Goal: Task Accomplishment & Management: Use online tool/utility

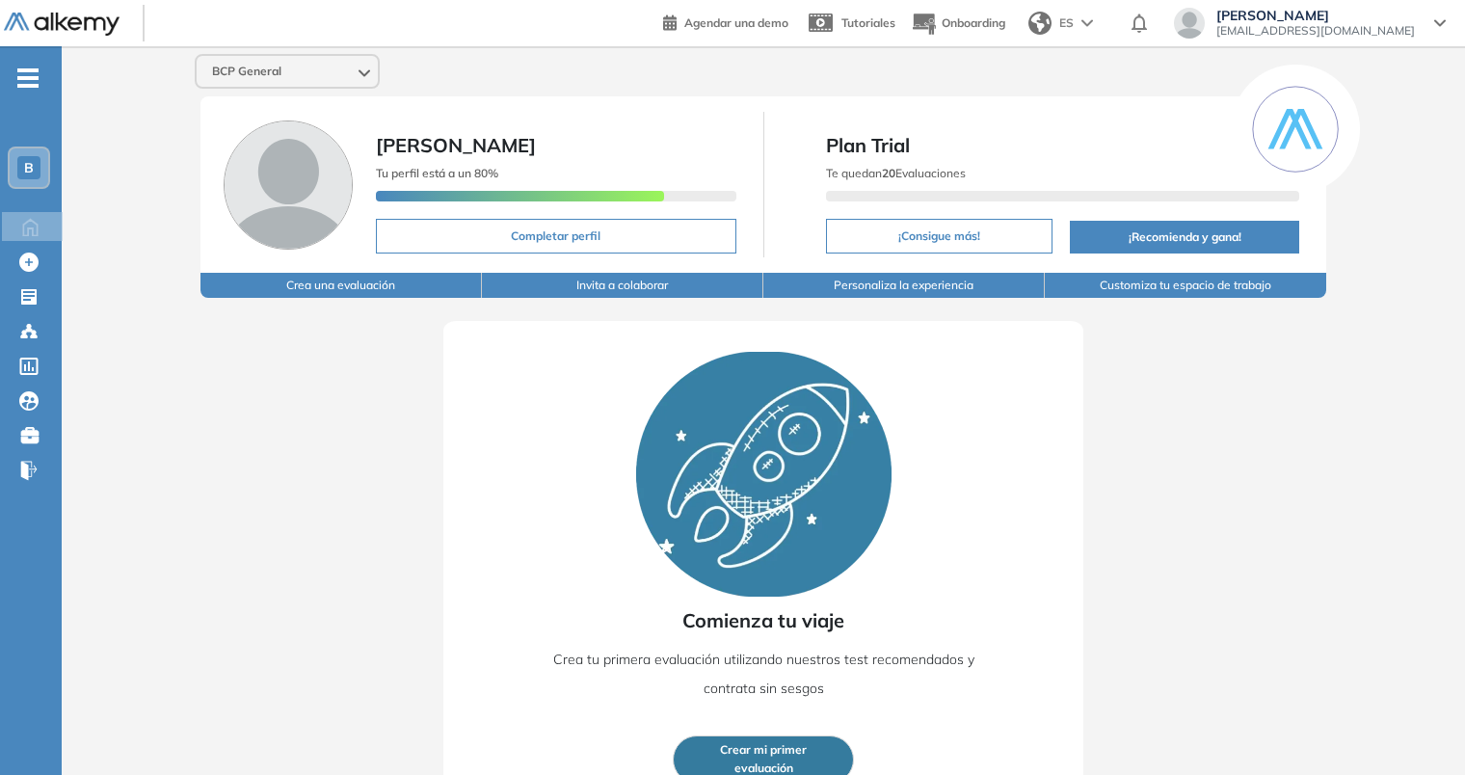
click at [336, 165] on img at bounding box center [288, 184] width 129 height 129
click at [436, 138] on span "[PERSON_NAME]" at bounding box center [456, 145] width 160 height 24
click at [35, 301] on icon at bounding box center [28, 296] width 15 height 15
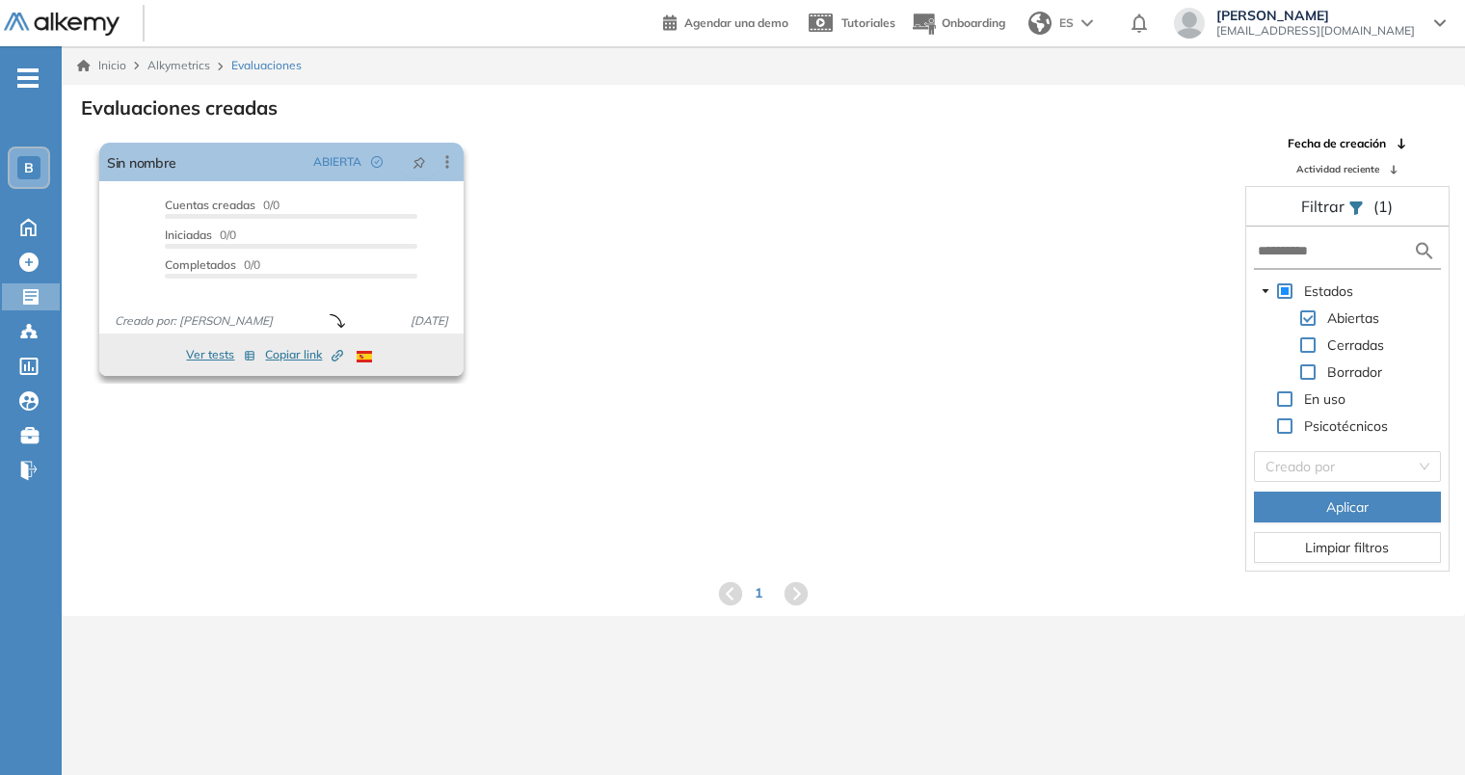
click at [223, 353] on button "Ver tests" at bounding box center [220, 354] width 69 height 23
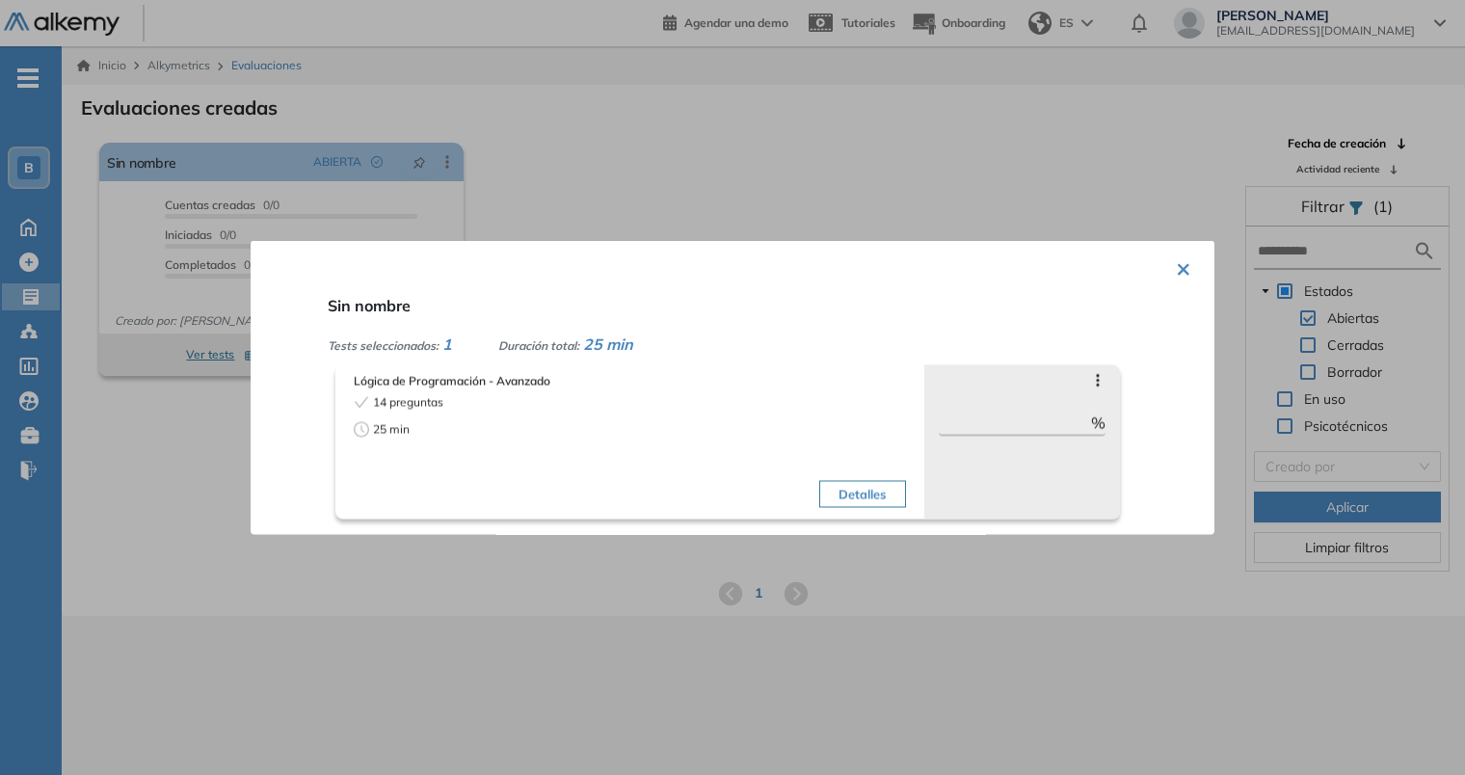
click at [208, 453] on div at bounding box center [732, 387] width 1465 height 775
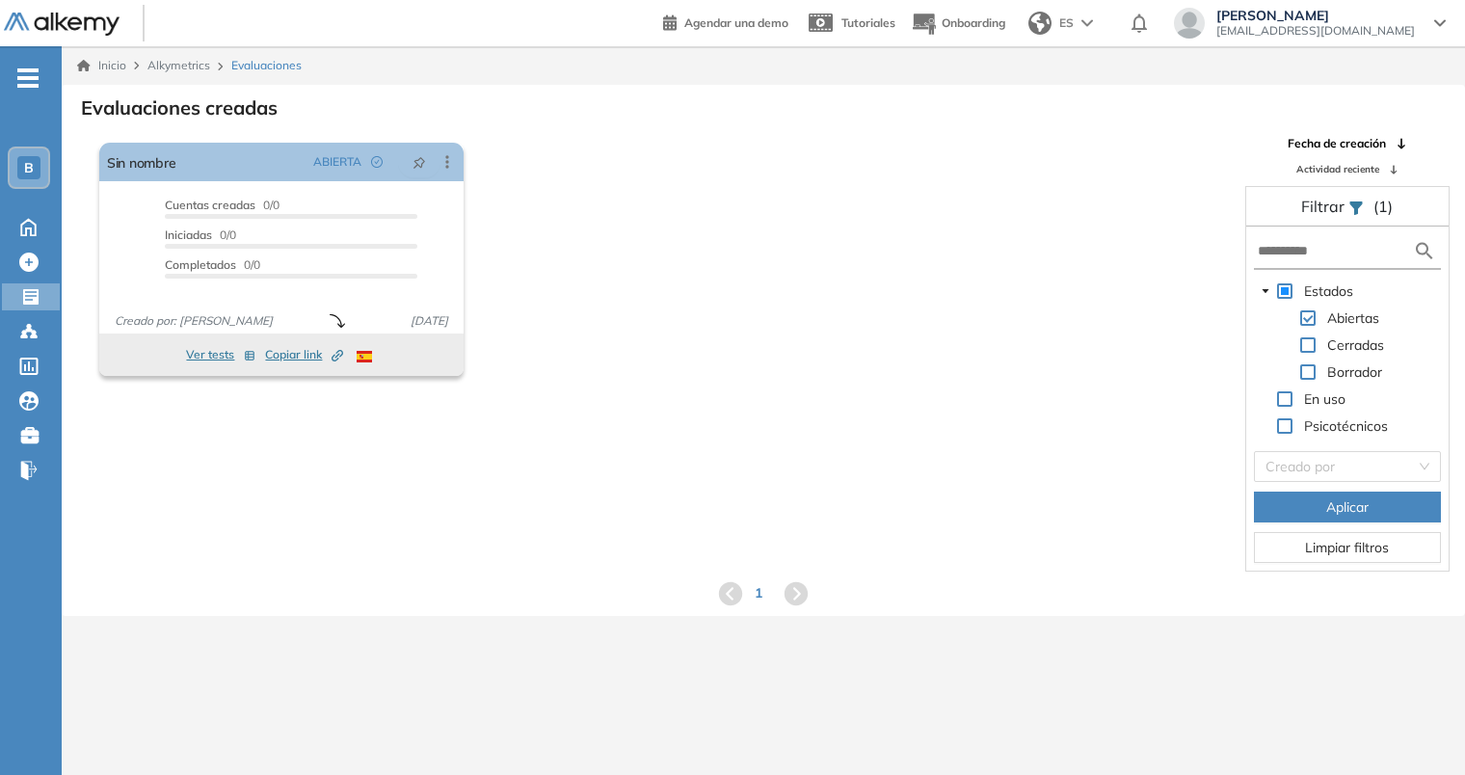
click at [208, 453] on div "El proctoring será activado ¡Importante!: Los usuarios que ya realizaron la eva…" at bounding box center [764, 353] width 1402 height 437
click at [305, 359] on span "Copiar link Created by potrace 1.16, written by Peter Selinger 2001-2019" at bounding box center [304, 354] width 78 height 17
click at [450, 158] on icon at bounding box center [447, 161] width 19 height 19
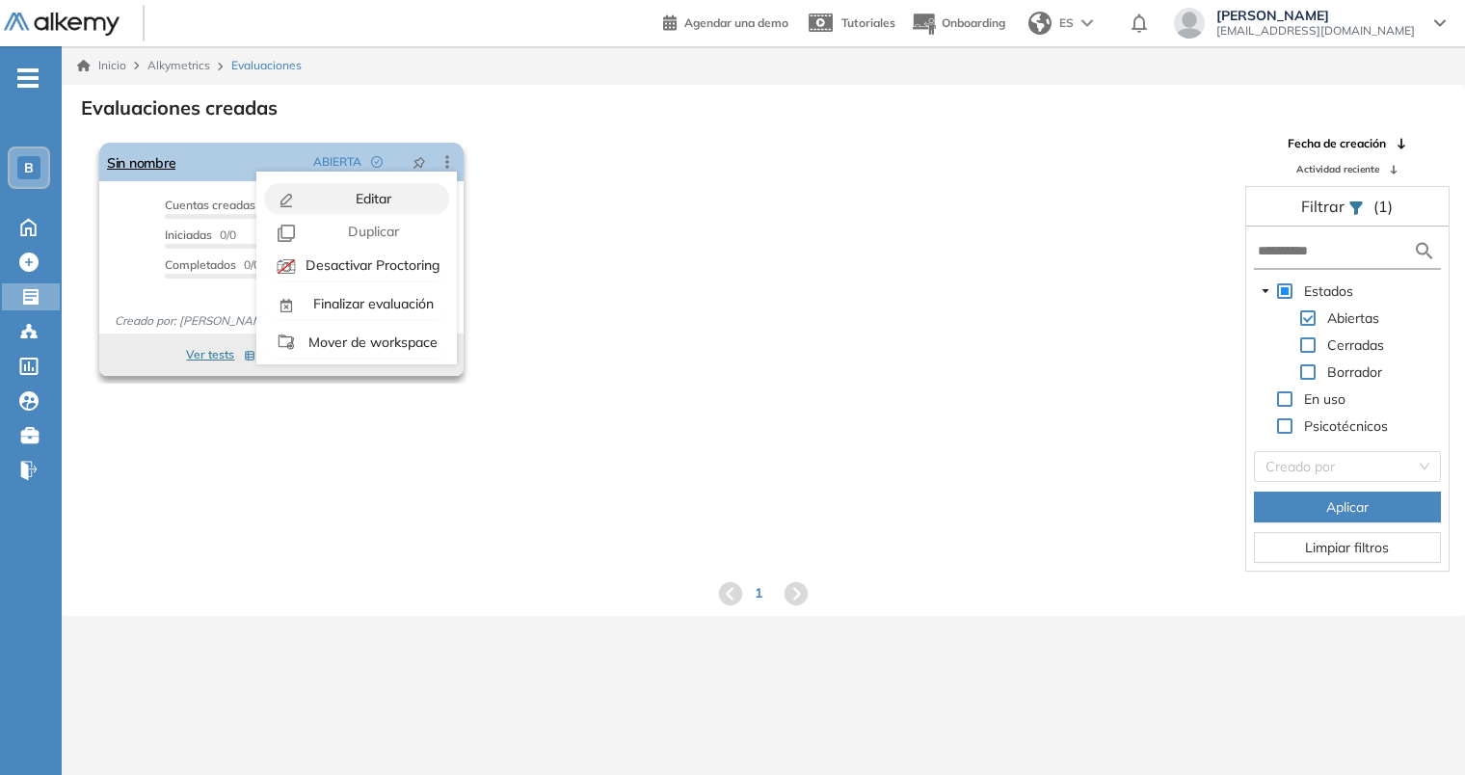
click at [414, 190] on div "Editar" at bounding box center [372, 198] width 142 height 21
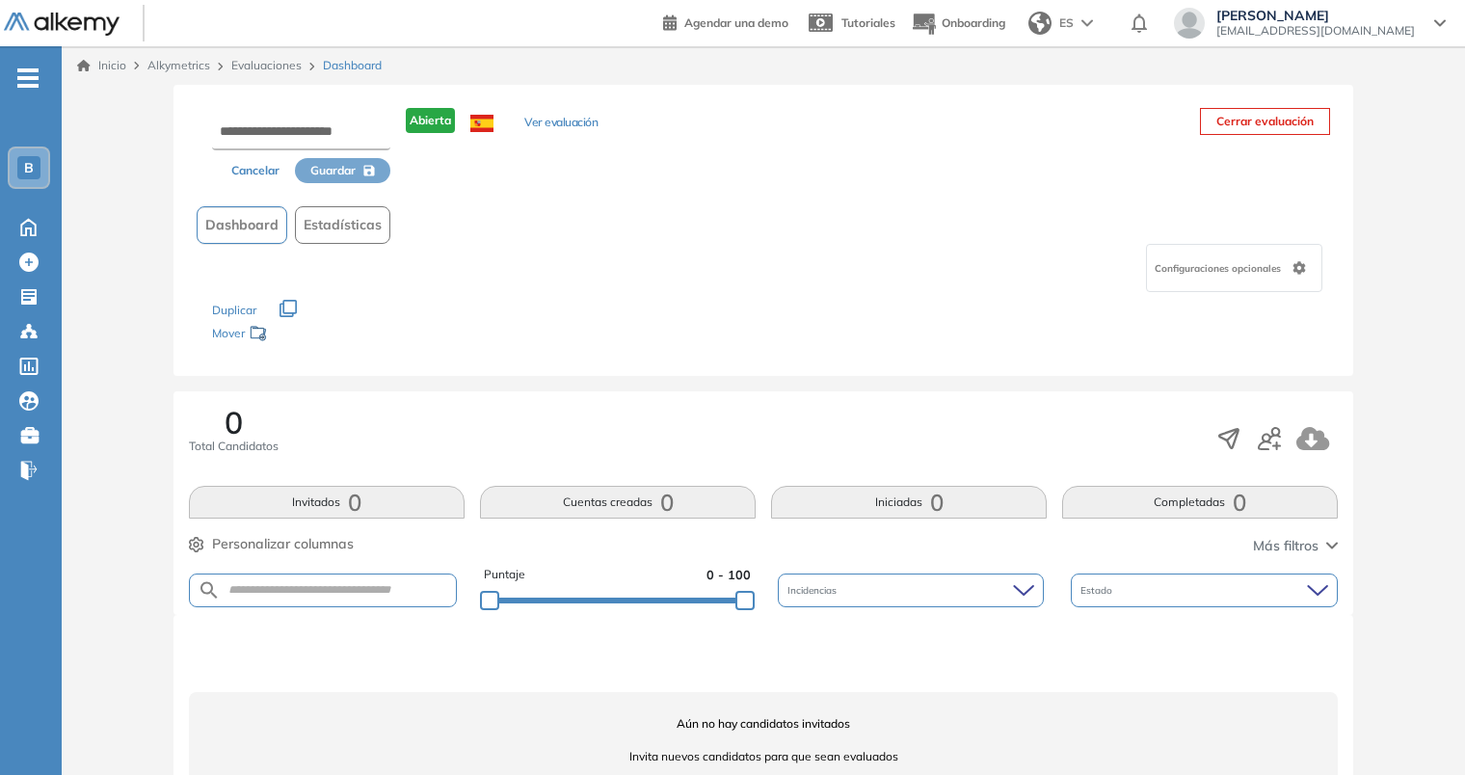
click at [572, 120] on button "Ver evaluación" at bounding box center [560, 124] width 73 height 20
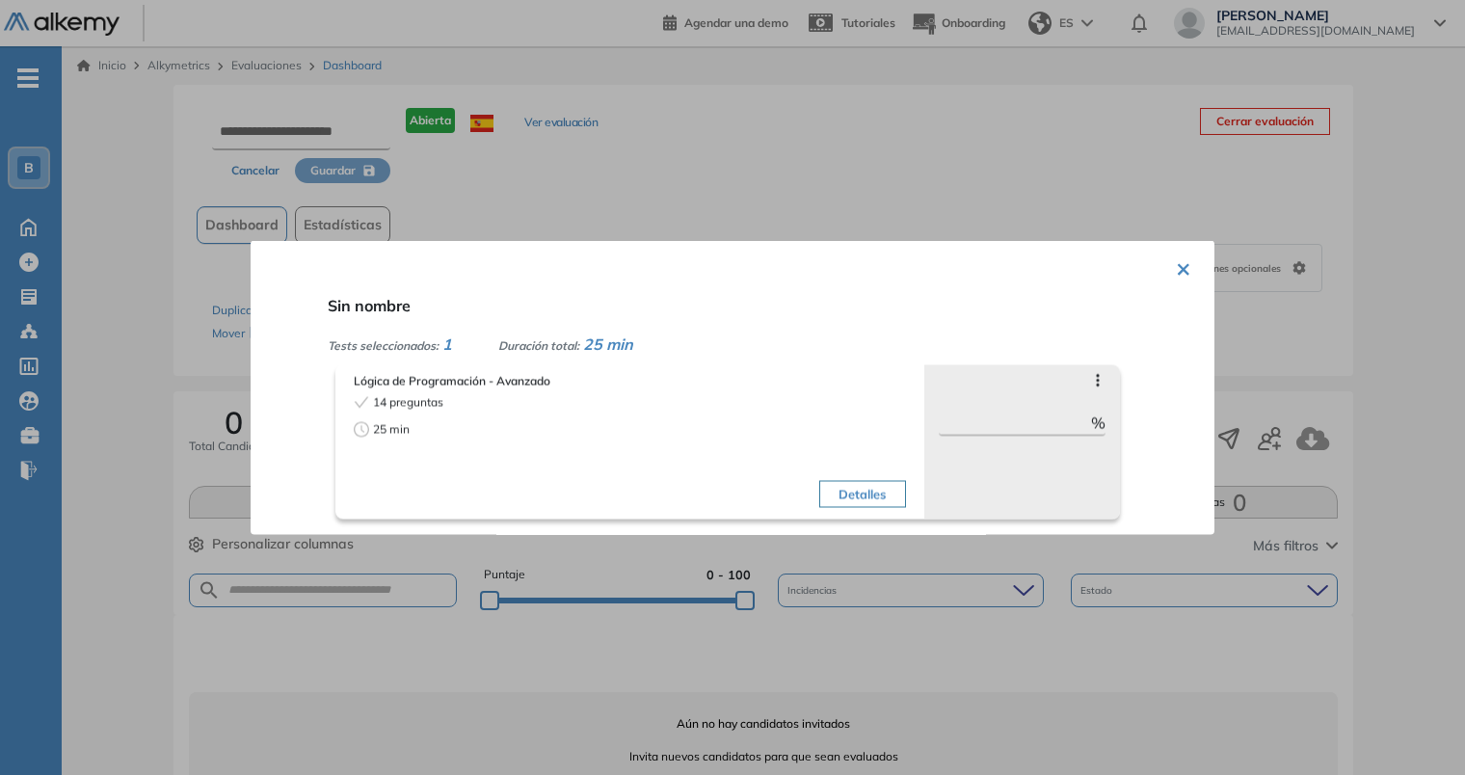
click at [598, 162] on div at bounding box center [732, 387] width 1465 height 775
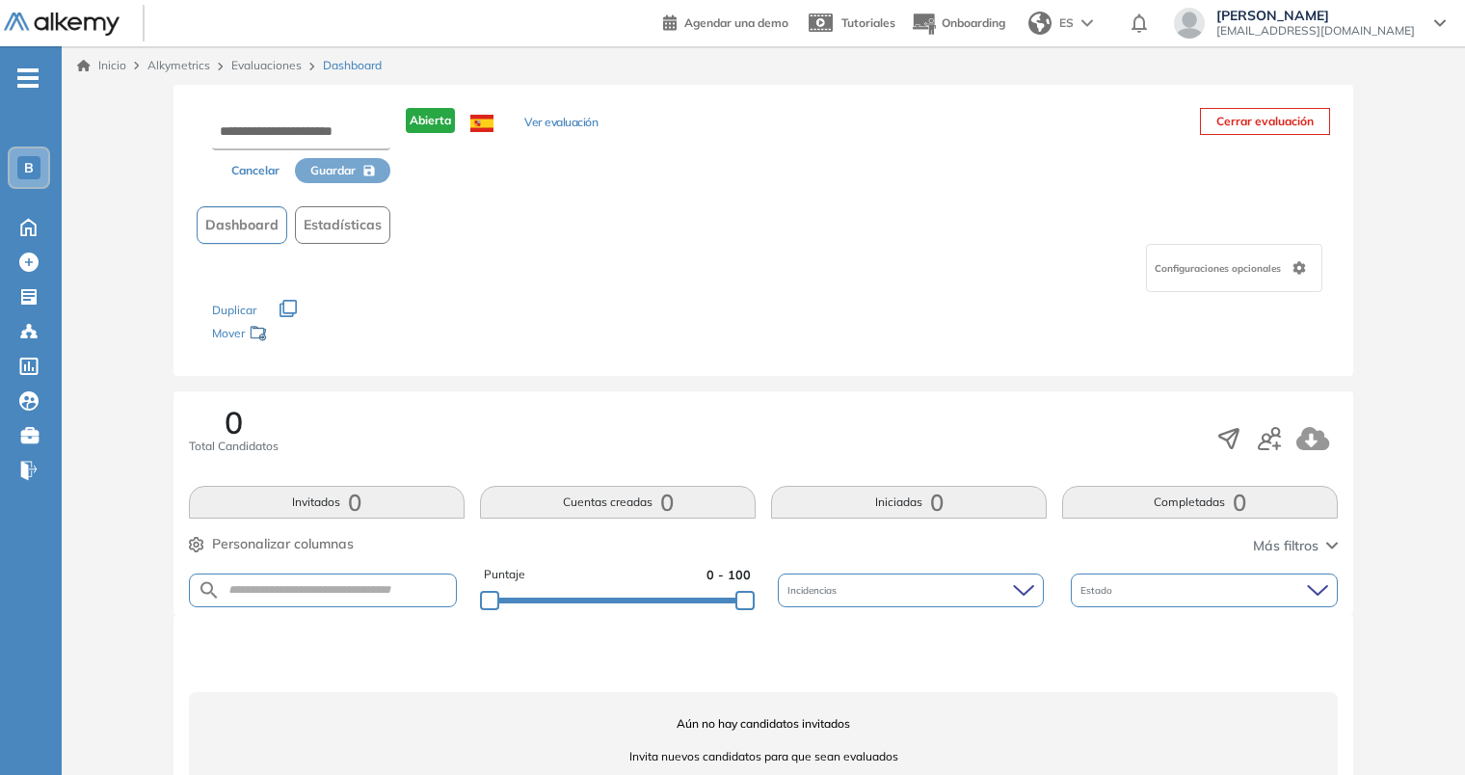
click at [1288, 281] on div "Configuraciones opcionales" at bounding box center [1234, 268] width 176 height 48
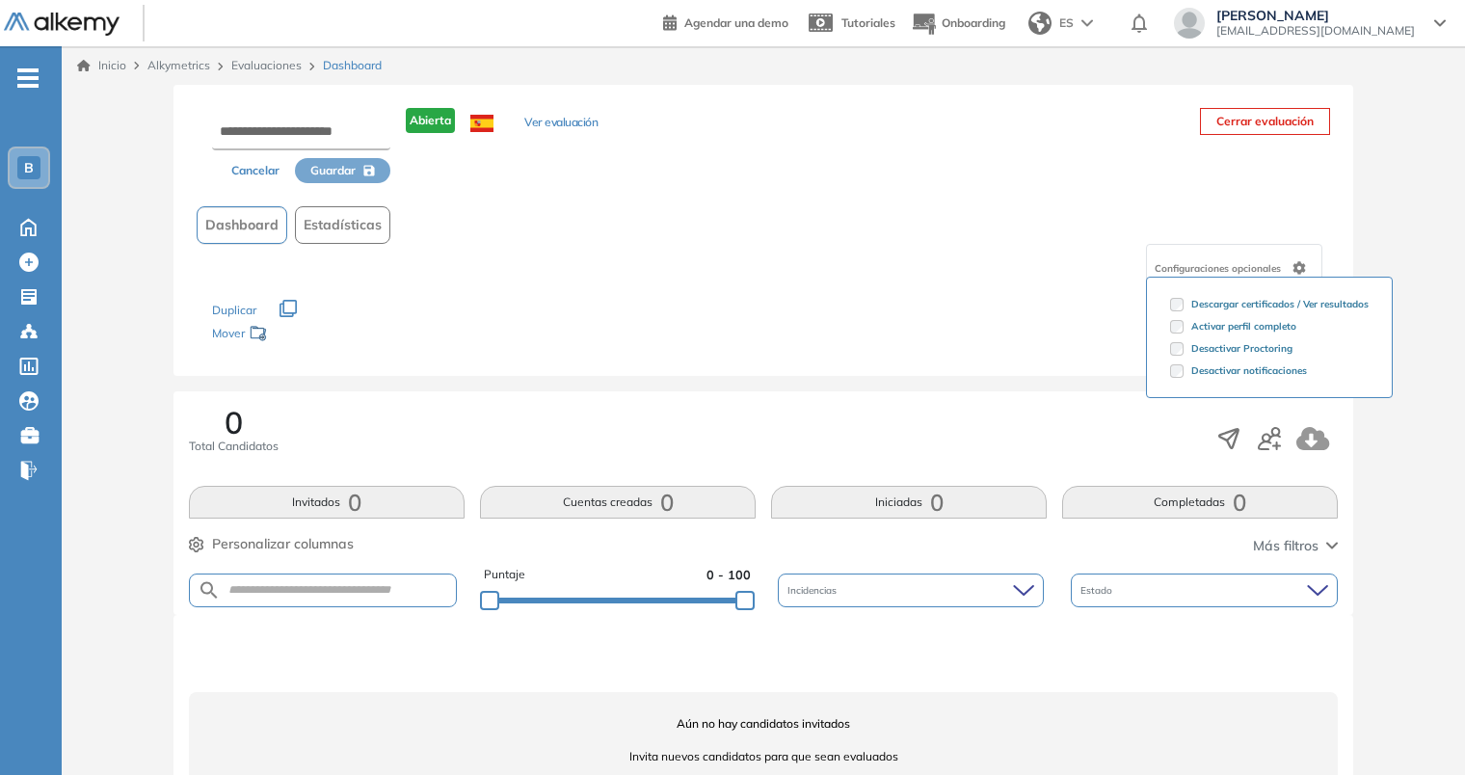
click at [1288, 281] on ul "Descargar certificados / Ver resultados Activar perfil completo Desactivar Proc…" at bounding box center [1269, 337] width 247 height 121
click at [560, 399] on div "0 Total Candidatos Invitados 0 Cuentas creadas 0 Iniciadas 0 Completadas 0 Pers…" at bounding box center [764, 503] width 1180 height 224
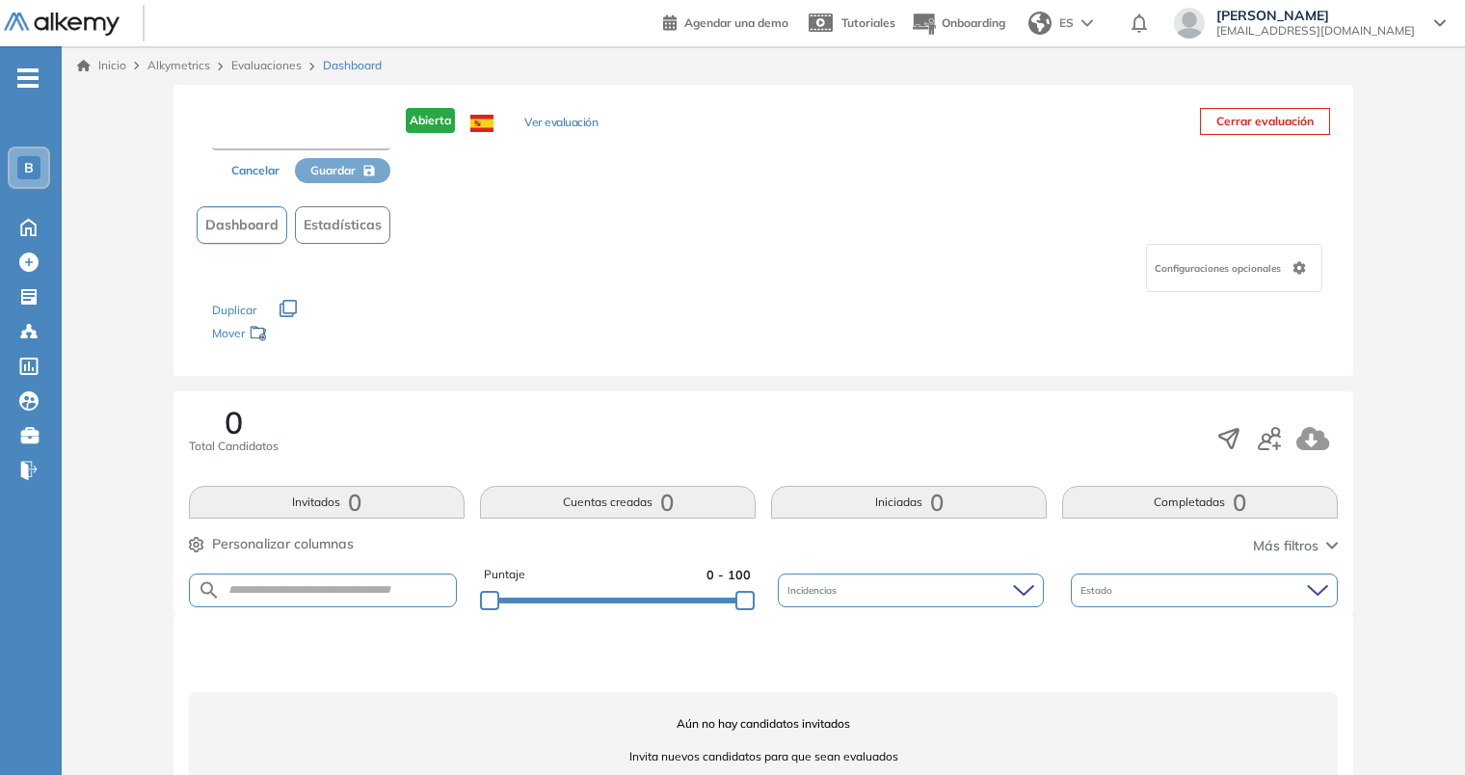
click at [319, 136] on input "text" at bounding box center [301, 133] width 178 height 35
type input "****"
click at [354, 170] on span "Guardar" at bounding box center [333, 171] width 45 height 17
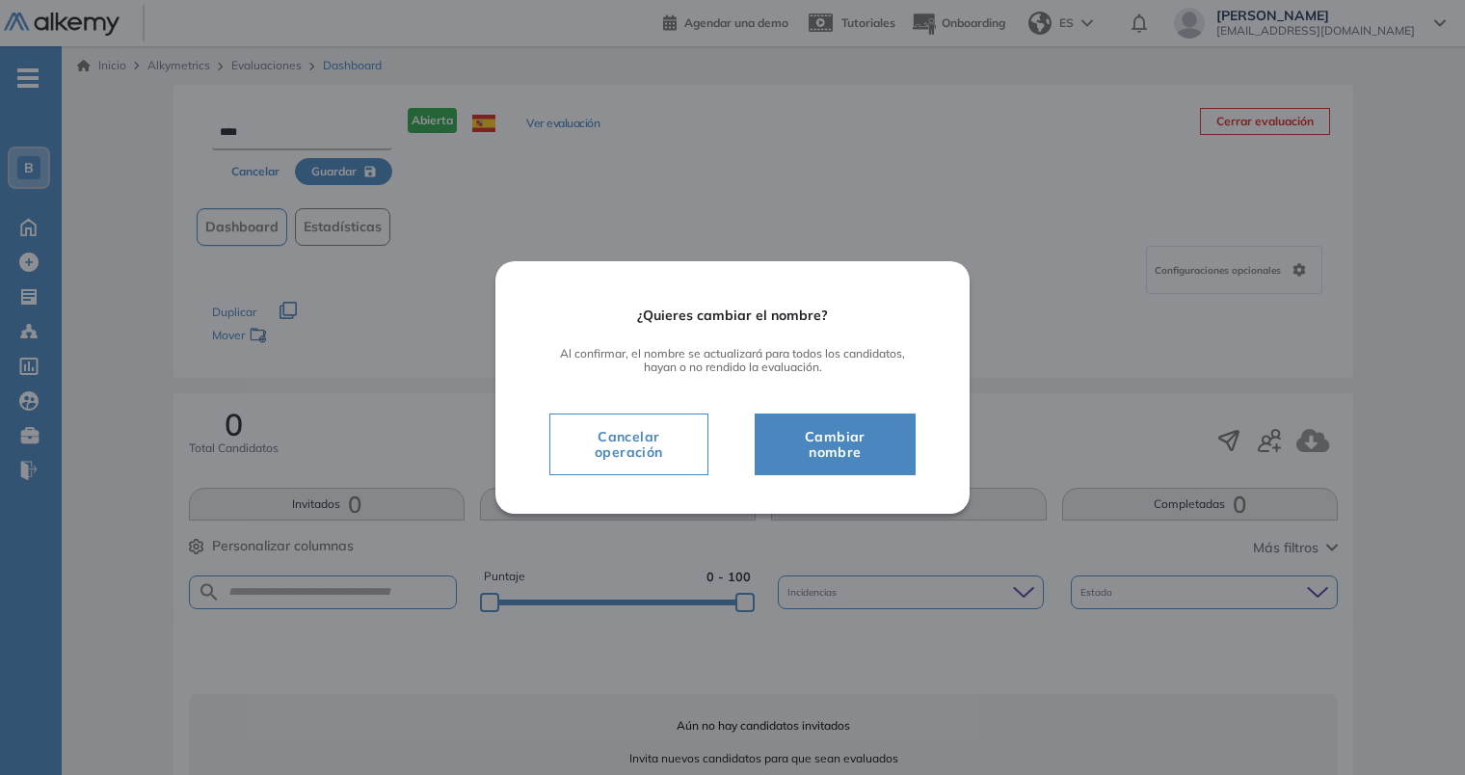
click at [807, 425] on span "Cambiar nombre" at bounding box center [835, 444] width 113 height 39
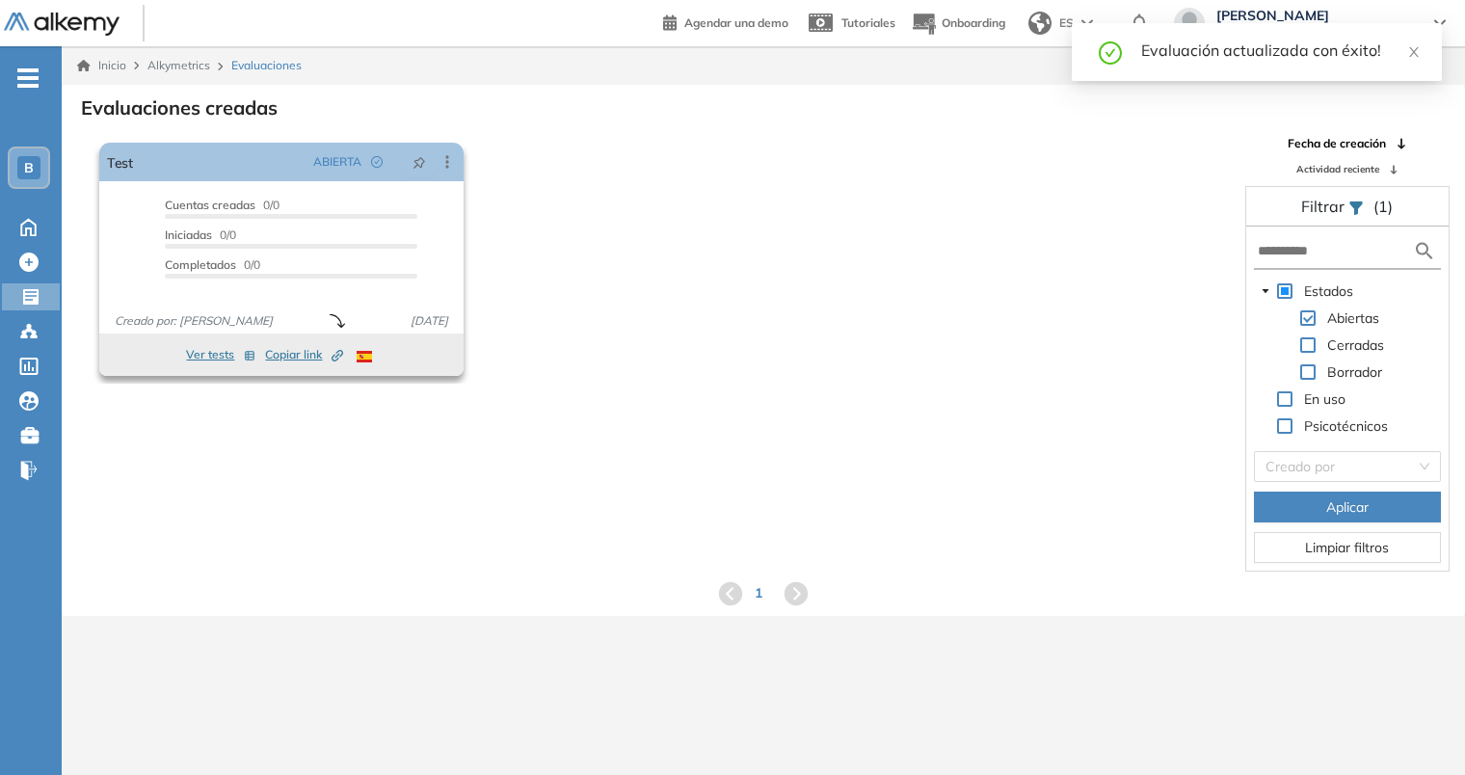
click at [305, 351] on span "Copiar link Created by potrace 1.16, written by Peter Selinger 2001-2019" at bounding box center [304, 354] width 78 height 17
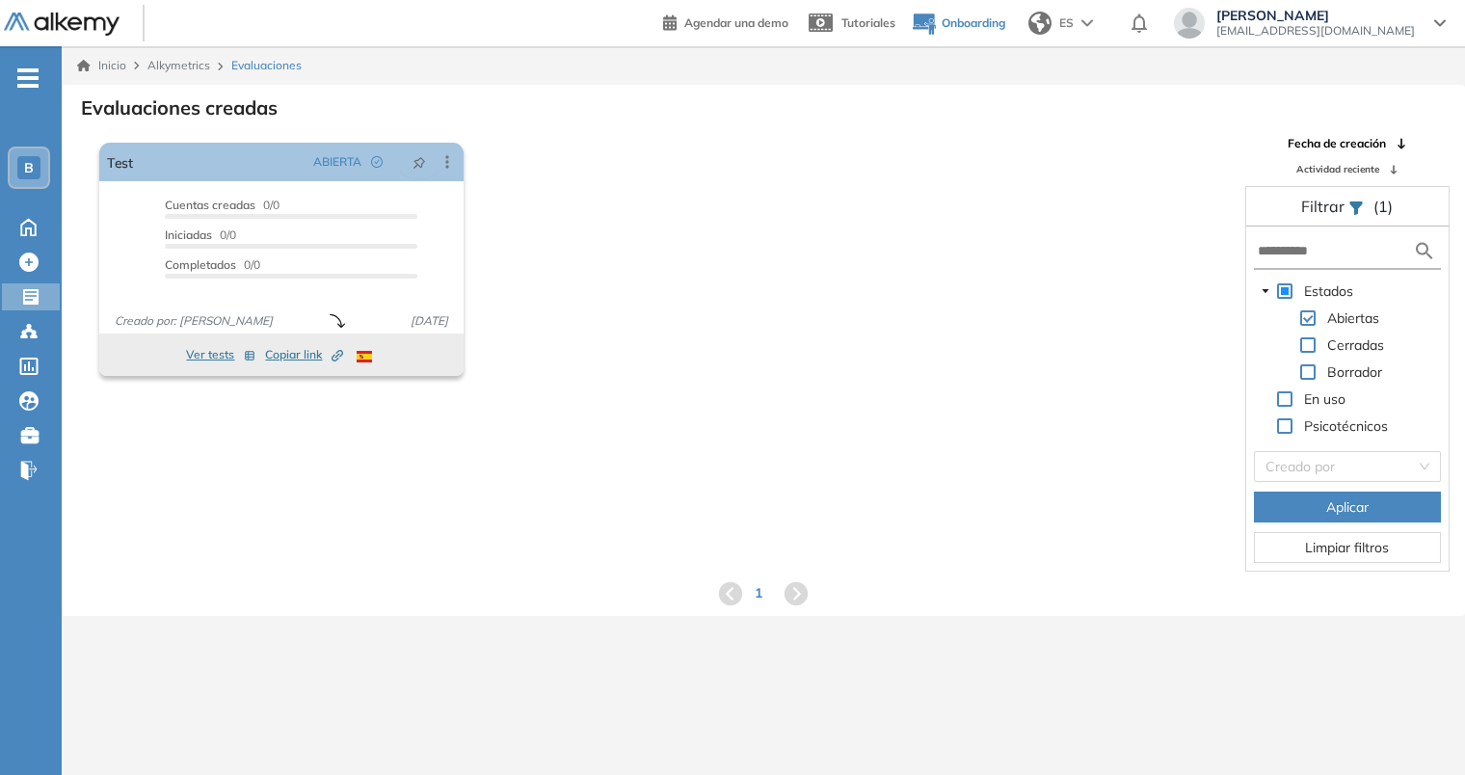
click at [1005, 27] on span "Onboarding" at bounding box center [974, 22] width 64 height 14
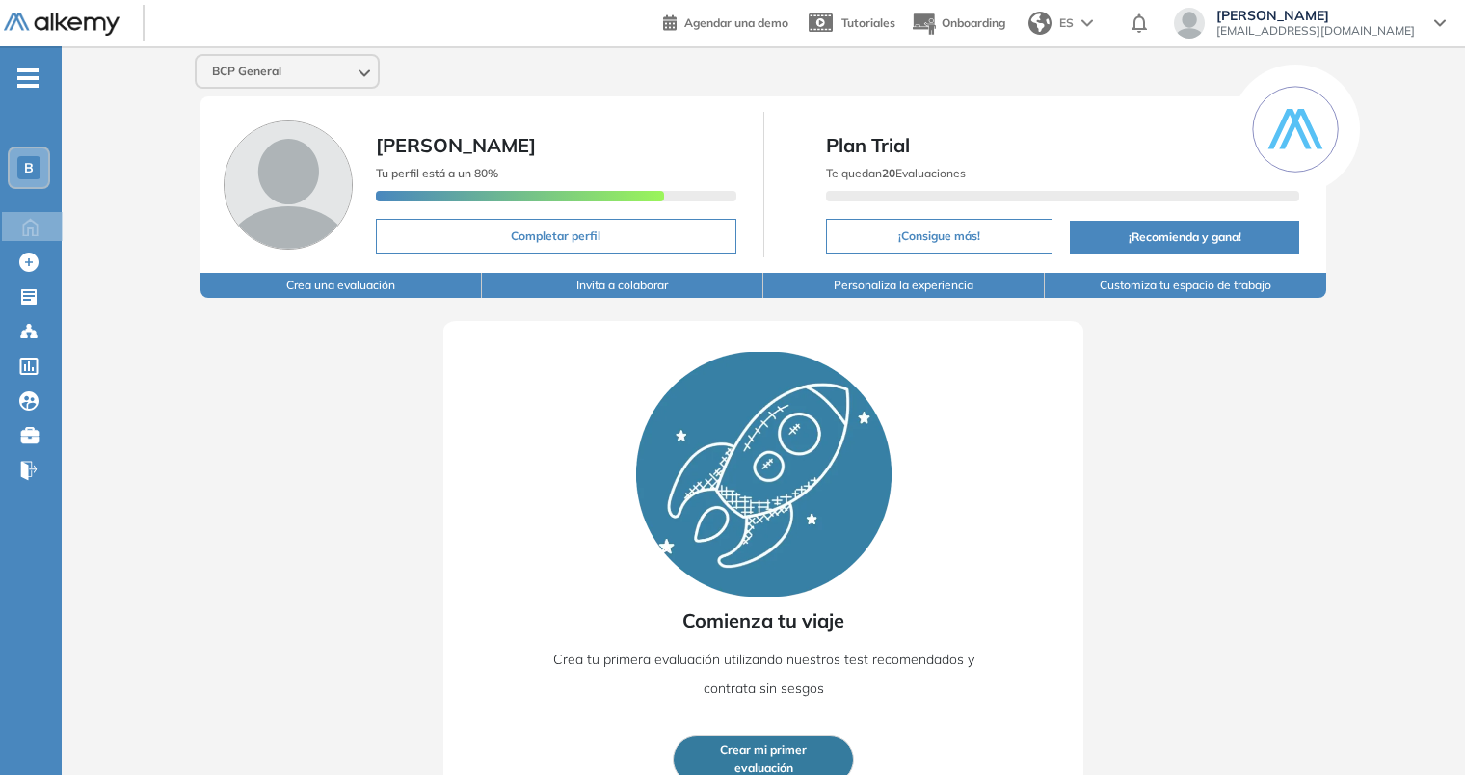
scroll to position [38, 0]
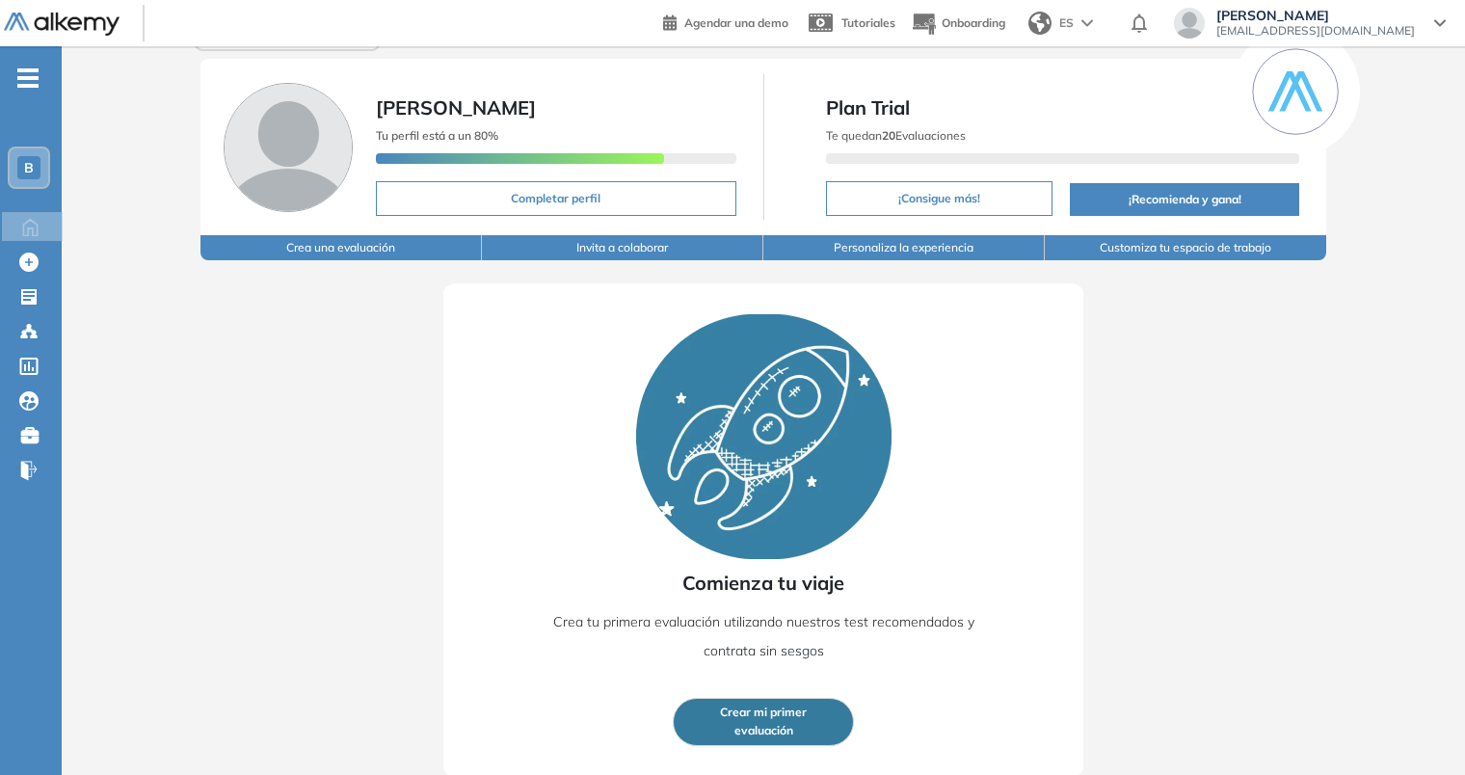
click at [743, 736] on span "evaluación" at bounding box center [764, 731] width 59 height 18
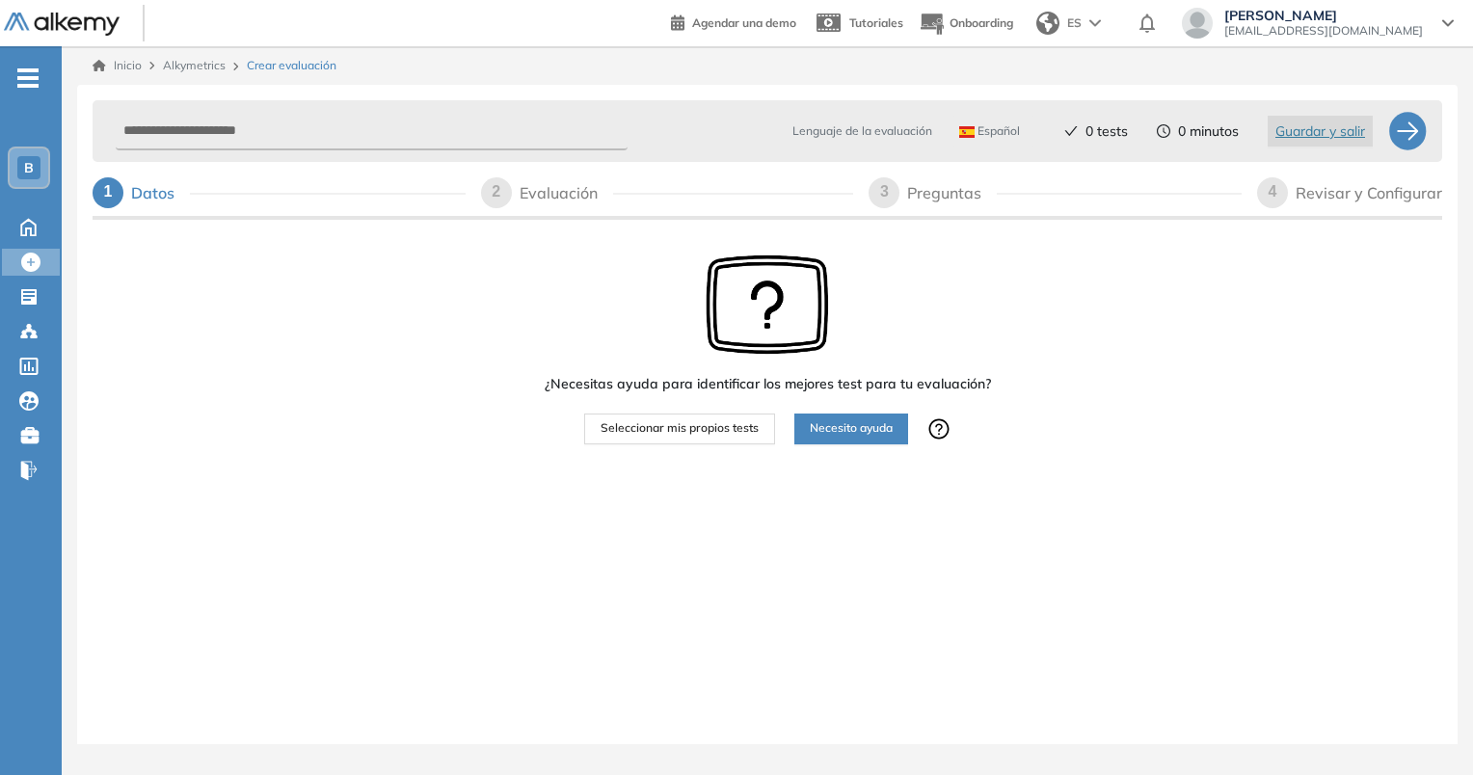
click at [825, 429] on span "Necesito ayuda" at bounding box center [851, 428] width 83 height 18
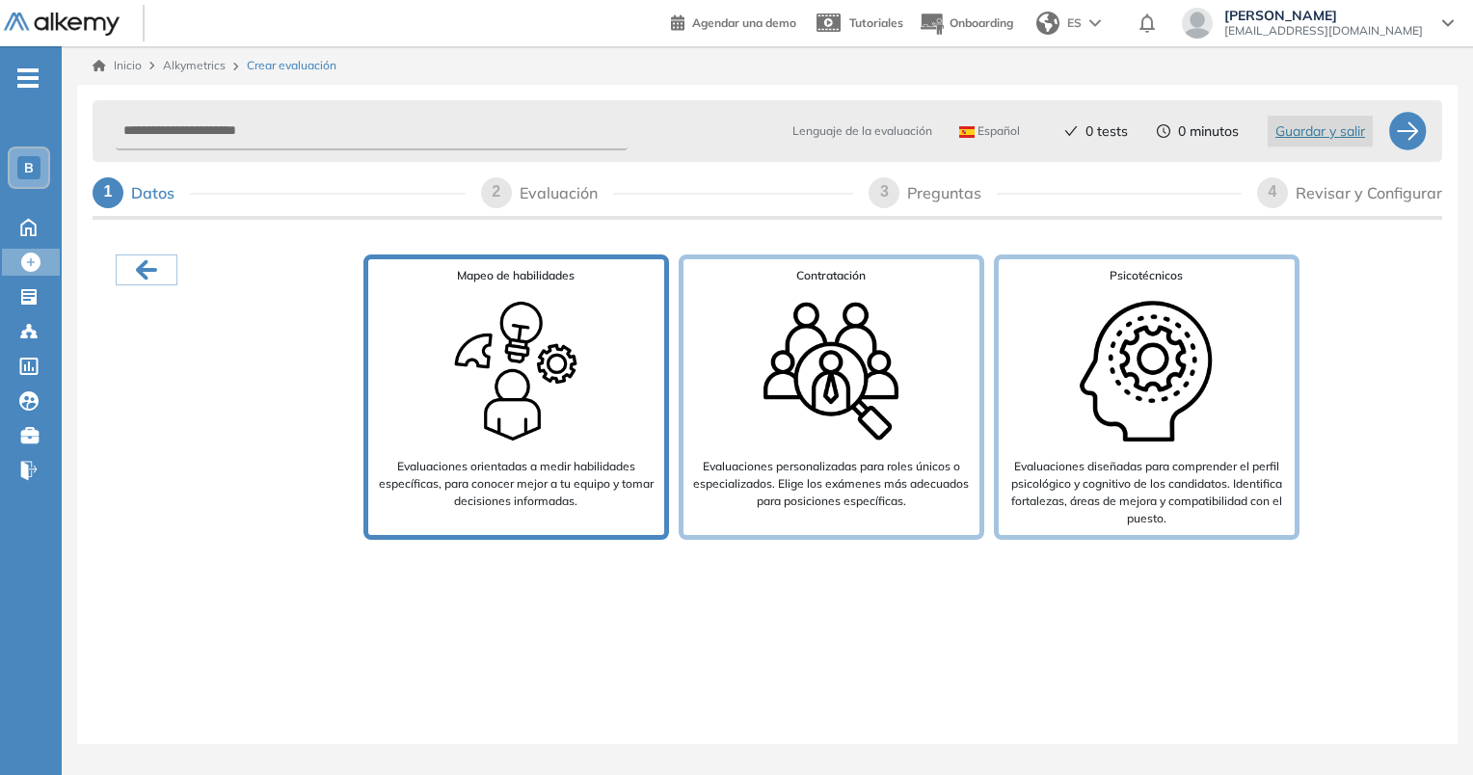
click at [515, 345] on div "Mapeo de habilidades Evaluaciones orientadas a medir habilidades específicas, p…" at bounding box center [516, 396] width 306 height 285
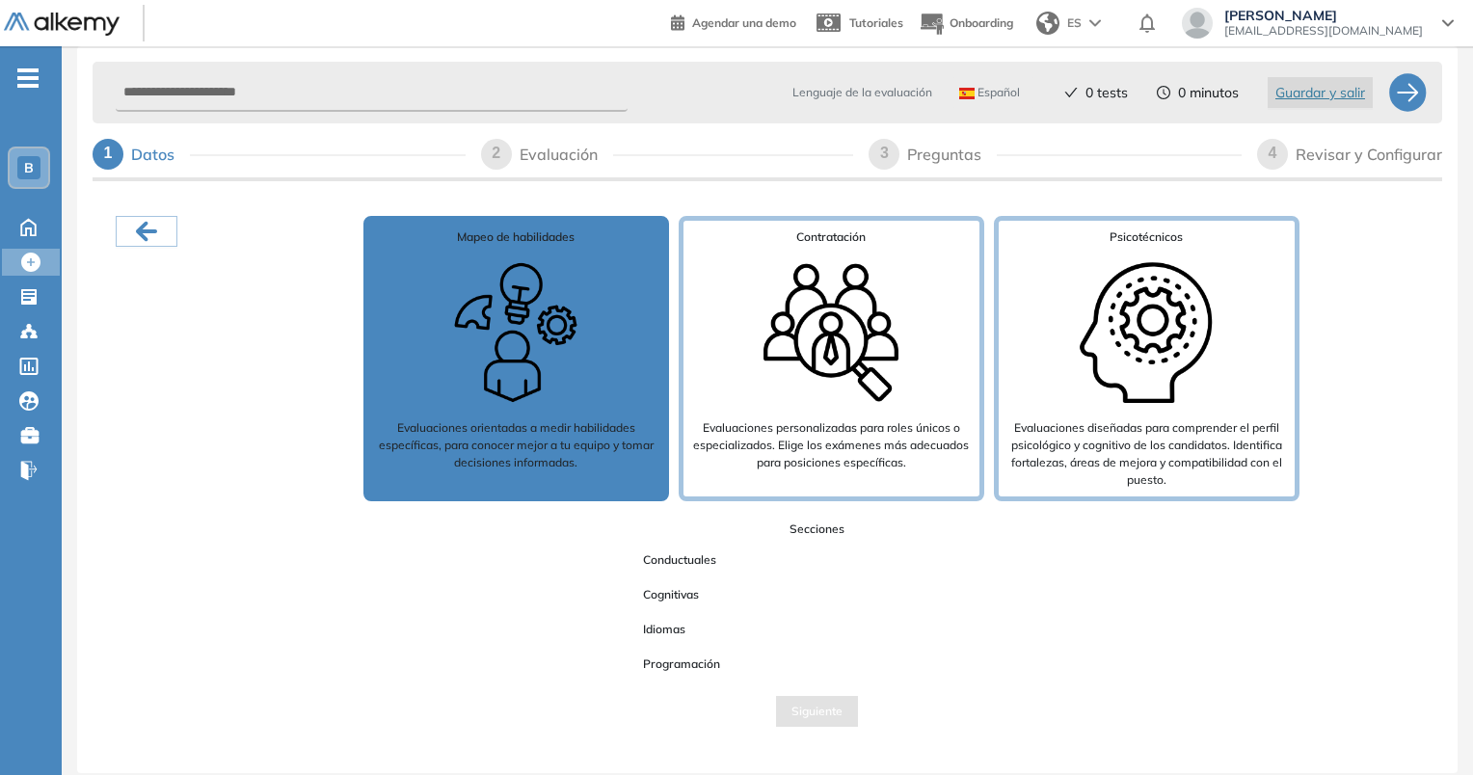
click at [682, 557] on span "Conductuales" at bounding box center [680, 560] width 104 height 25
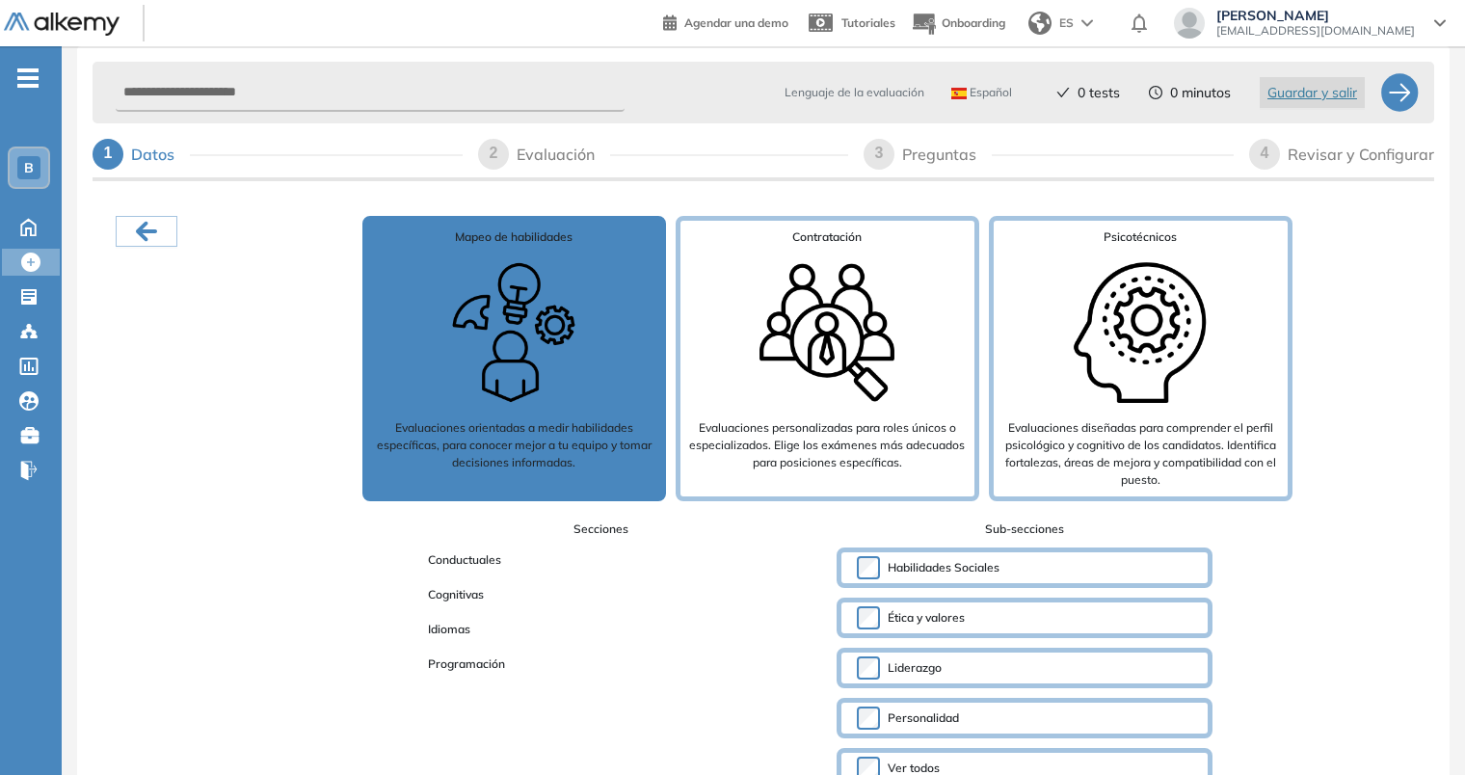
click at [675, 628] on div "Idiomas" at bounding box center [601, 629] width 376 height 25
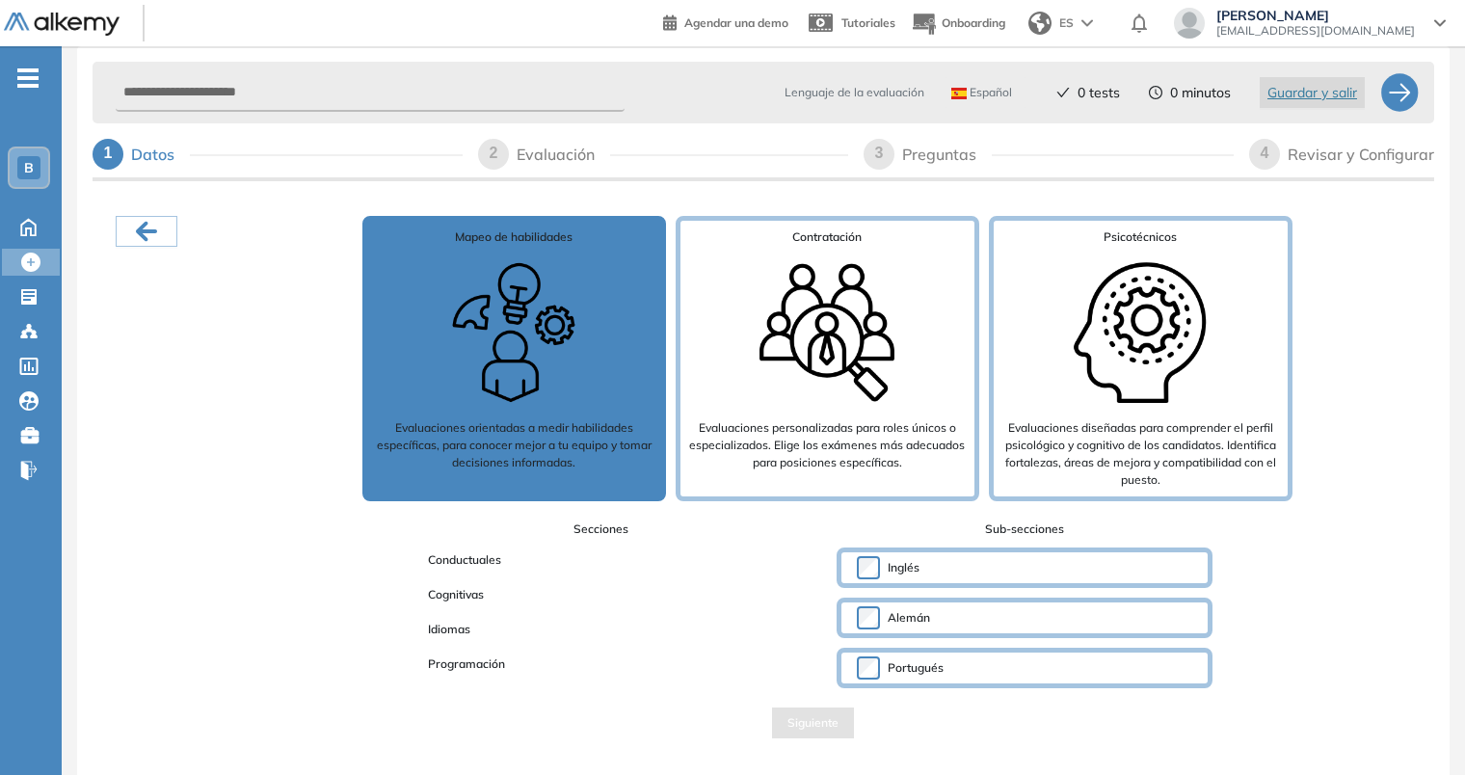
scroll to position [8, 0]
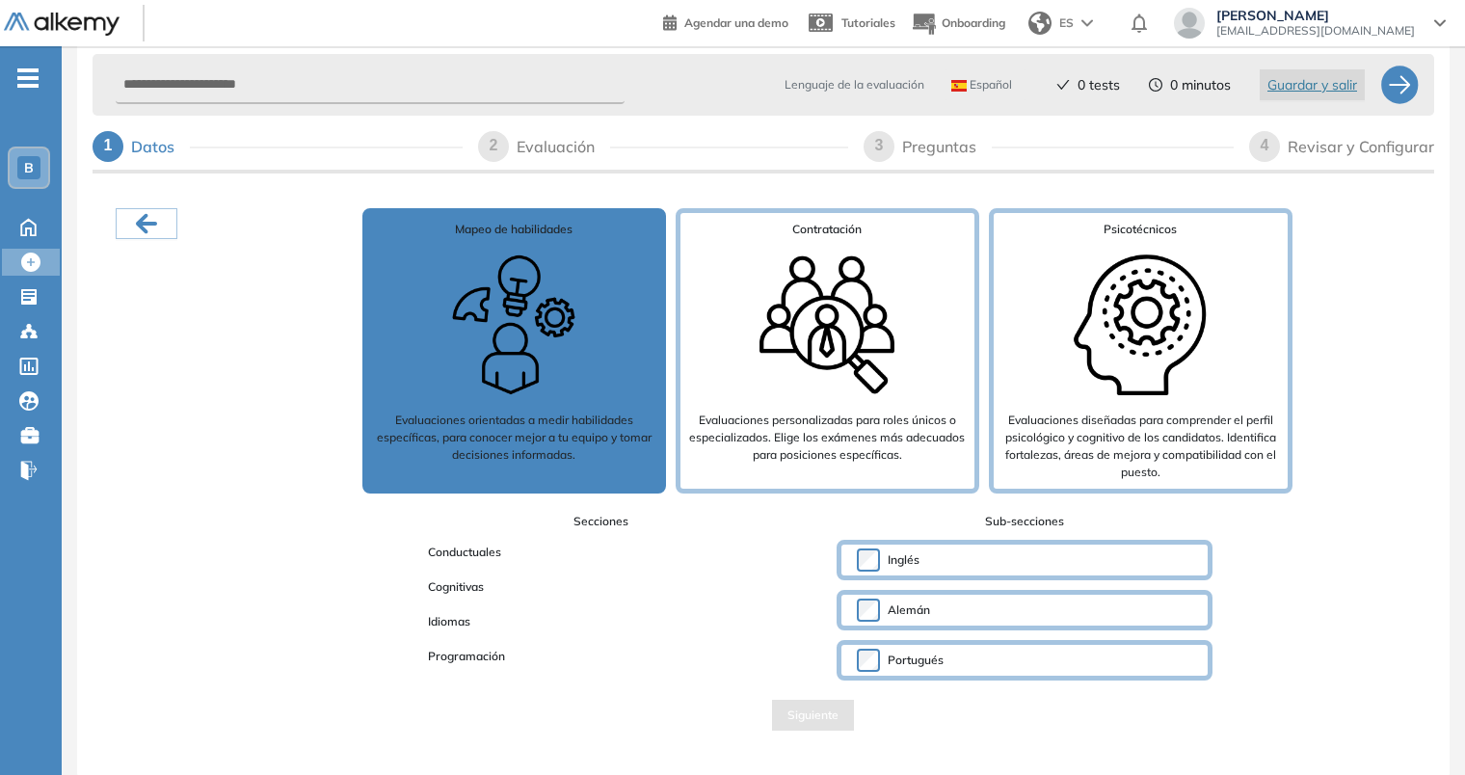
click at [605, 521] on span "Secciones" at bounding box center [601, 521] width 376 height 17
click at [536, 555] on div "Conductuales" at bounding box center [601, 552] width 376 height 25
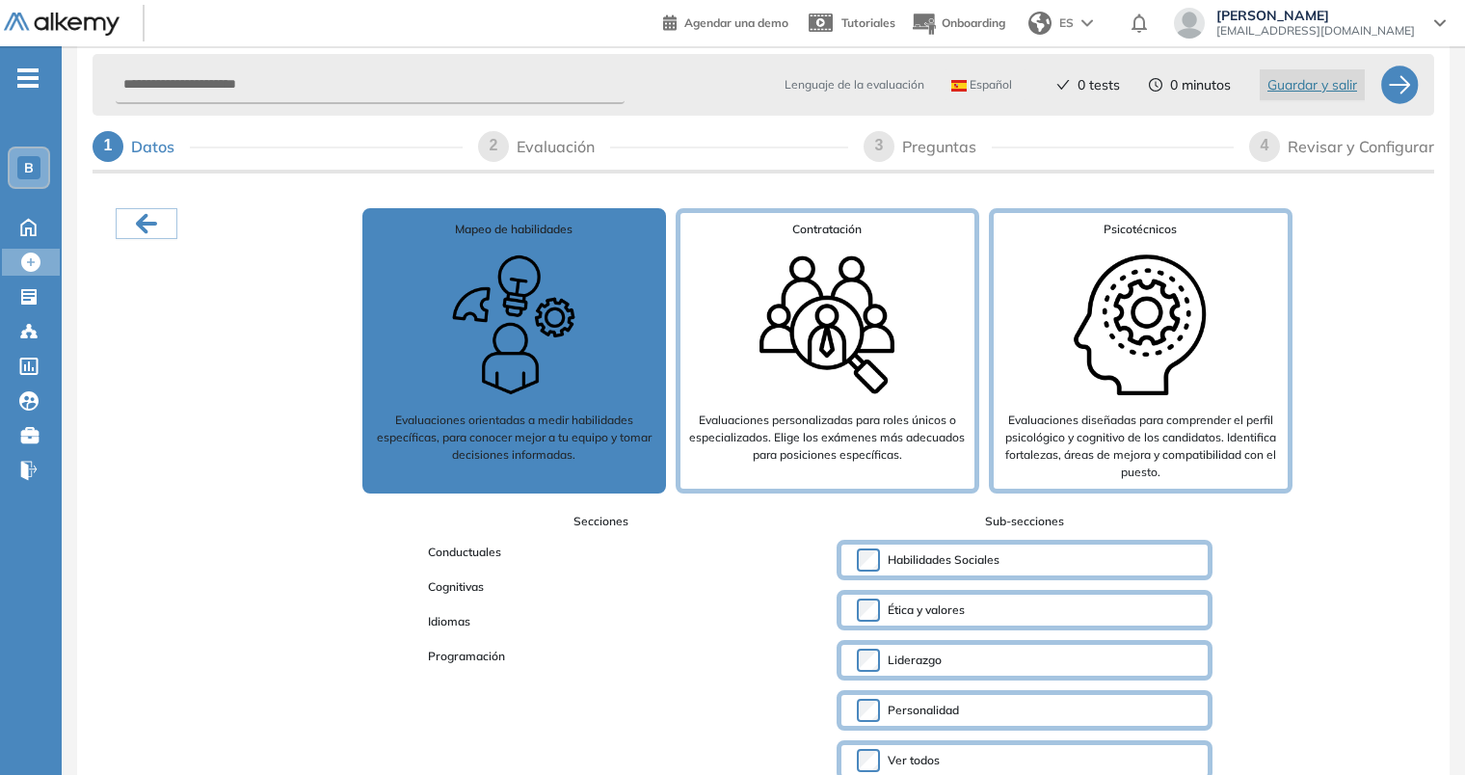
scroll to position [108, 0]
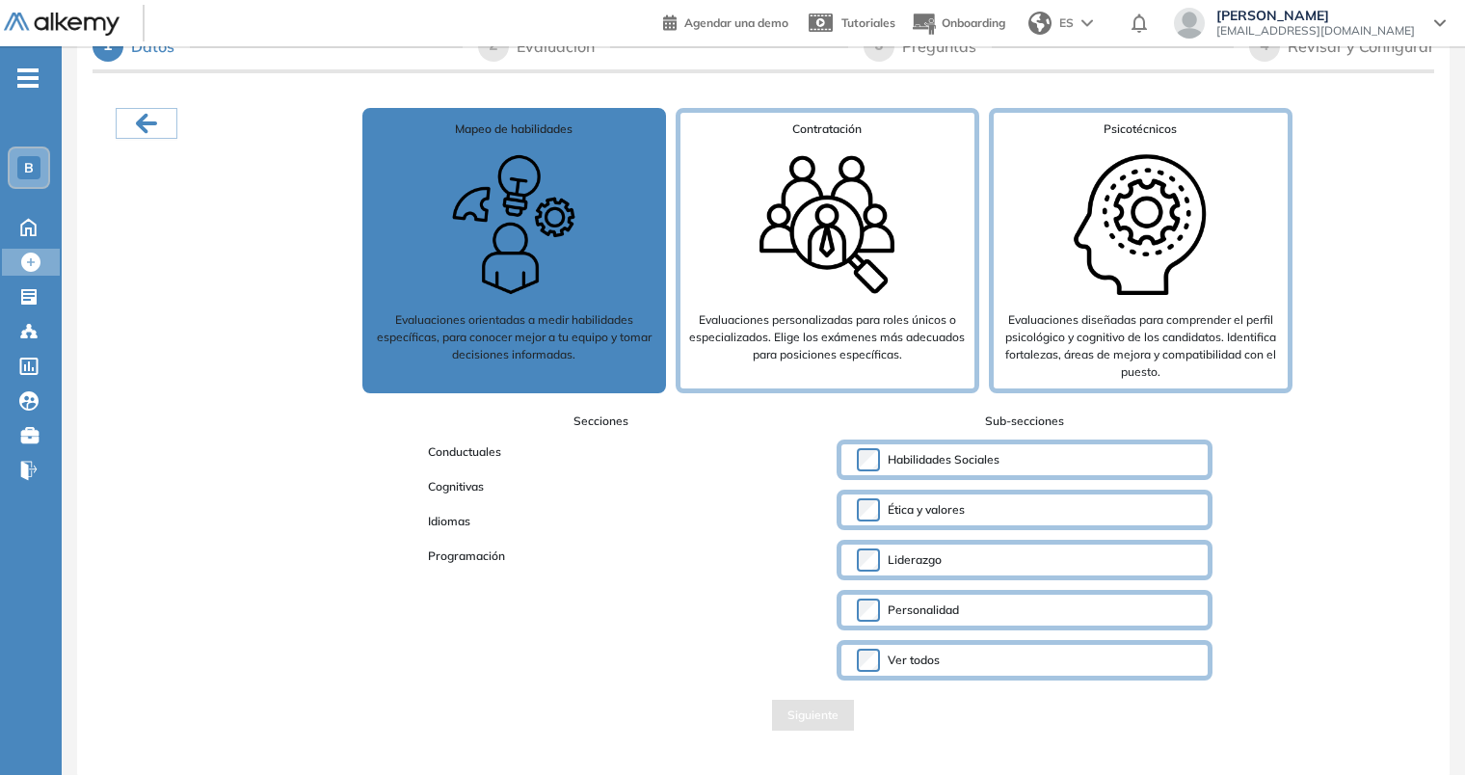
click at [469, 487] on span "Cognitivas" at bounding box center [456, 486] width 87 height 25
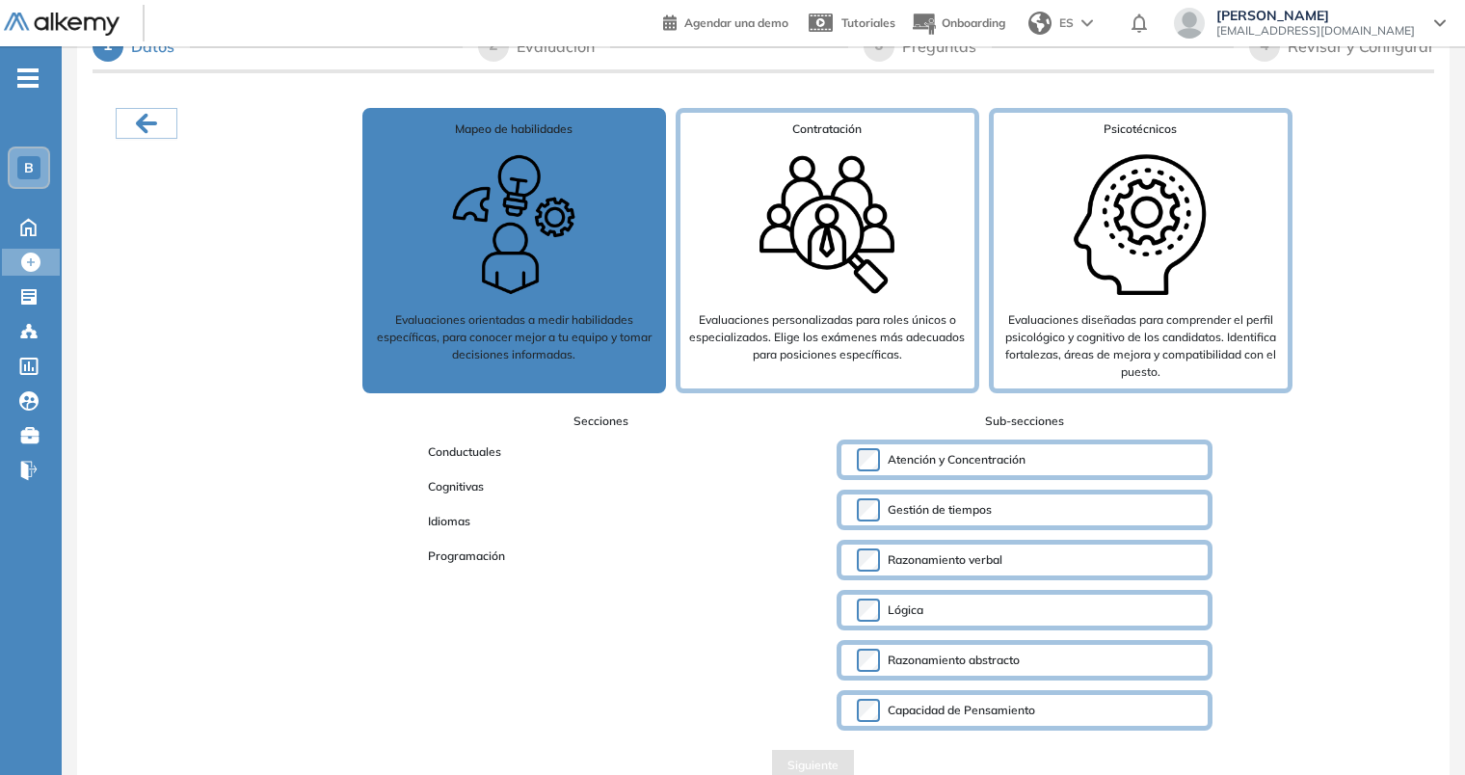
click at [464, 523] on span "Idiomas" at bounding box center [449, 521] width 73 height 25
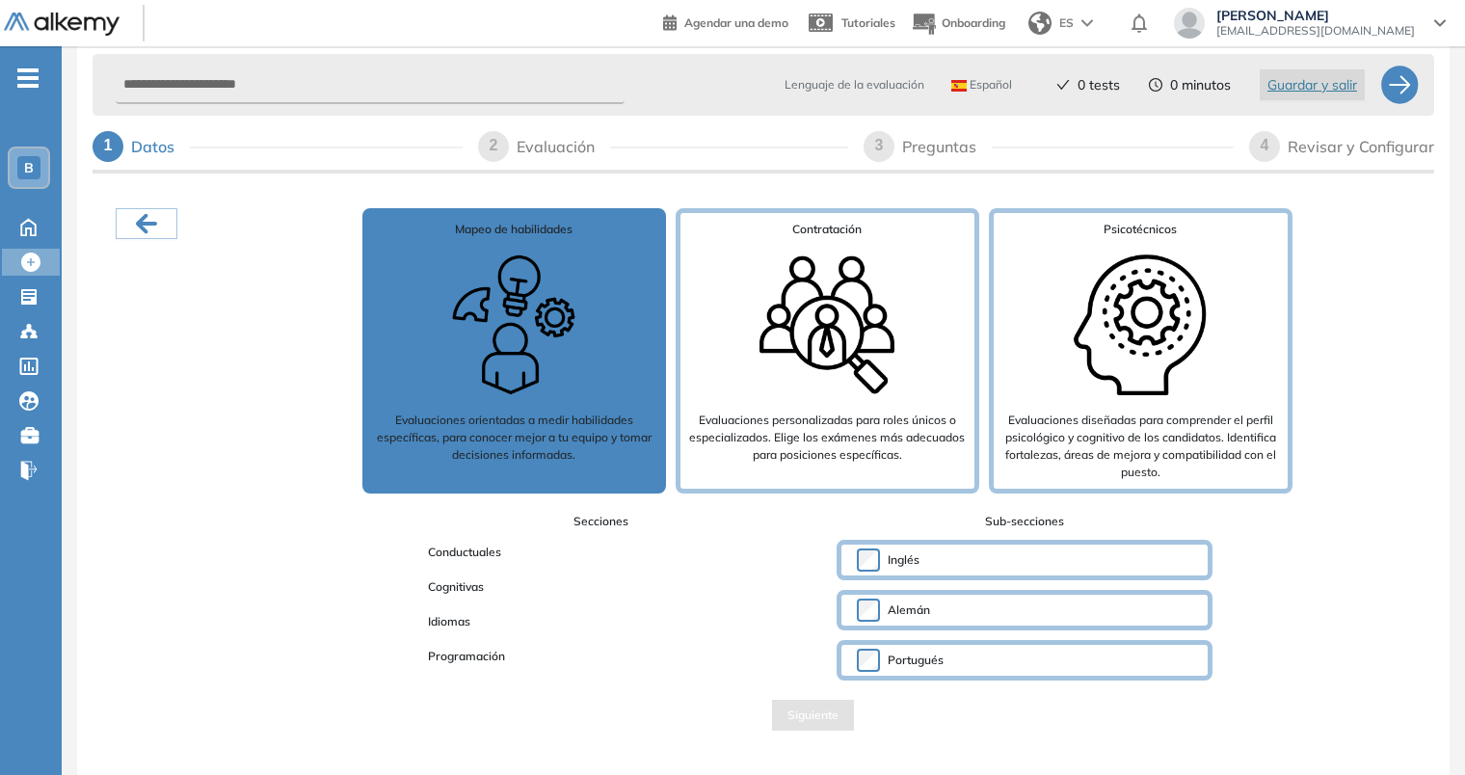
click at [468, 555] on span "Conductuales" at bounding box center [465, 552] width 104 height 25
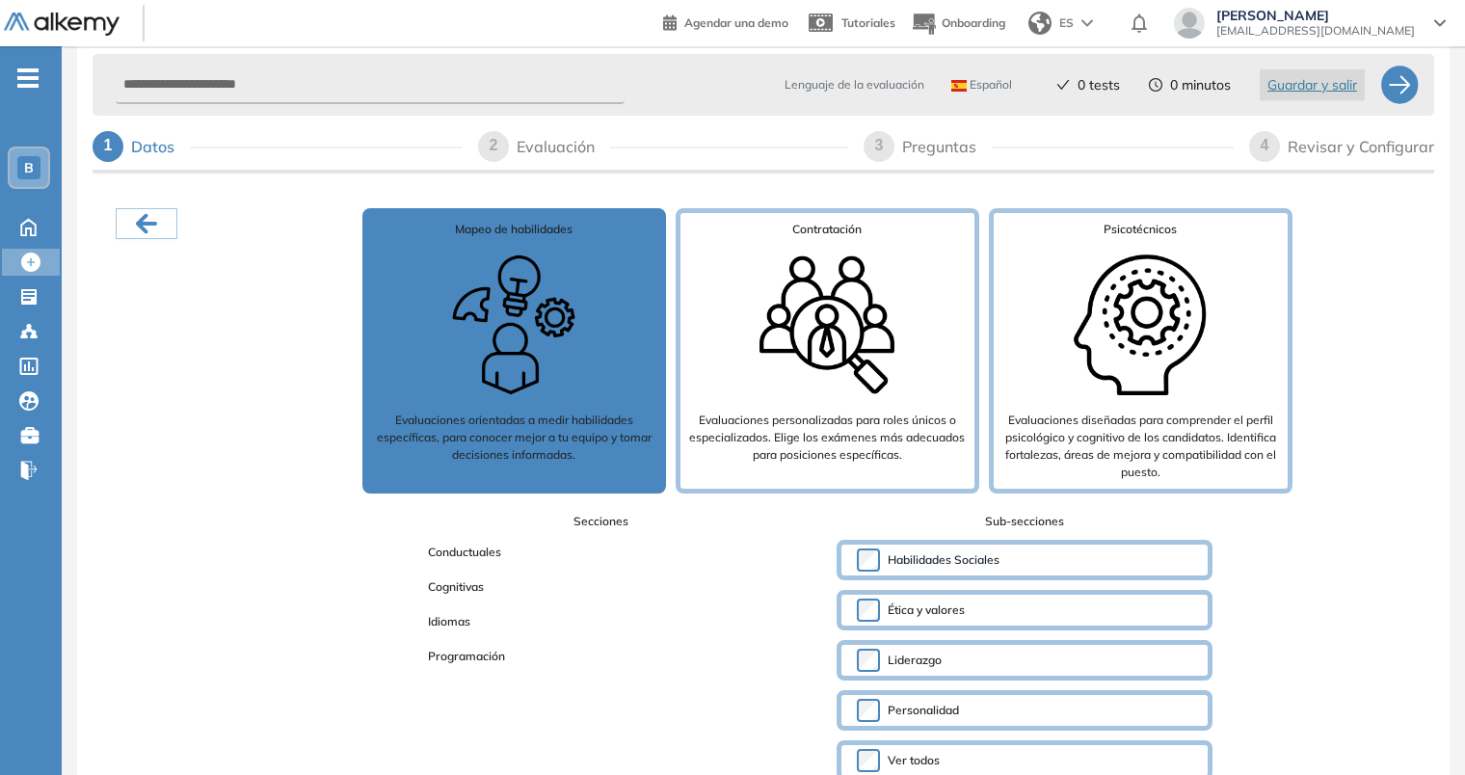
scroll to position [108, 0]
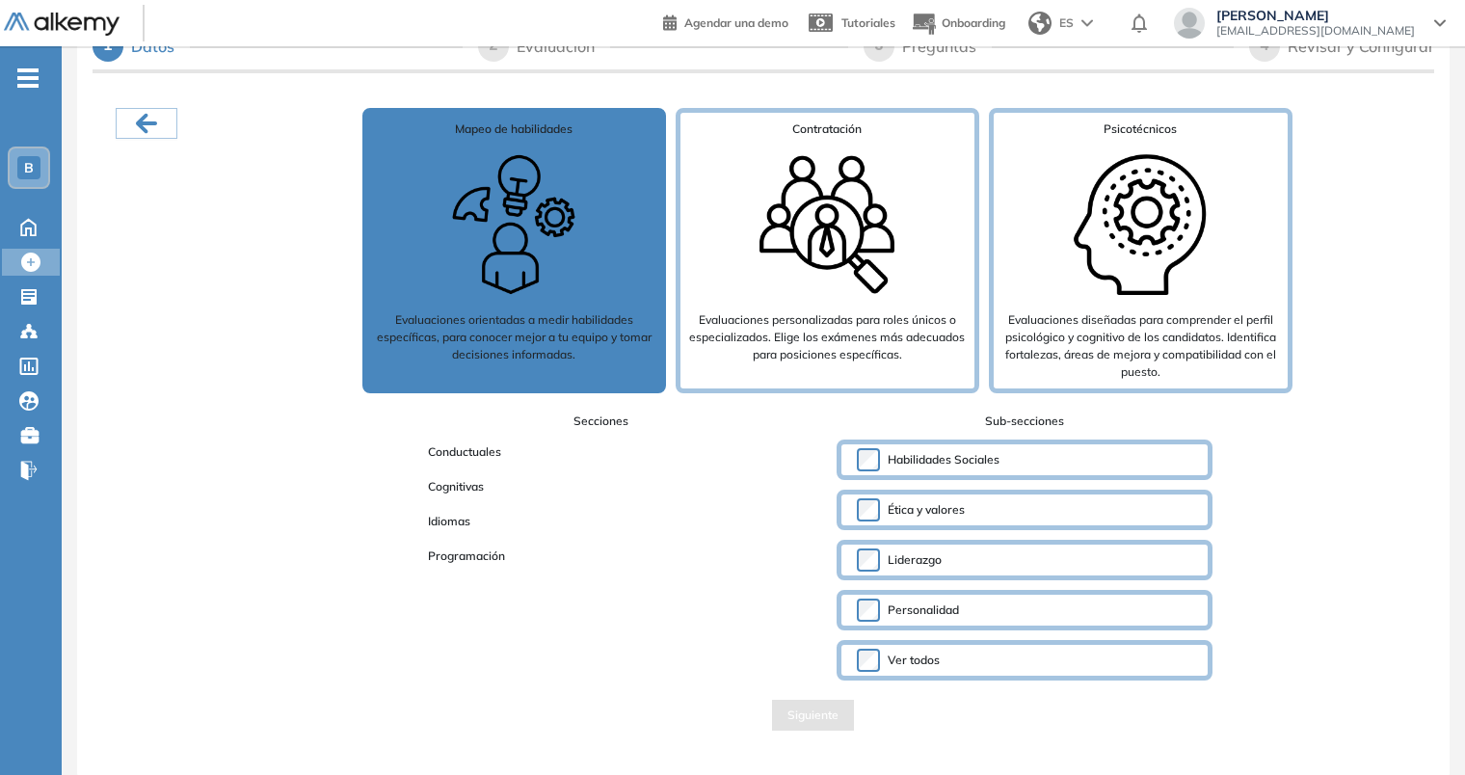
click at [497, 449] on span "Conductuales" at bounding box center [465, 452] width 104 height 25
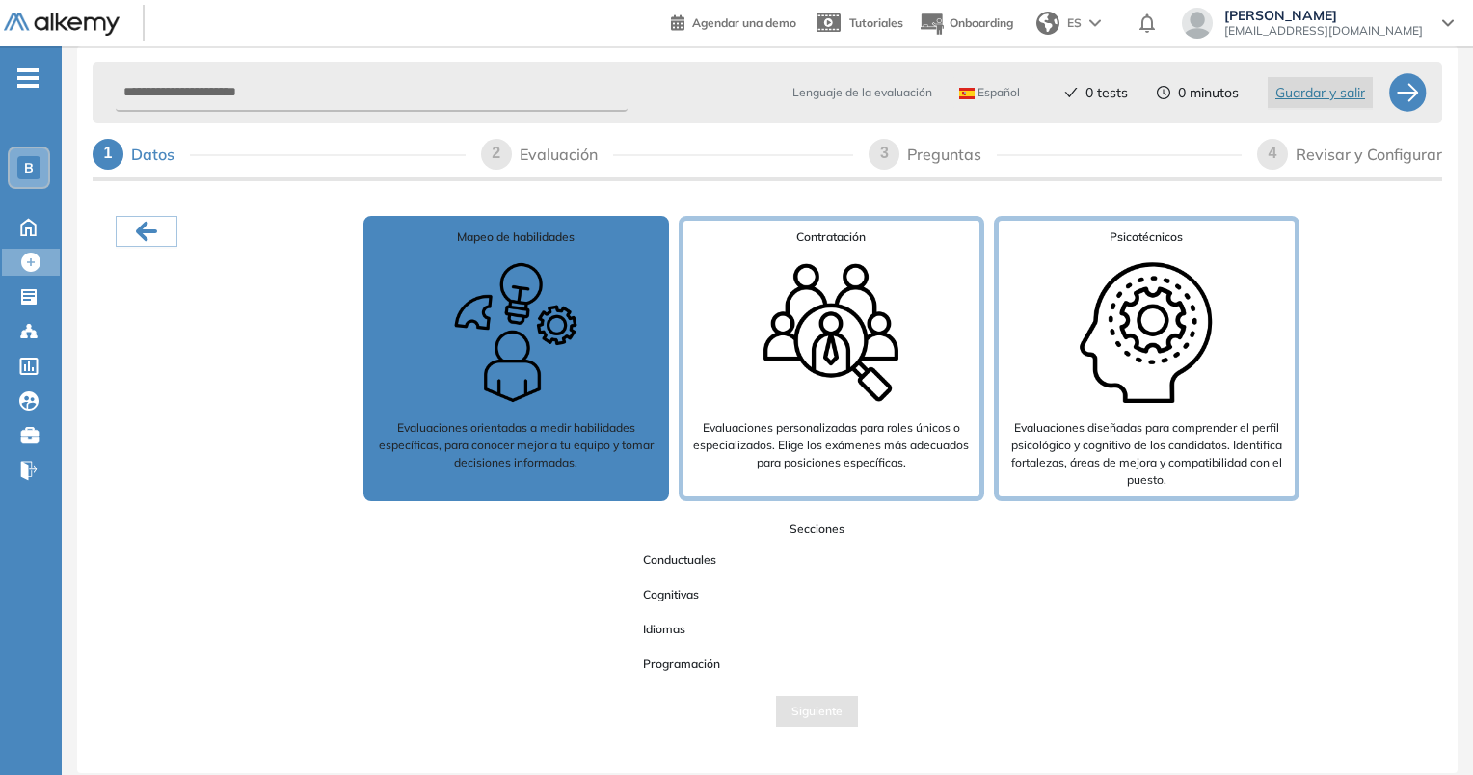
click at [669, 559] on span "Conductuales" at bounding box center [680, 560] width 104 height 25
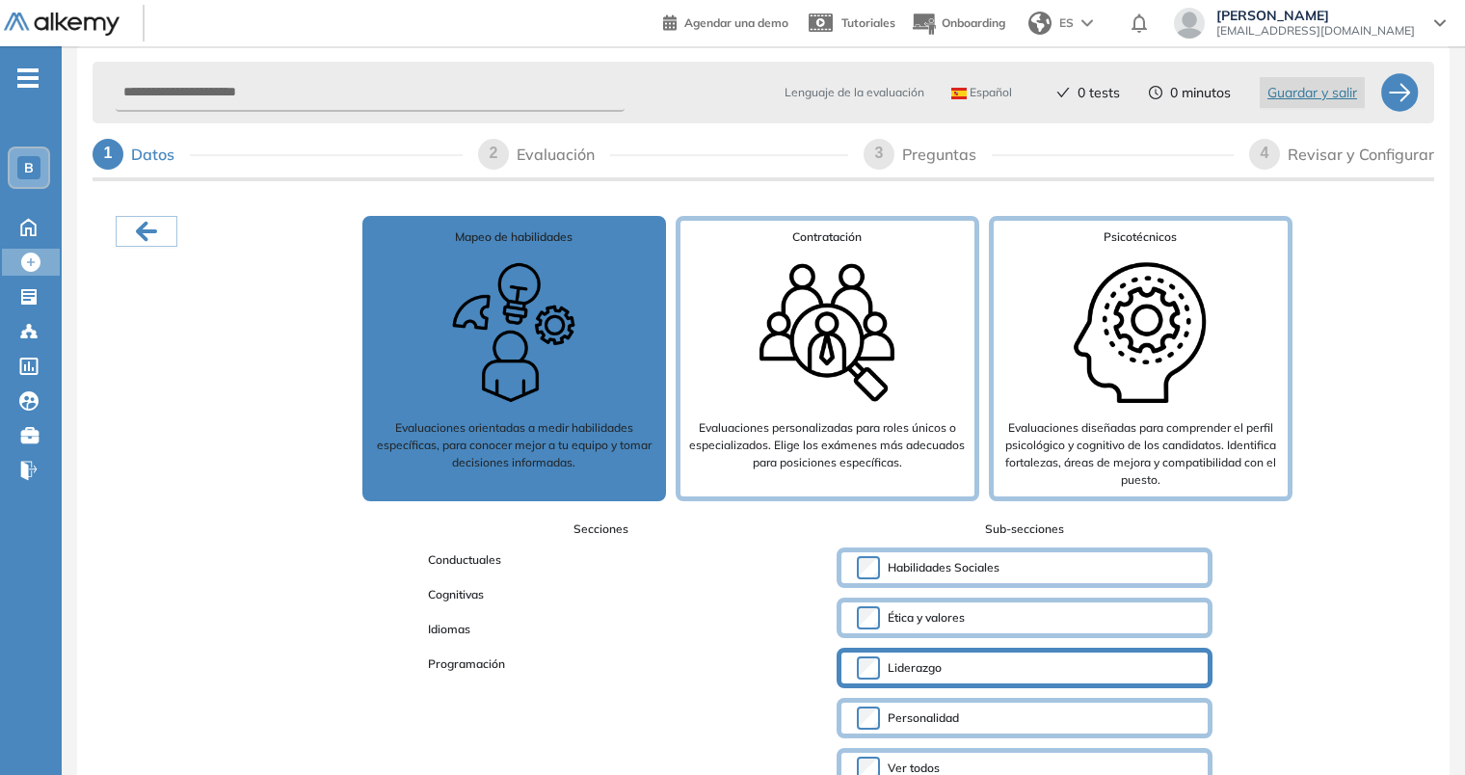
scroll to position [96, 0]
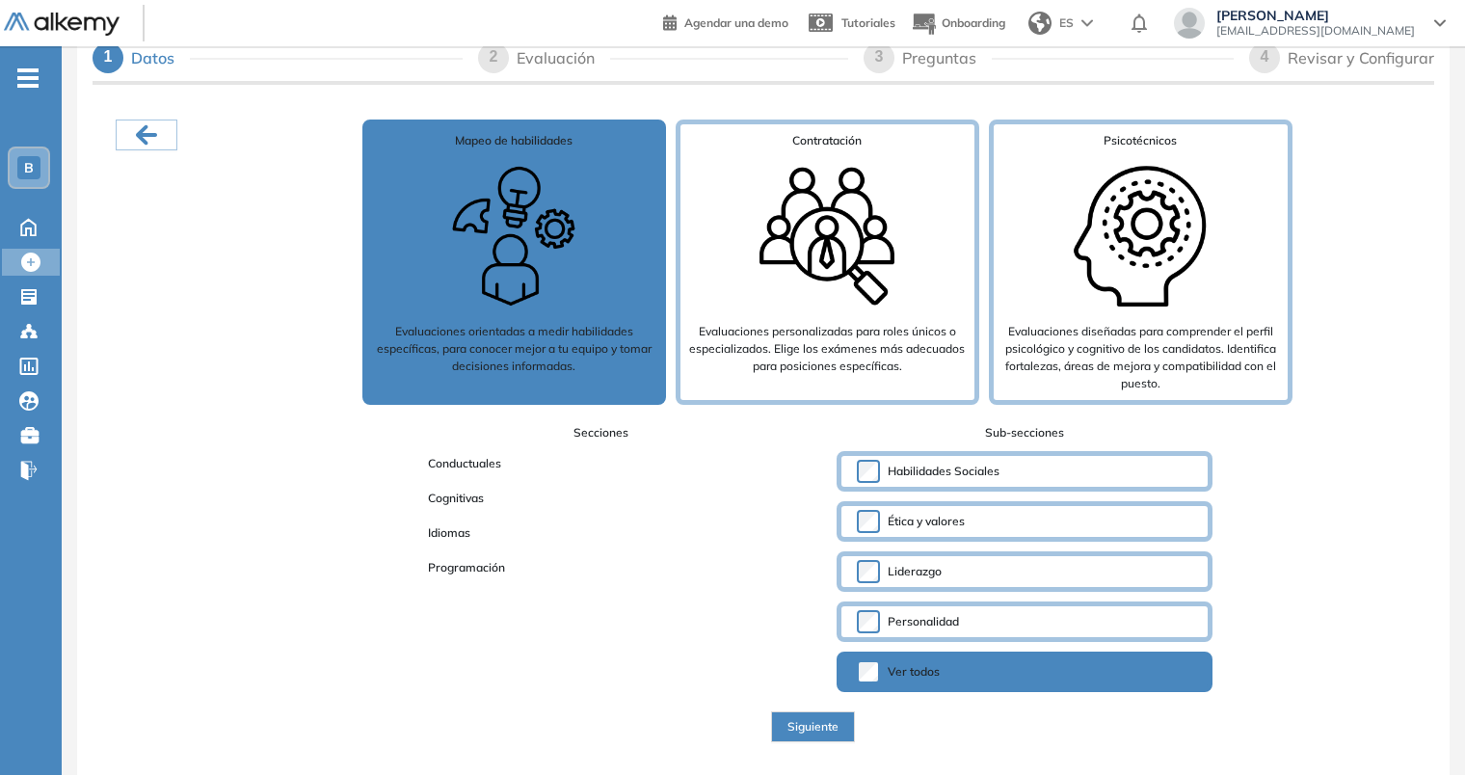
click at [837, 726] on span "Siguiente" at bounding box center [813, 727] width 51 height 18
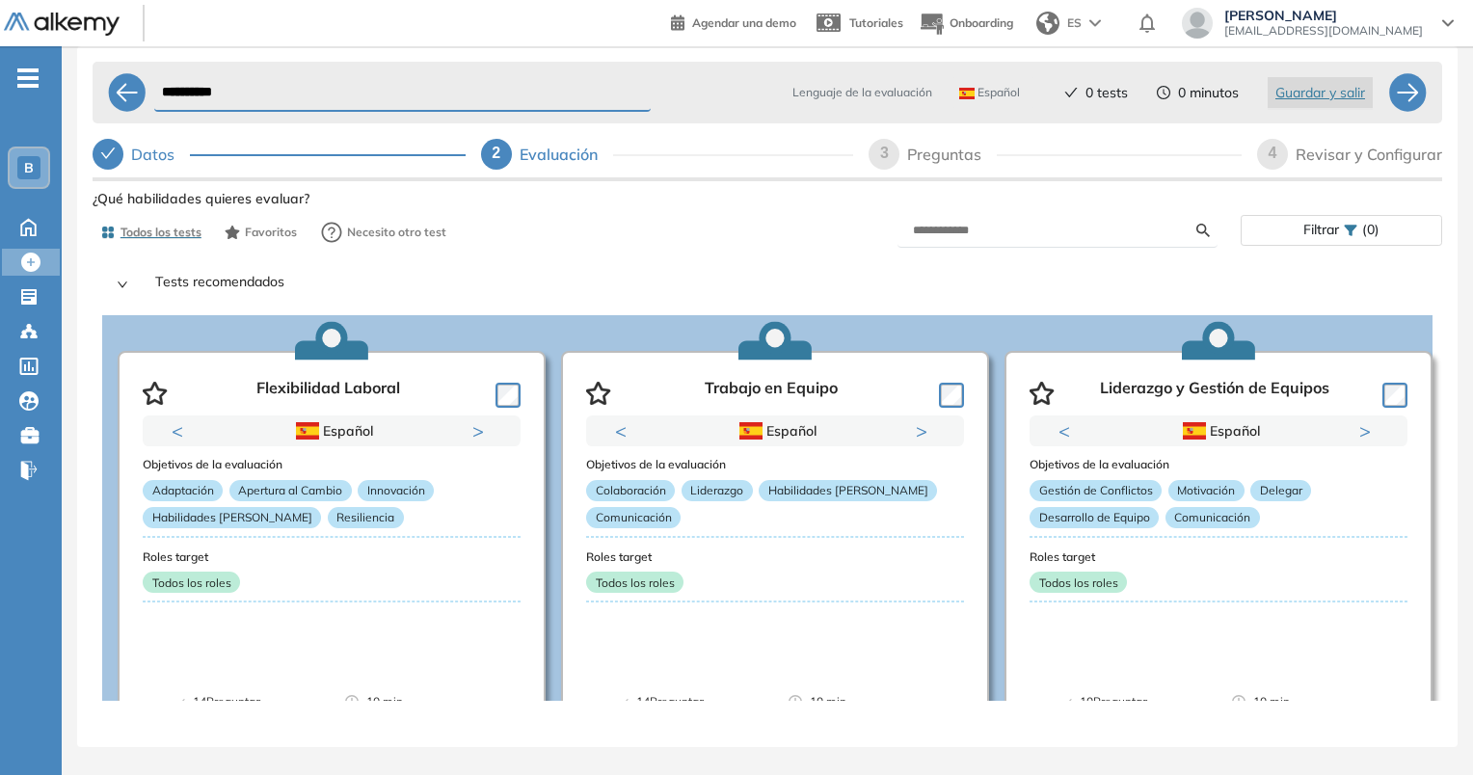
click at [891, 162] on div "3" at bounding box center [884, 154] width 31 height 31
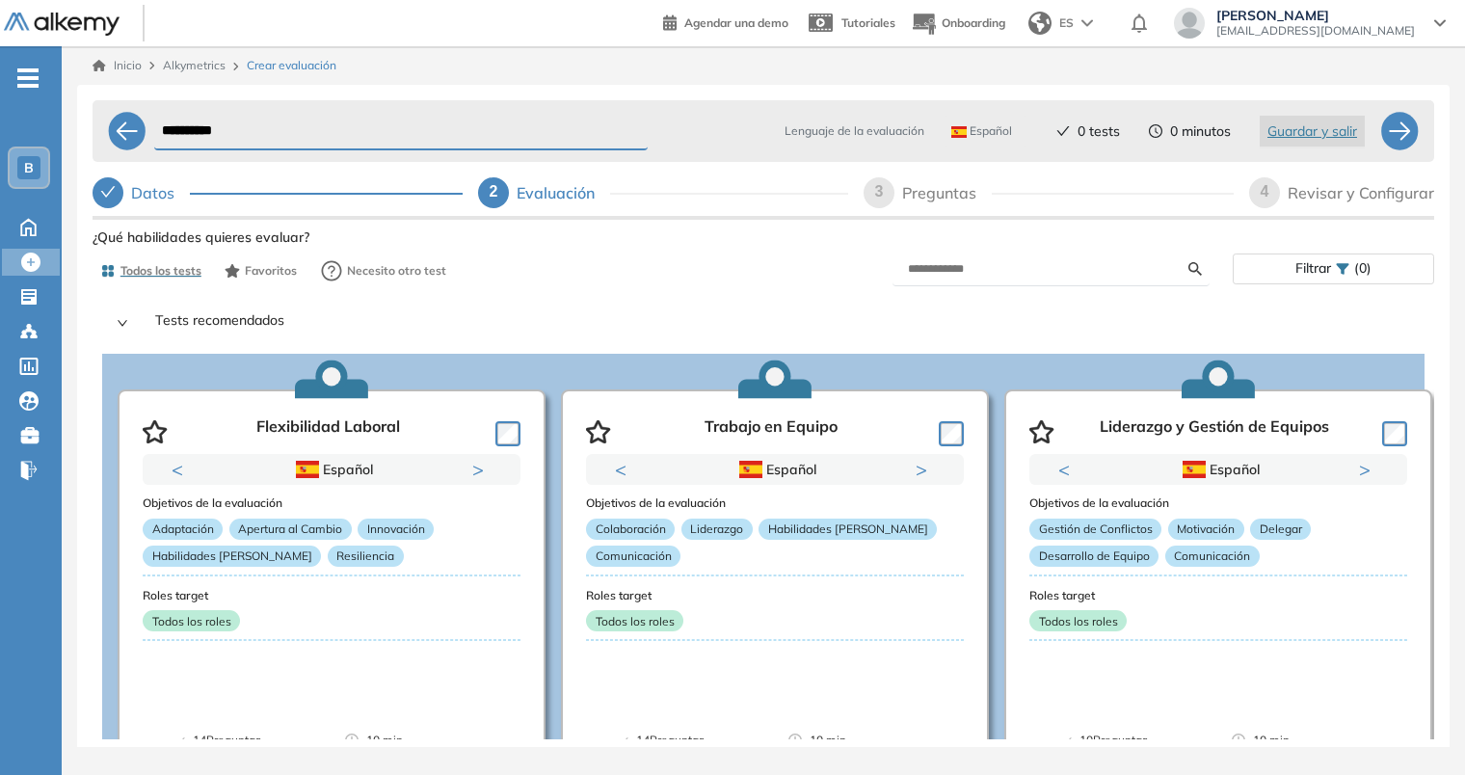
select select "*****"
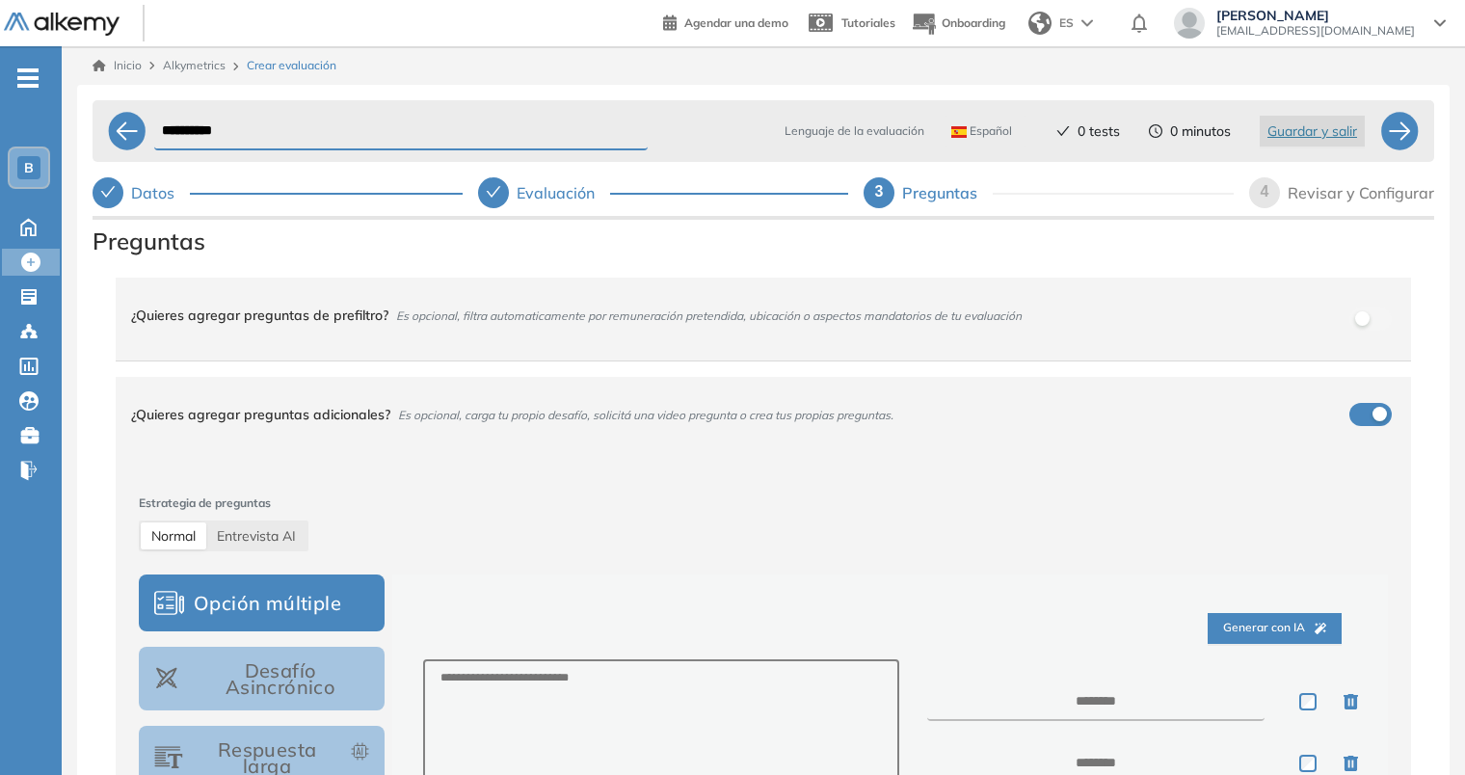
click at [496, 196] on icon "check" at bounding box center [493, 191] width 15 height 15
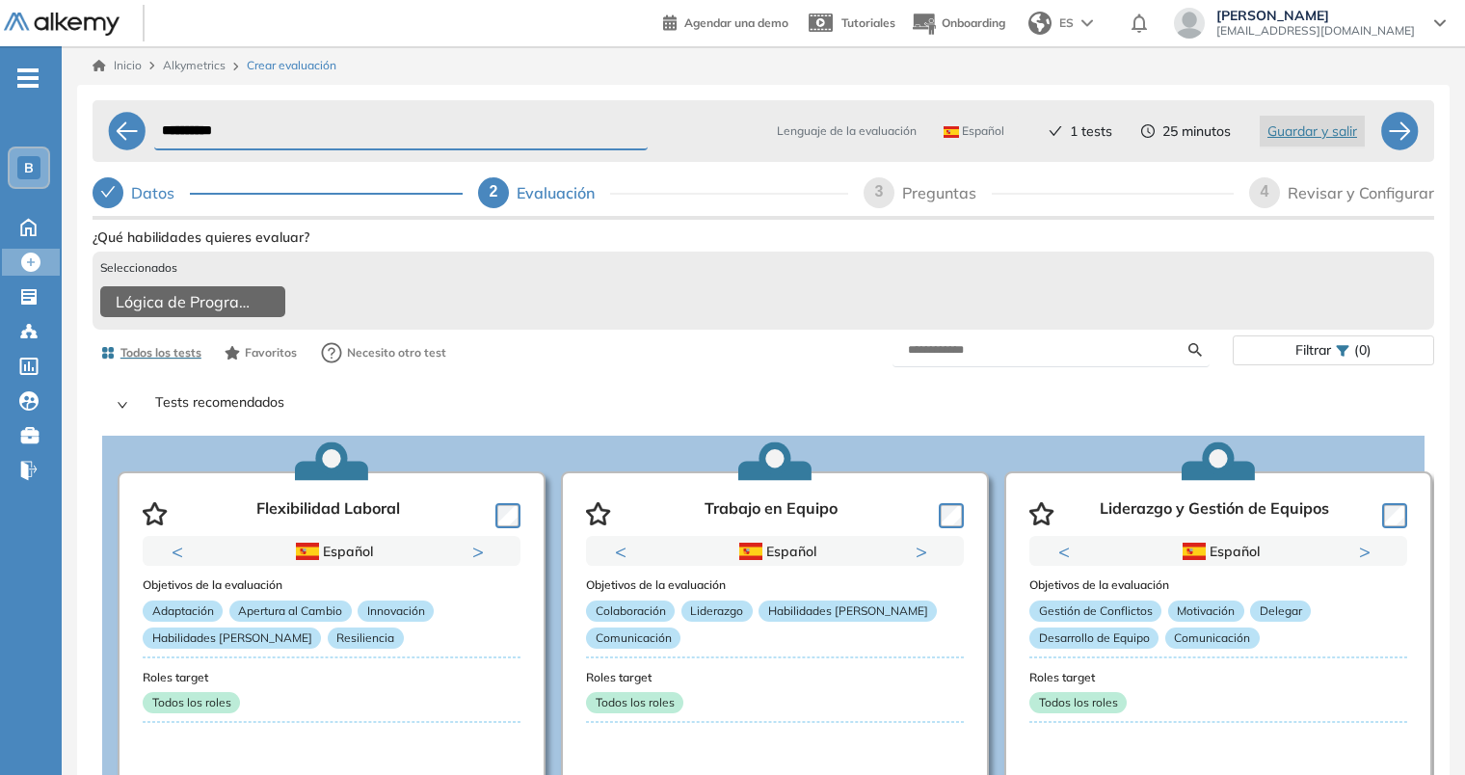
click at [881, 200] on span "3" at bounding box center [879, 191] width 9 height 16
select select "*****"
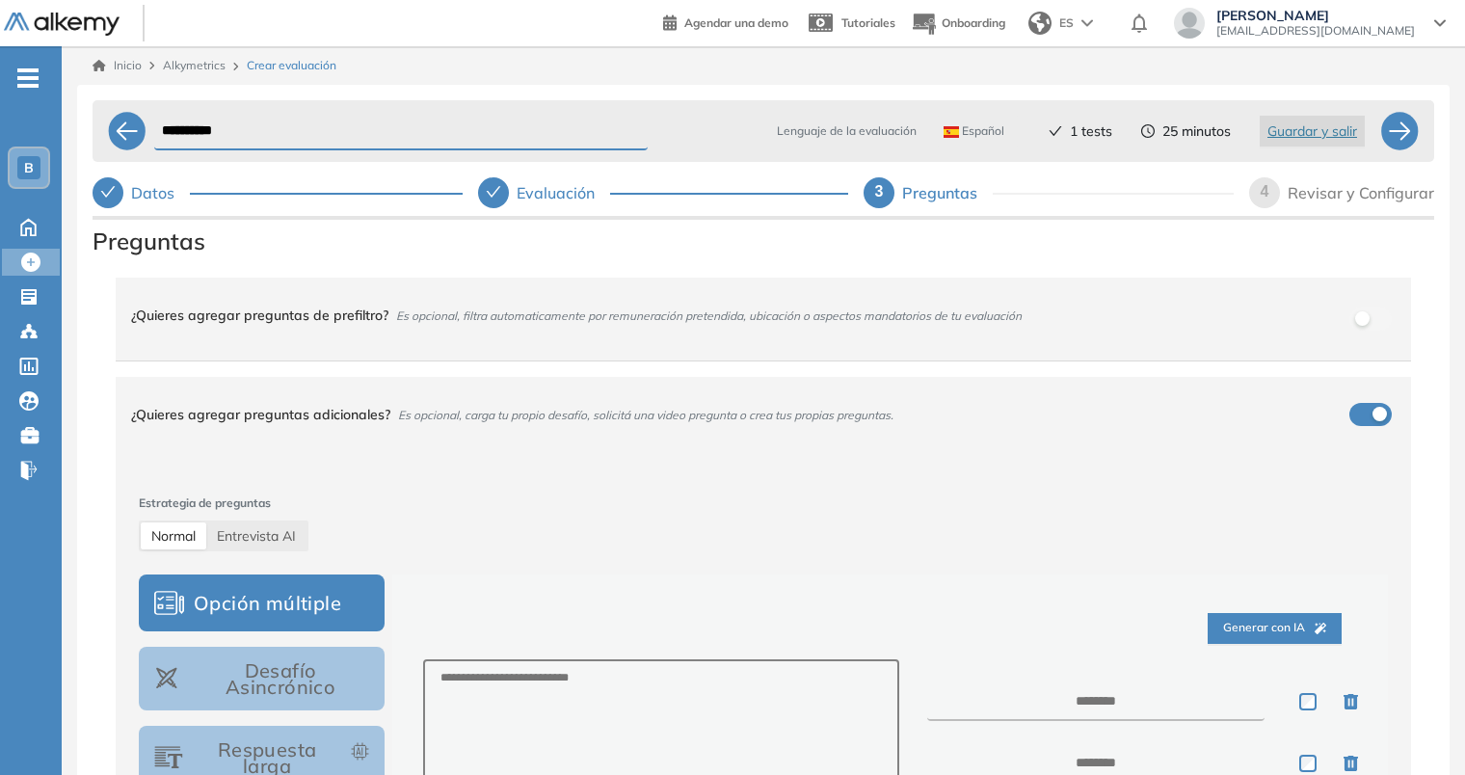
click at [440, 320] on span "Es opcional, filtra automaticamente por remuneración pretendida, ubicación o as…" at bounding box center [709, 315] width 626 height 14
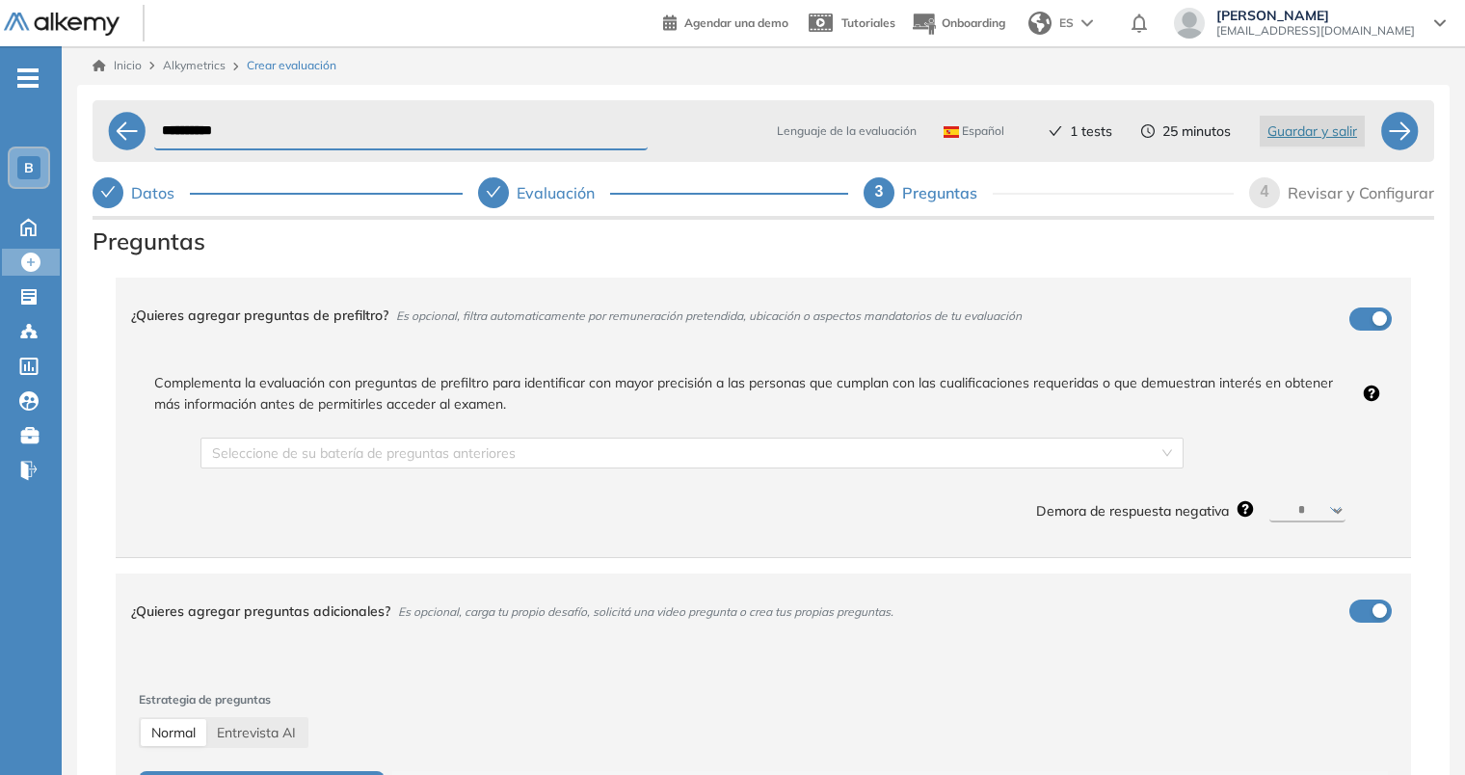
click at [440, 320] on span "Es opcional, filtra automaticamente por remuneración pretendida, ubicación o as…" at bounding box center [709, 315] width 626 height 14
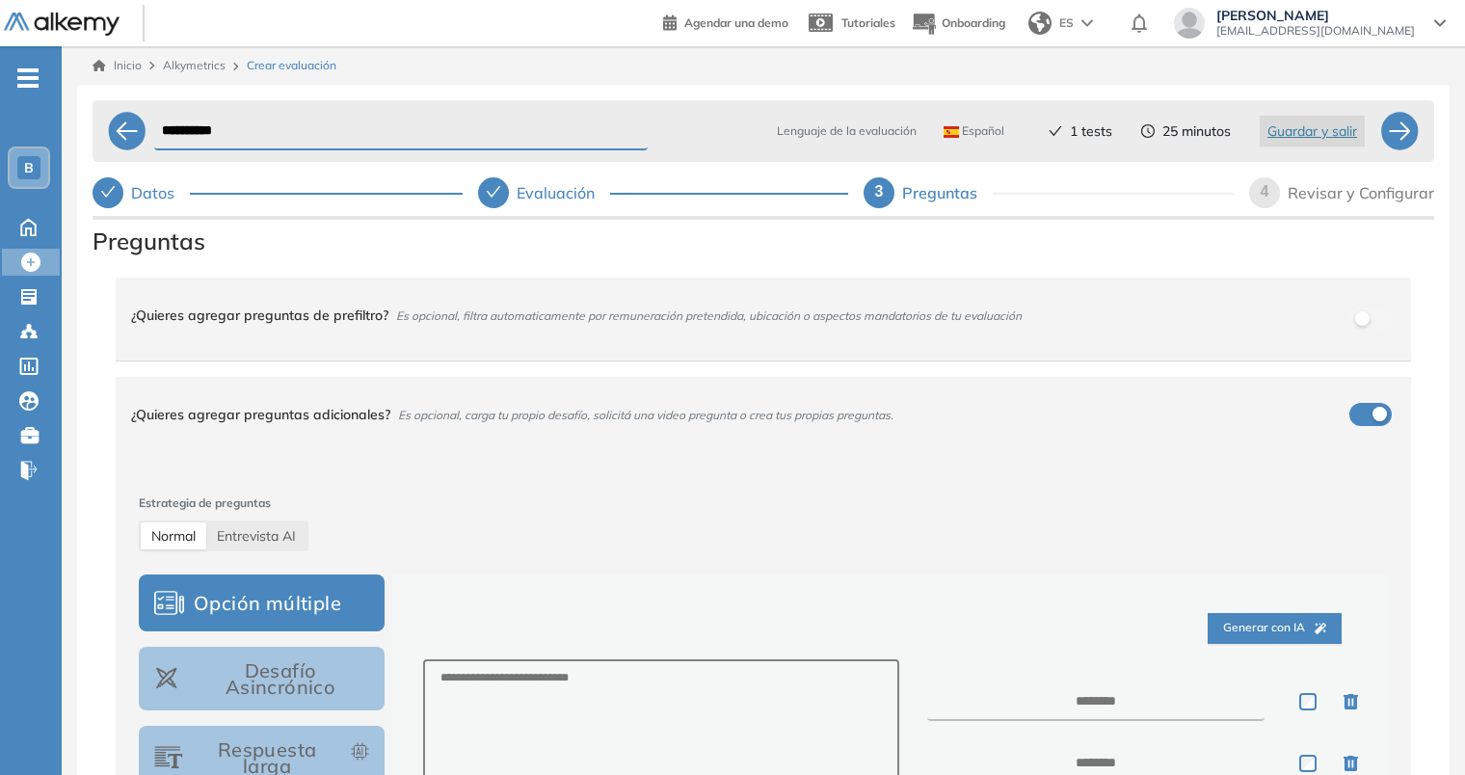
click at [440, 320] on span "Es opcional, filtra automaticamente por remuneración pretendida, ubicación o as…" at bounding box center [709, 315] width 626 height 14
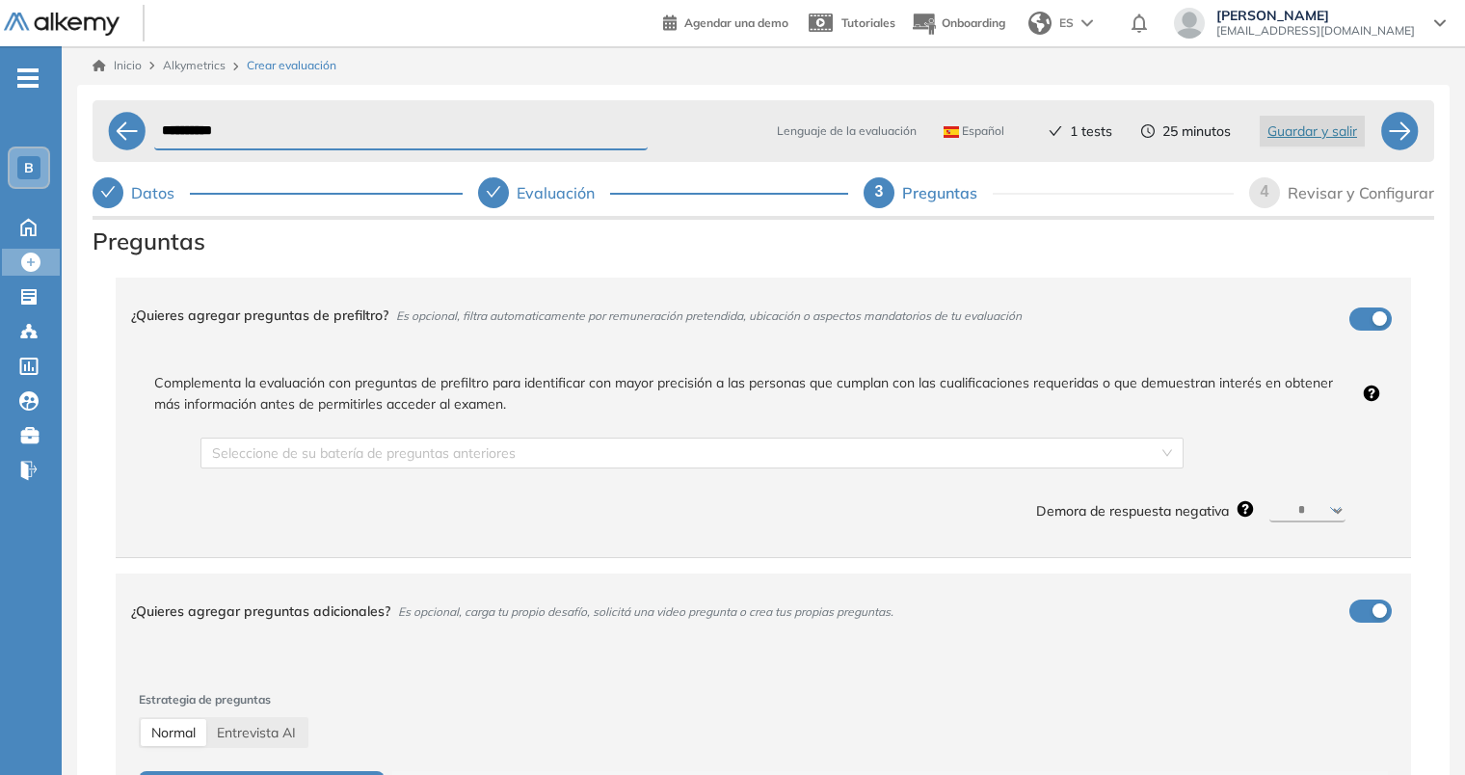
click at [440, 320] on span "Es opcional, filtra automaticamente por remuneración pretendida, ubicación o as…" at bounding box center [709, 315] width 626 height 14
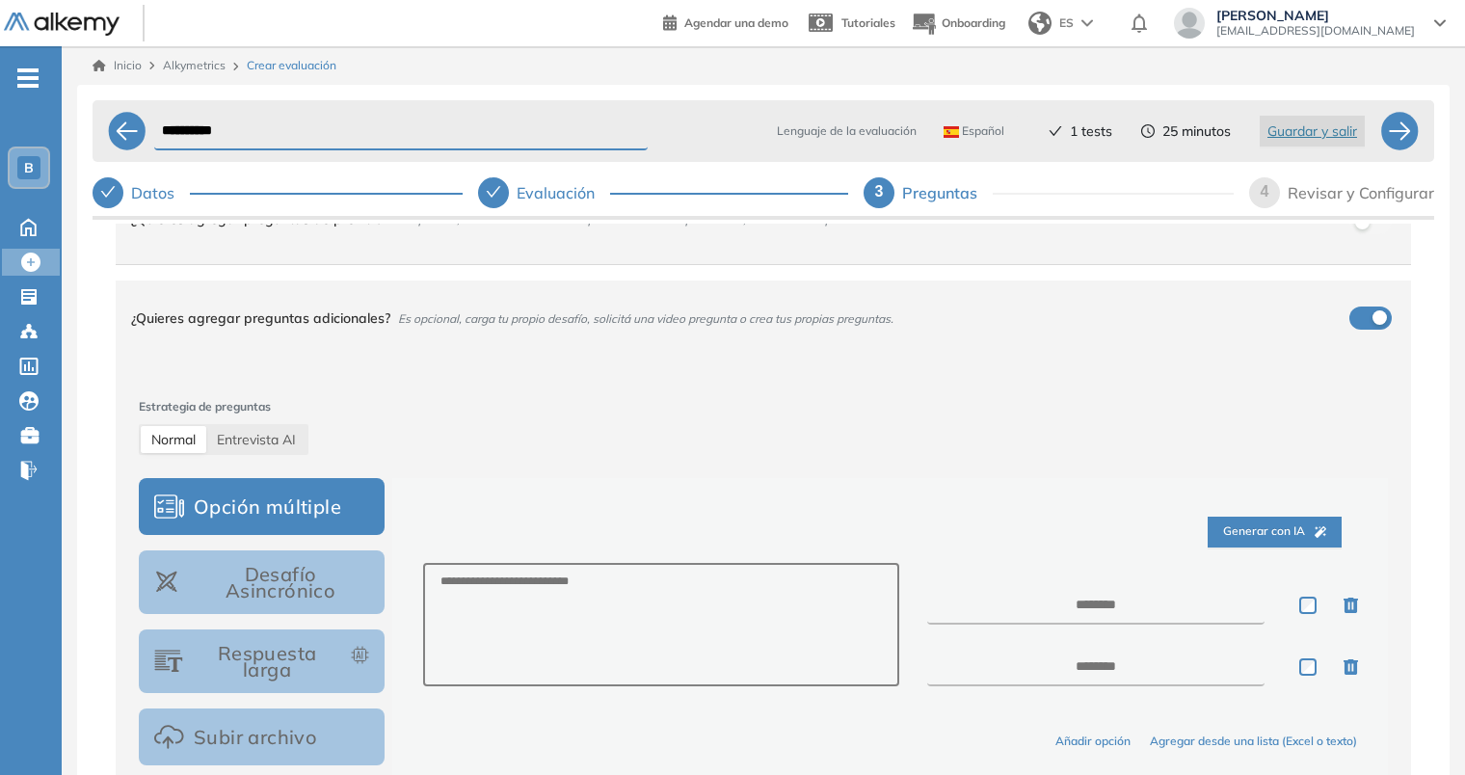
scroll to position [193, 0]
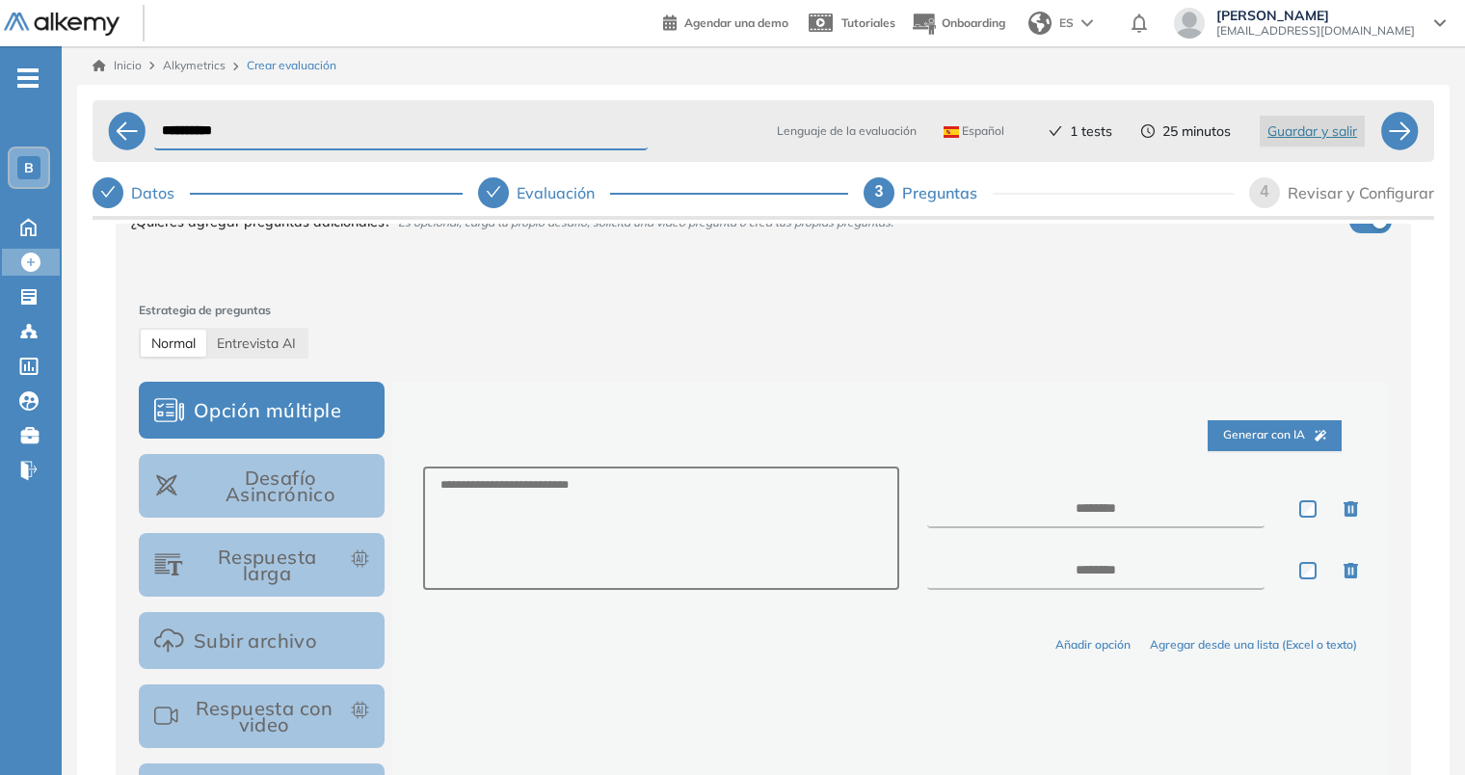
click at [339, 398] on button "Opción múltiple" at bounding box center [262, 410] width 246 height 57
click at [325, 494] on button "Desafío Asincrónico" at bounding box center [262, 486] width 246 height 64
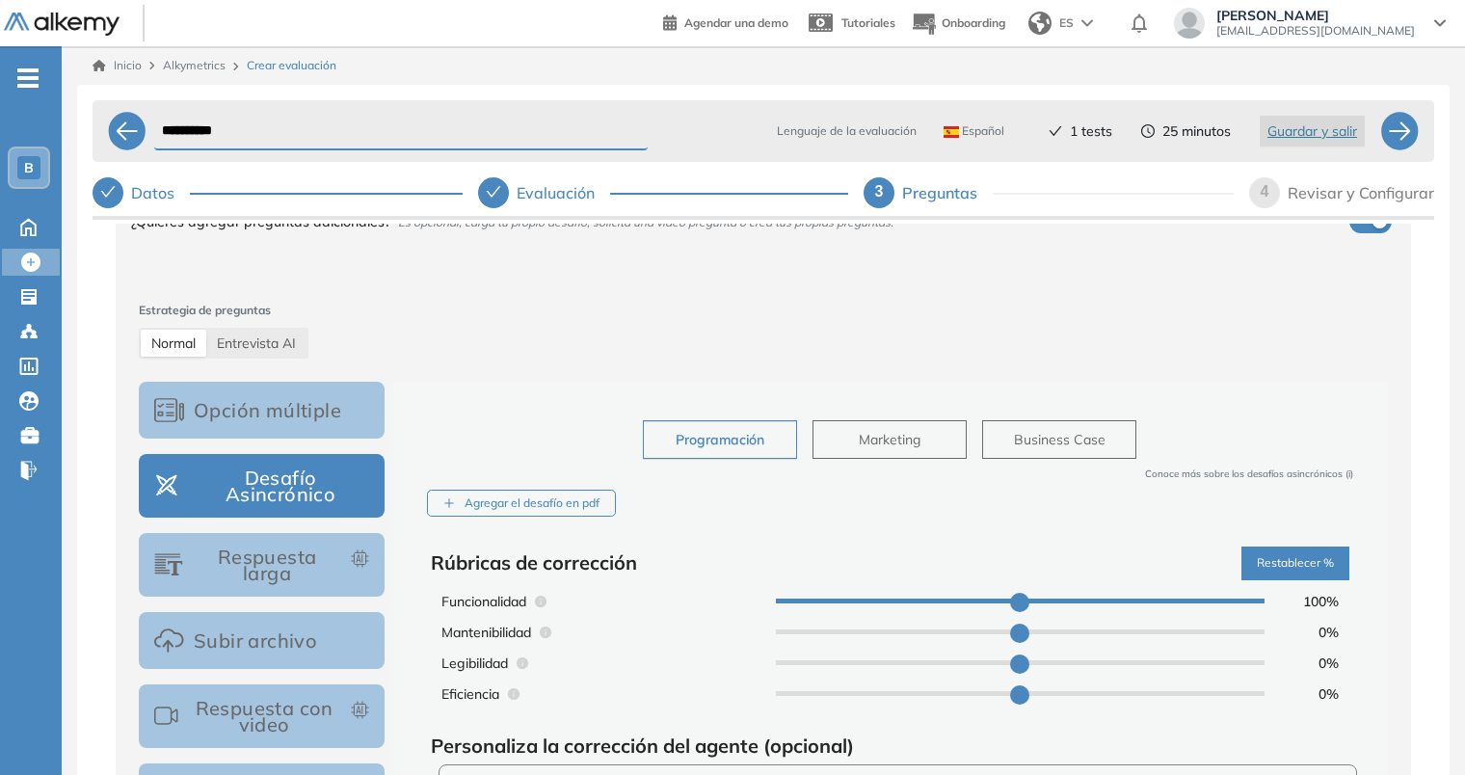
click at [291, 423] on button "Opción múltiple" at bounding box center [262, 410] width 246 height 57
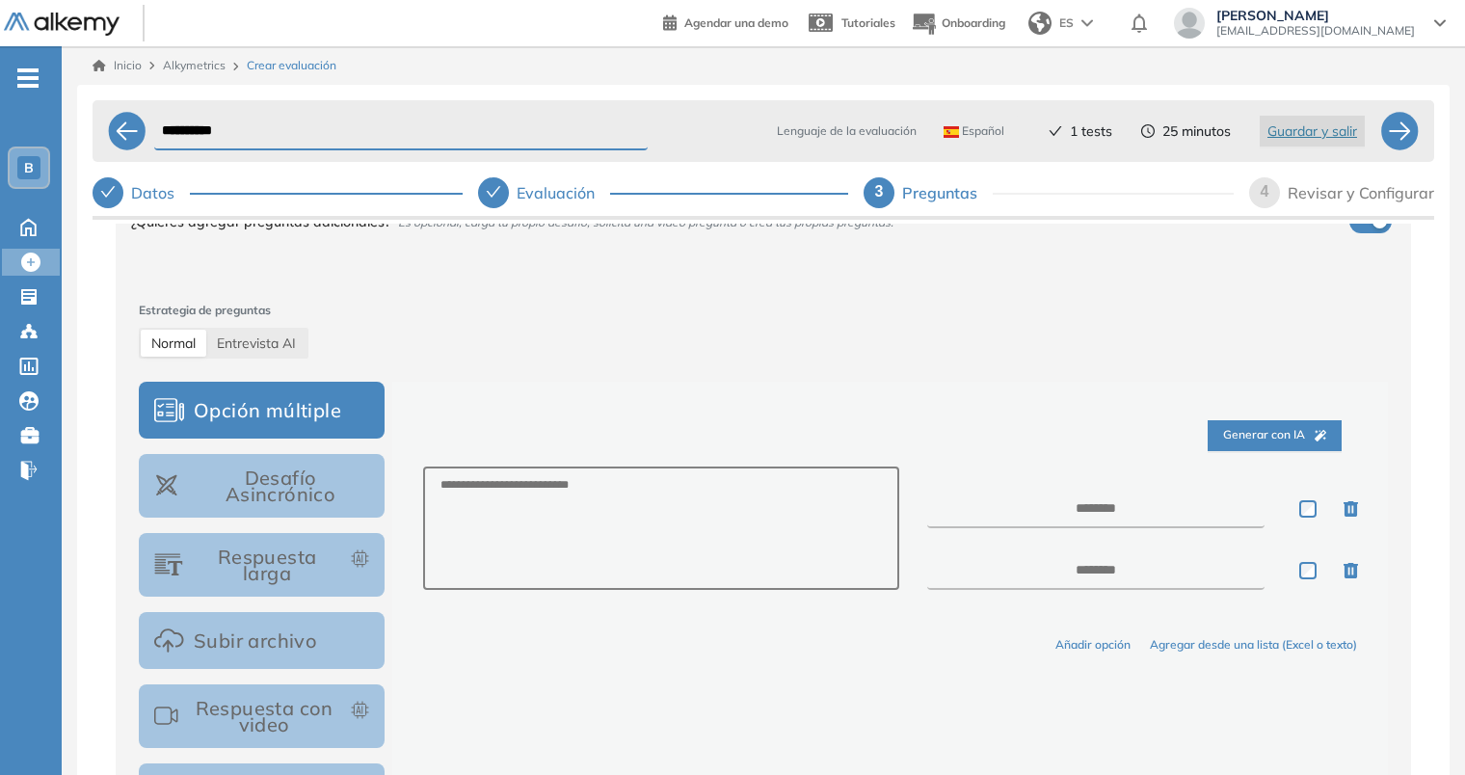
click at [1314, 451] on div "Generar con IA" at bounding box center [890, 436] width 934 height 62
click at [1306, 439] on span "Generar con IA" at bounding box center [1274, 435] width 103 height 18
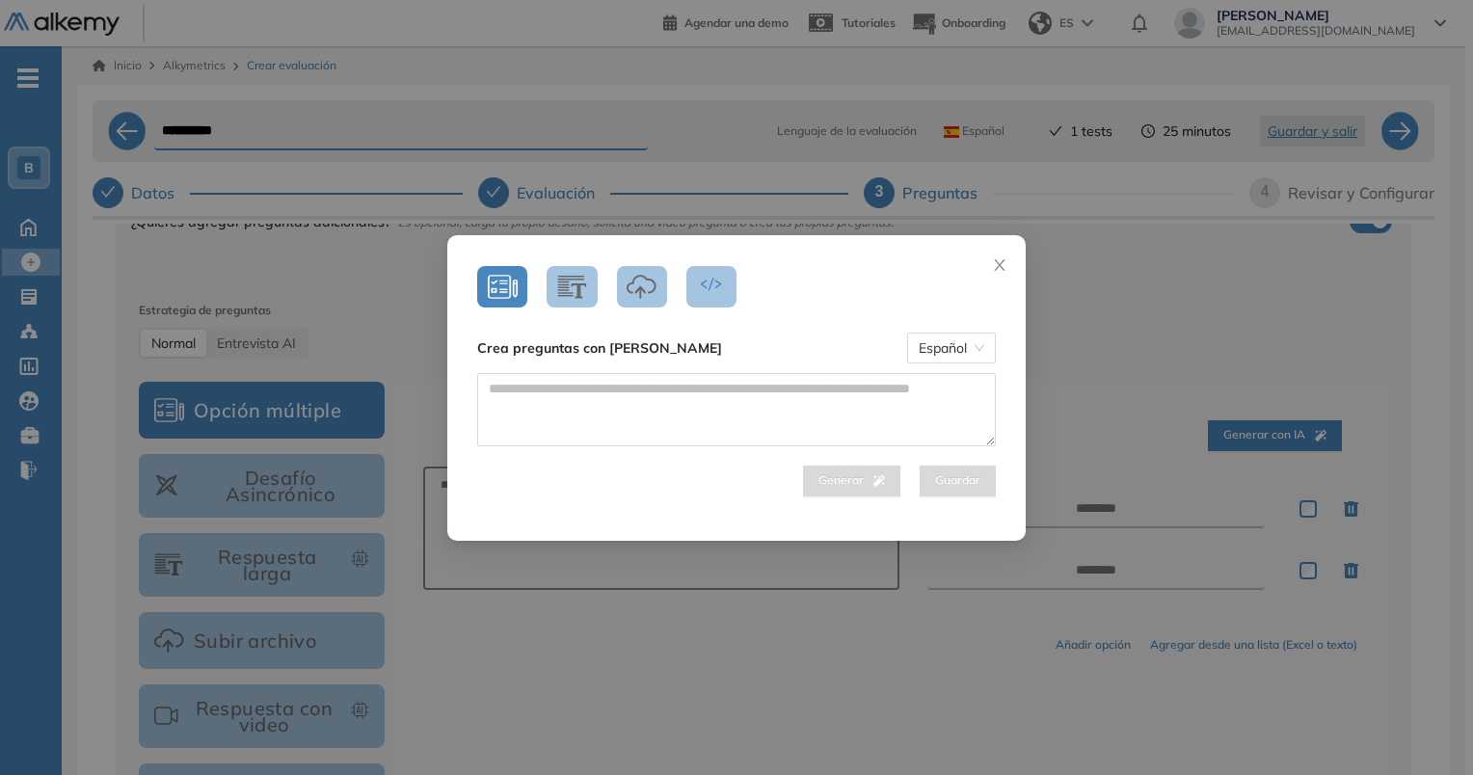
click at [573, 297] on icon "button" at bounding box center [572, 287] width 30 height 26
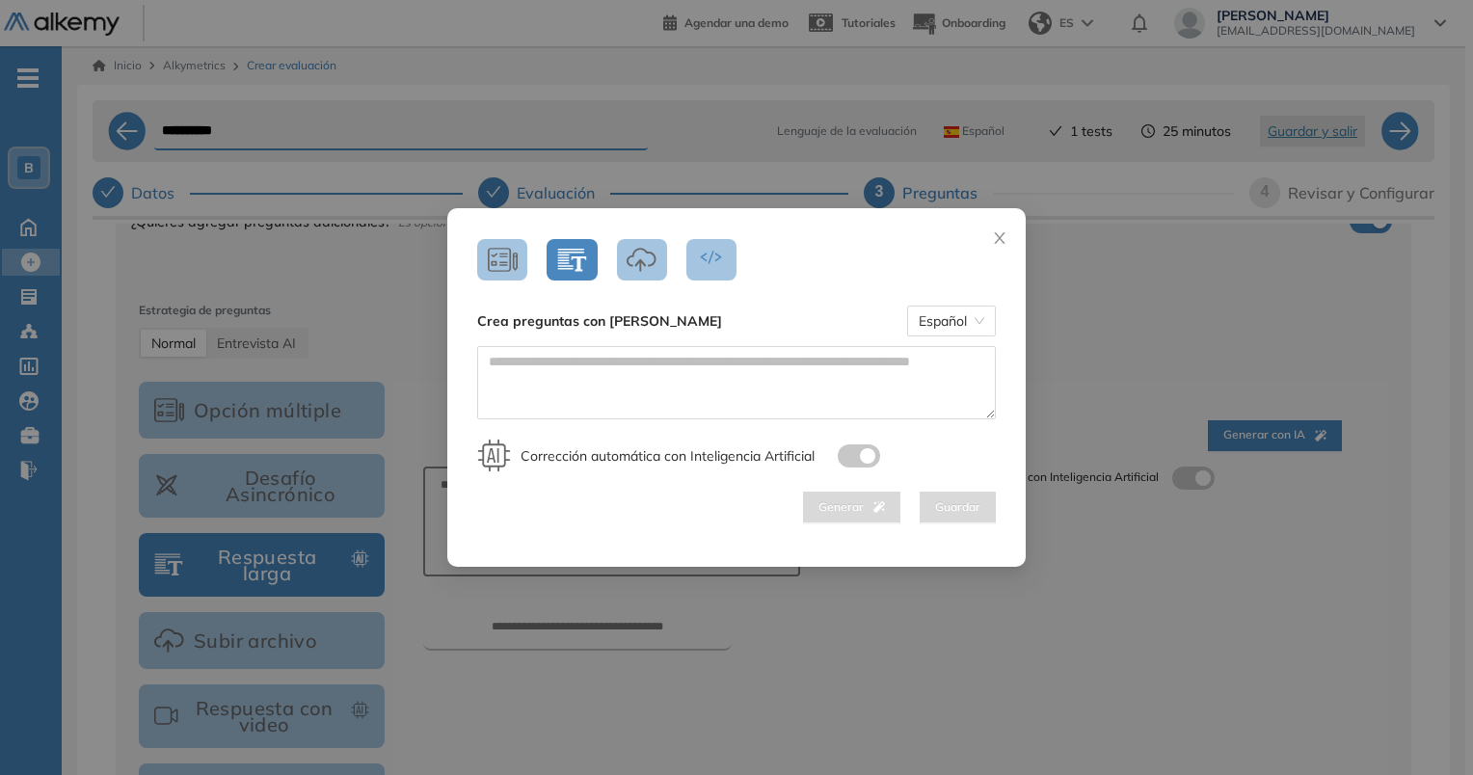
click at [630, 274] on button "button" at bounding box center [642, 259] width 50 height 41
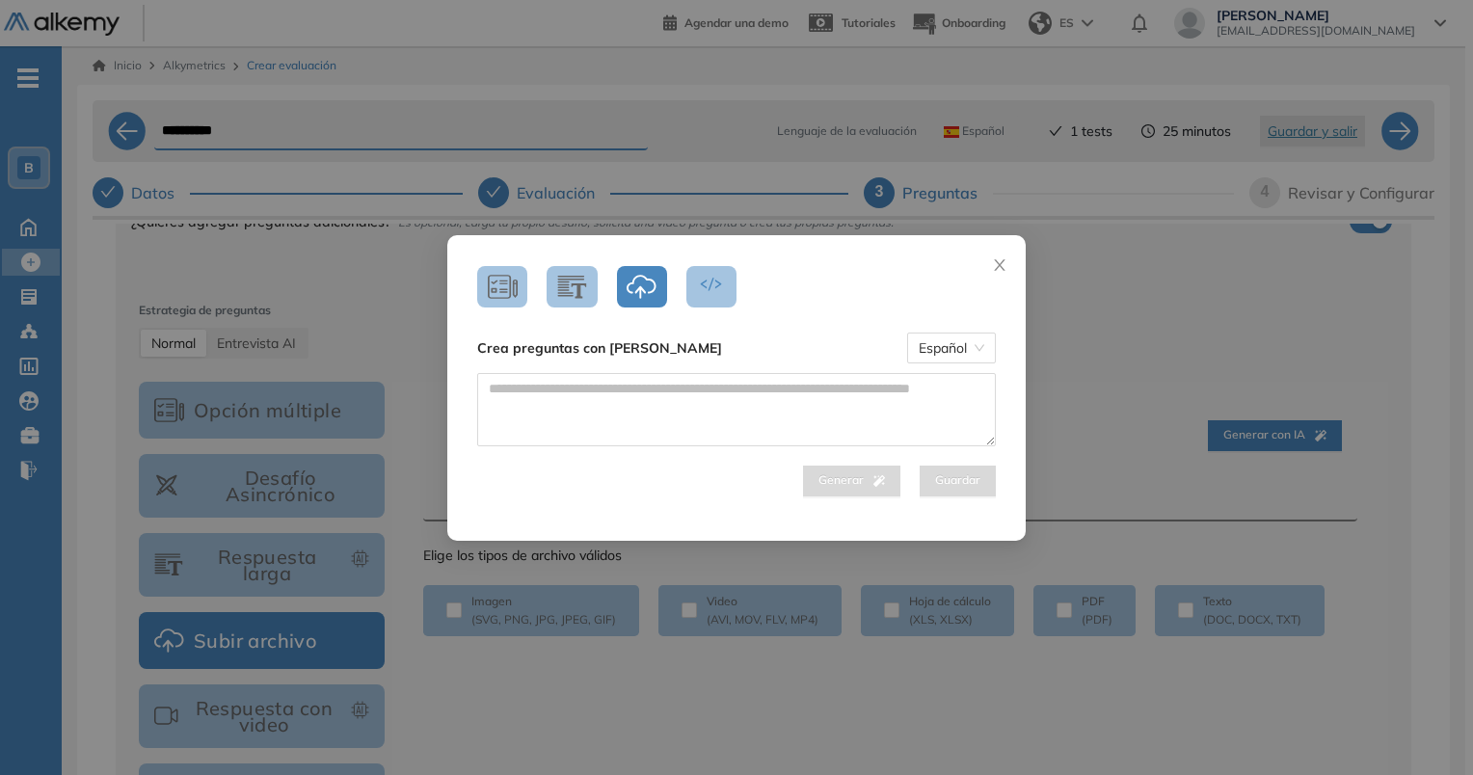
click at [704, 288] on icon "button" at bounding box center [711, 287] width 30 height 26
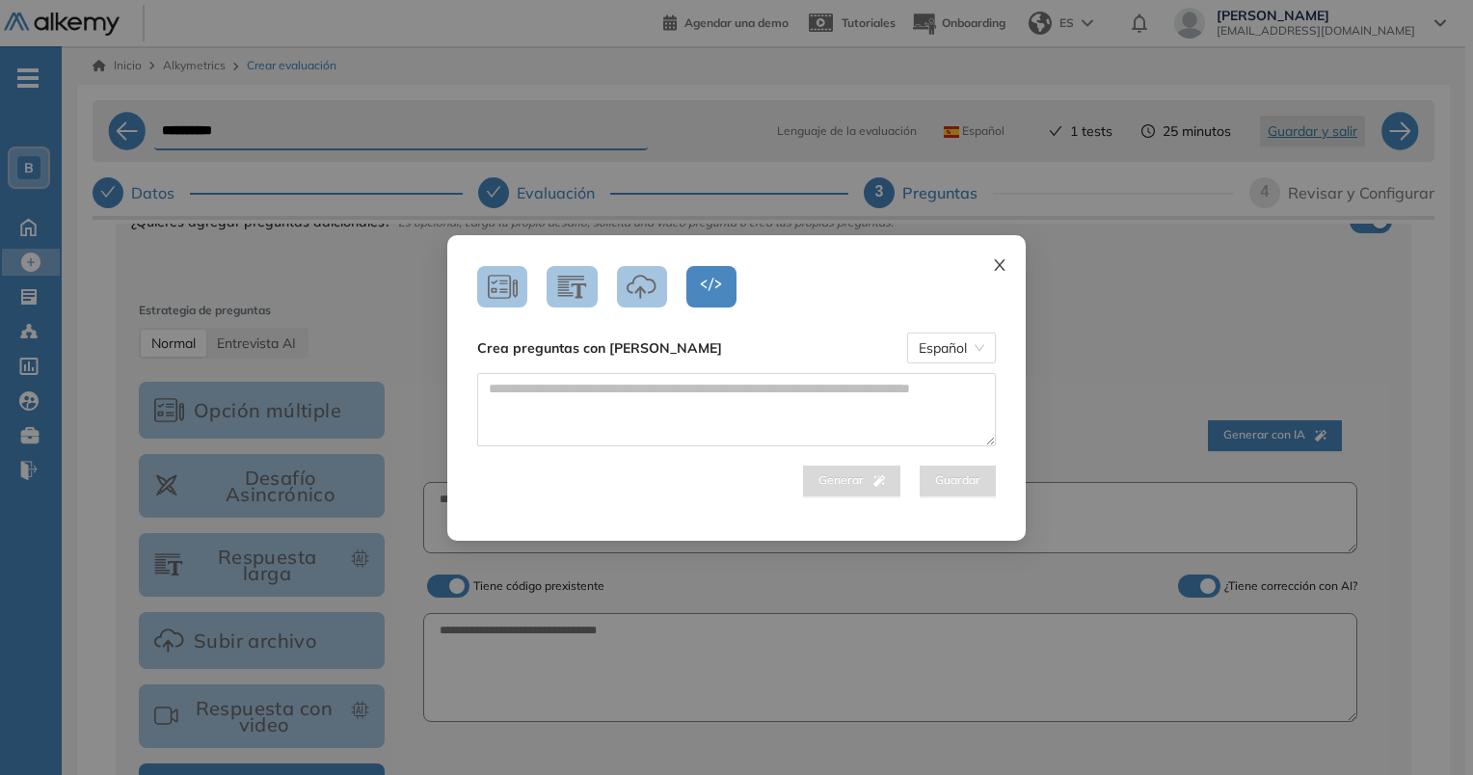
click at [995, 270] on icon "close" at bounding box center [999, 264] width 15 height 15
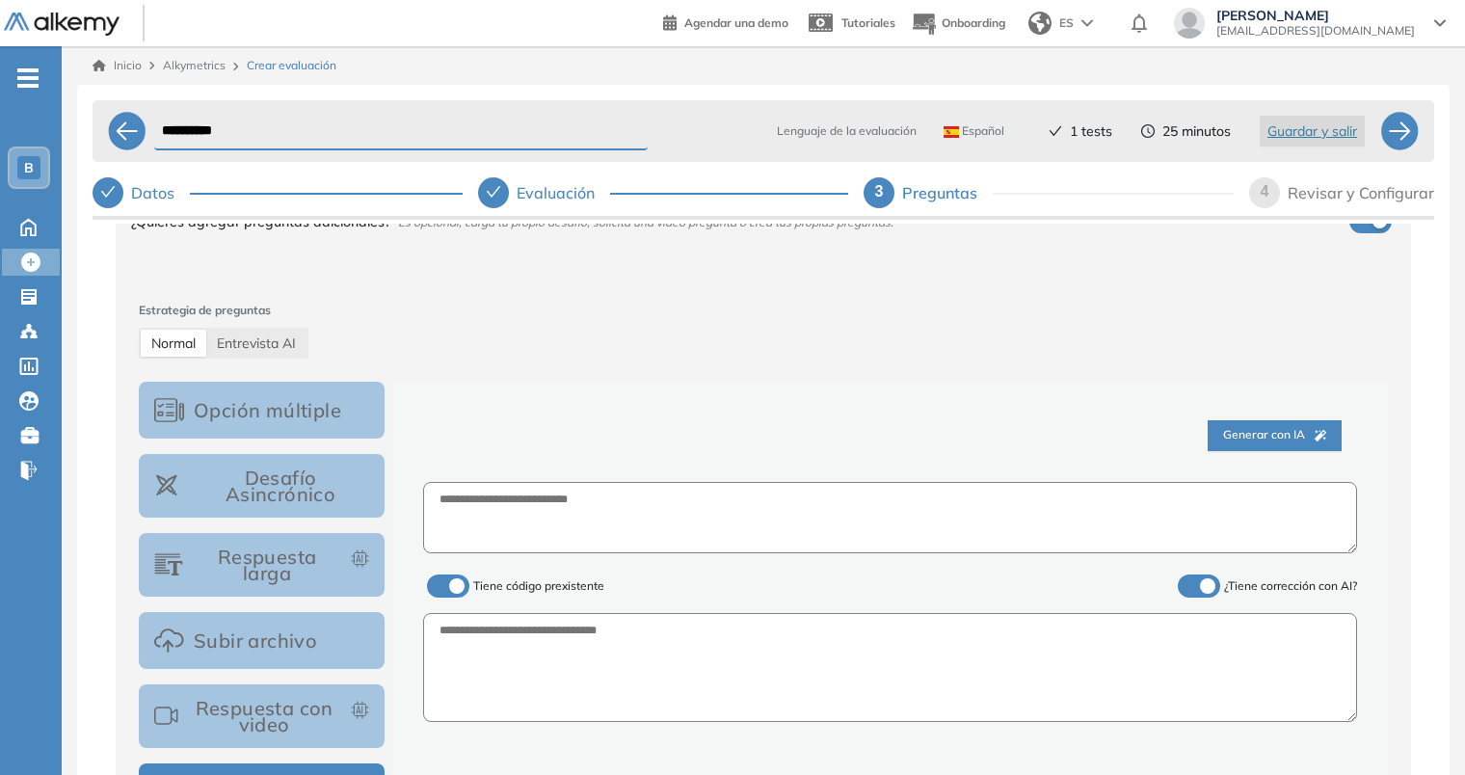
scroll to position [329, 0]
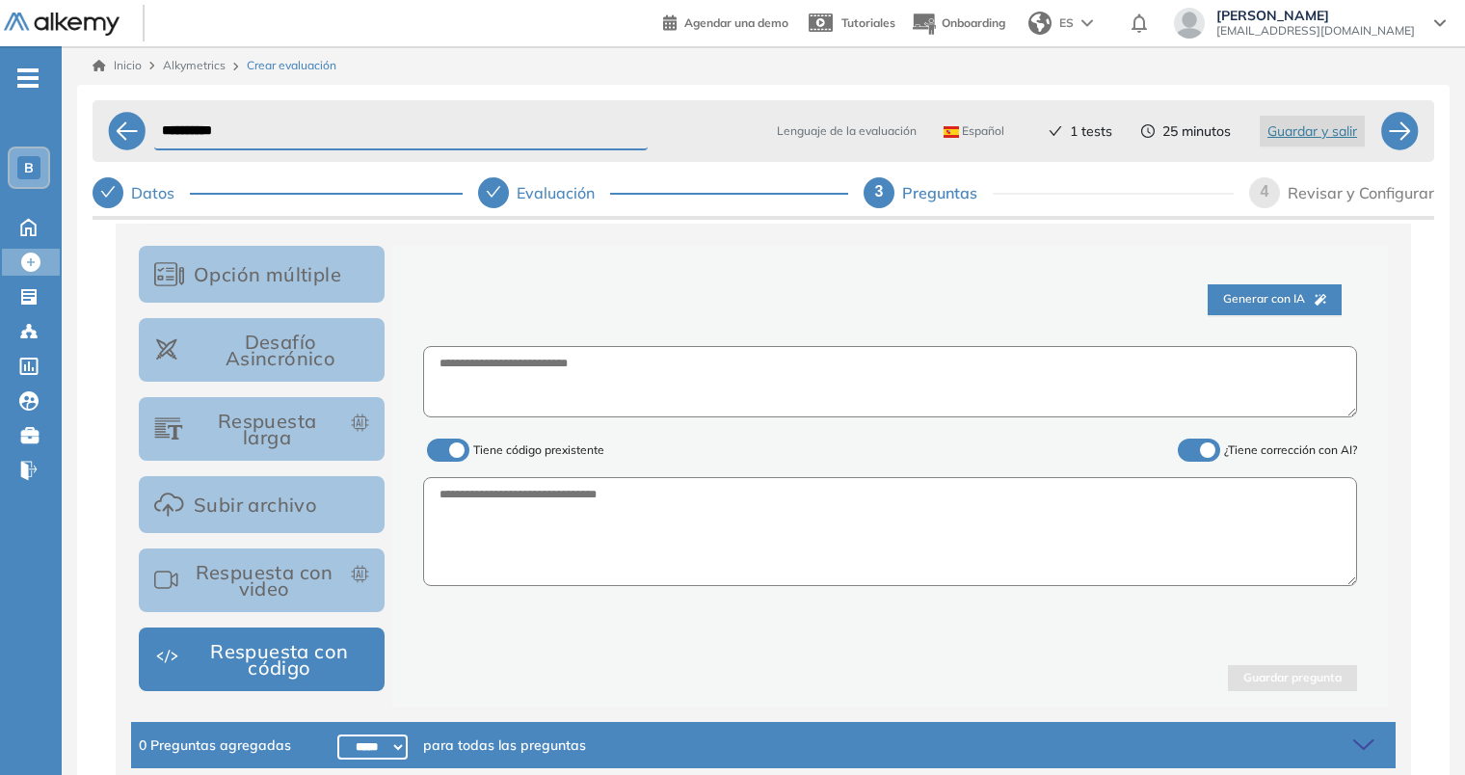
click at [442, 447] on span at bounding box center [434, 446] width 15 height 15
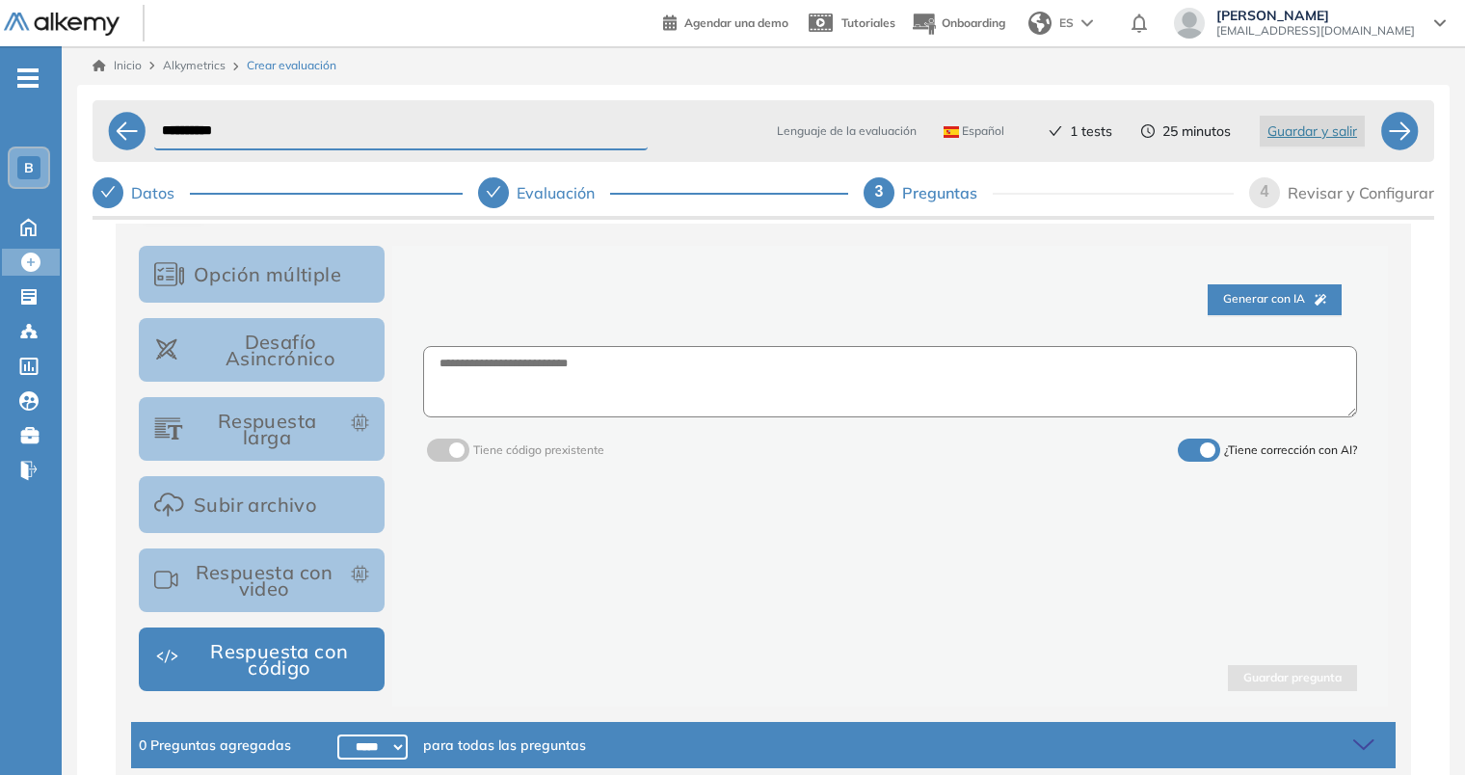
drag, startPoint x: 433, startPoint y: 455, endPoint x: 442, endPoint y: 456, distance: 9.7
click at [435, 454] on span at bounding box center [434, 446] width 15 height 15
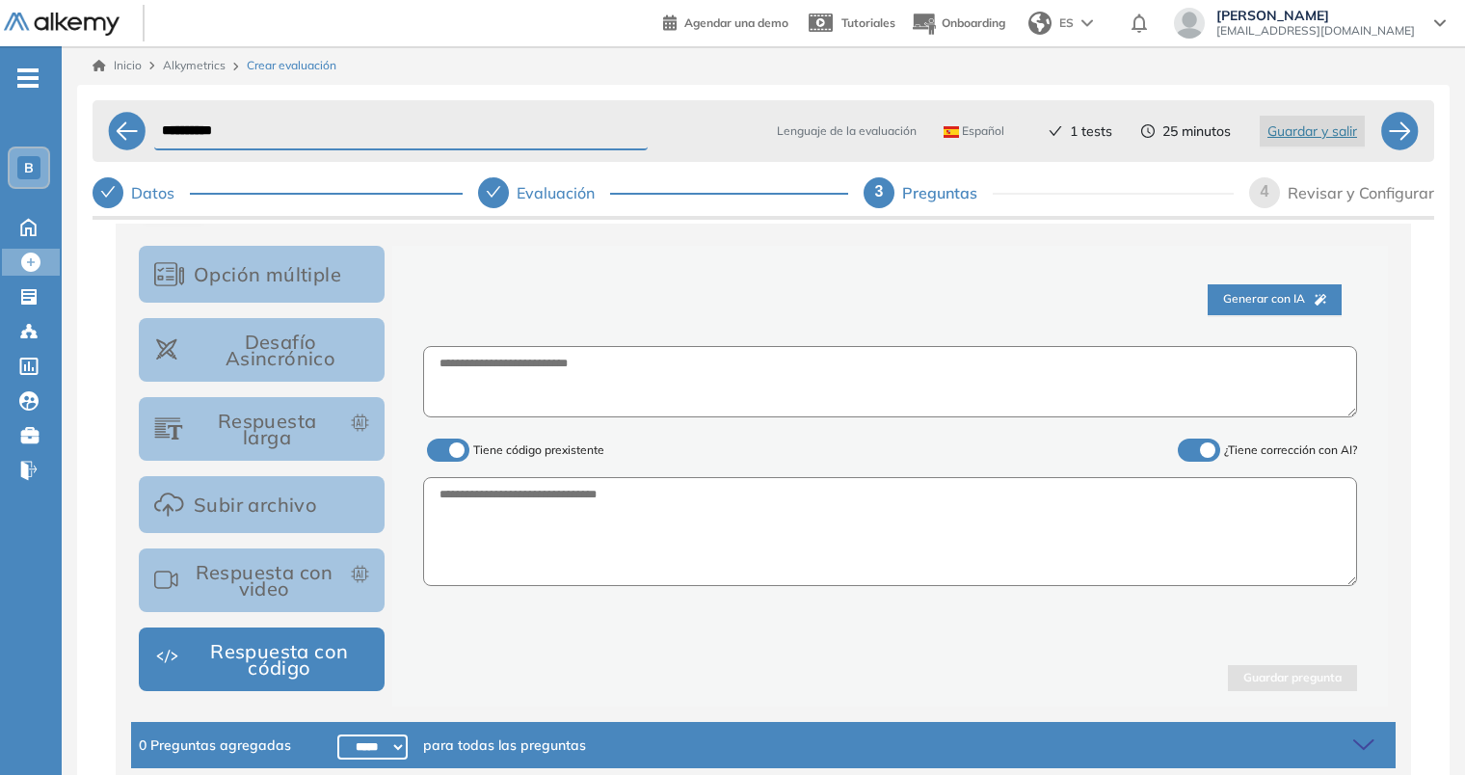
scroll to position [73, 0]
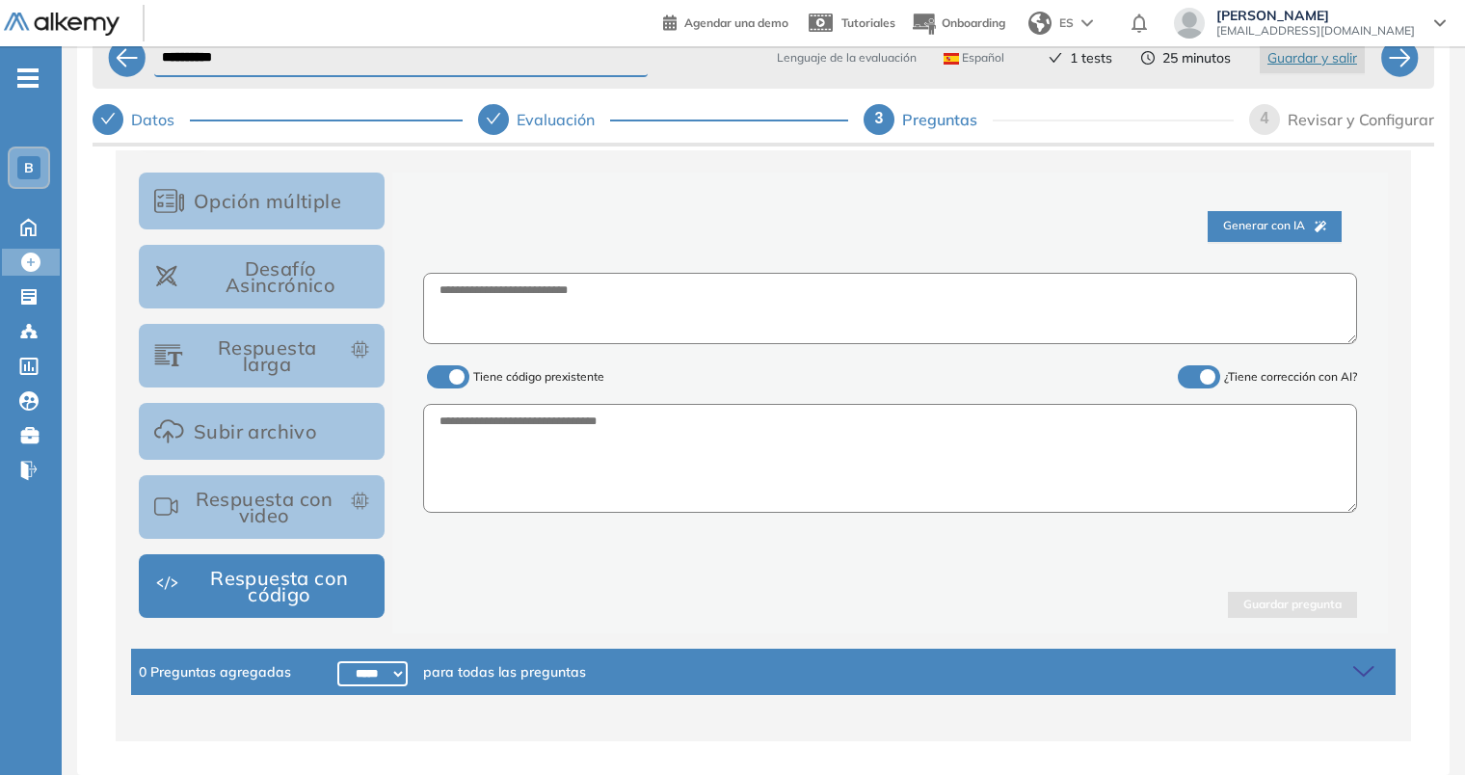
click at [1353, 679] on icon at bounding box center [1366, 671] width 27 height 27
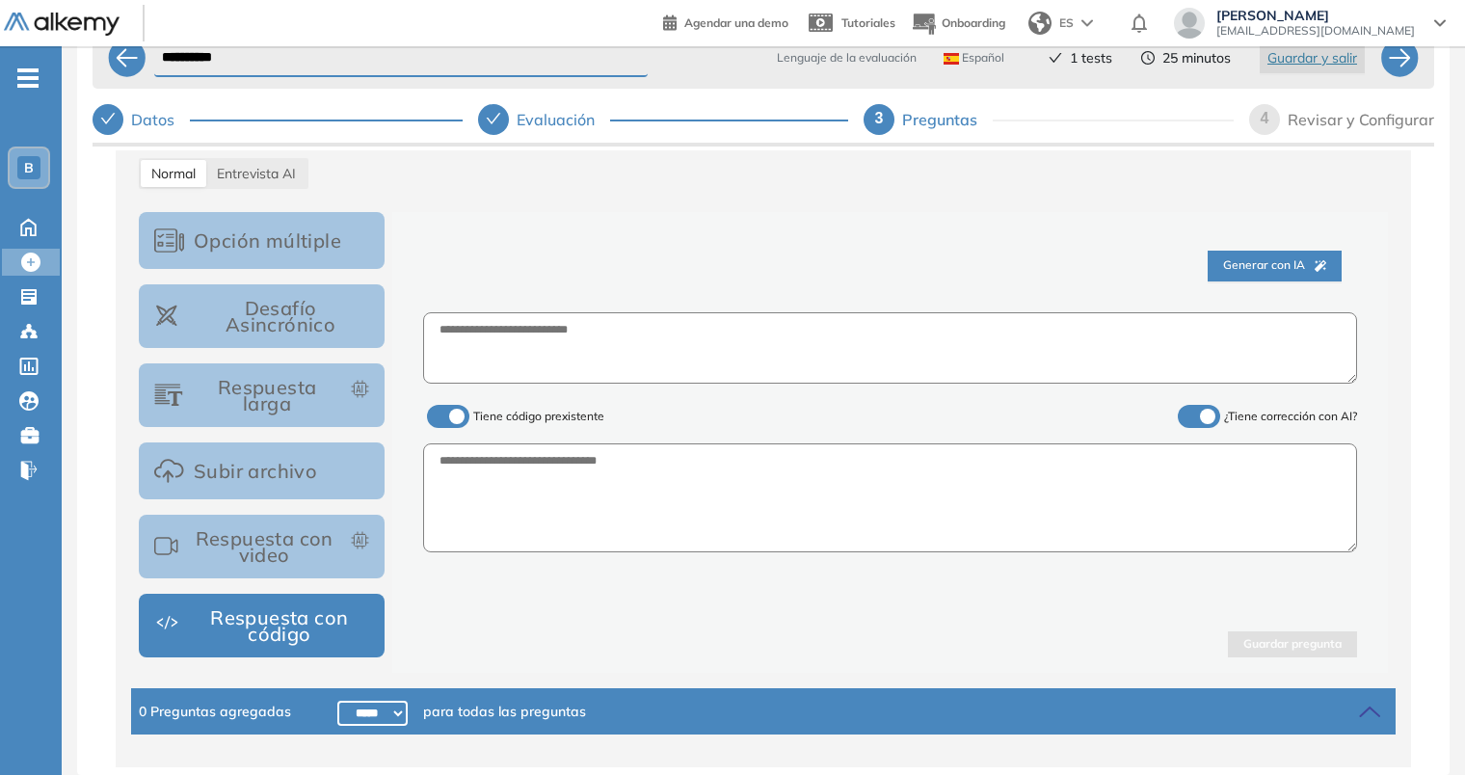
scroll to position [0, 0]
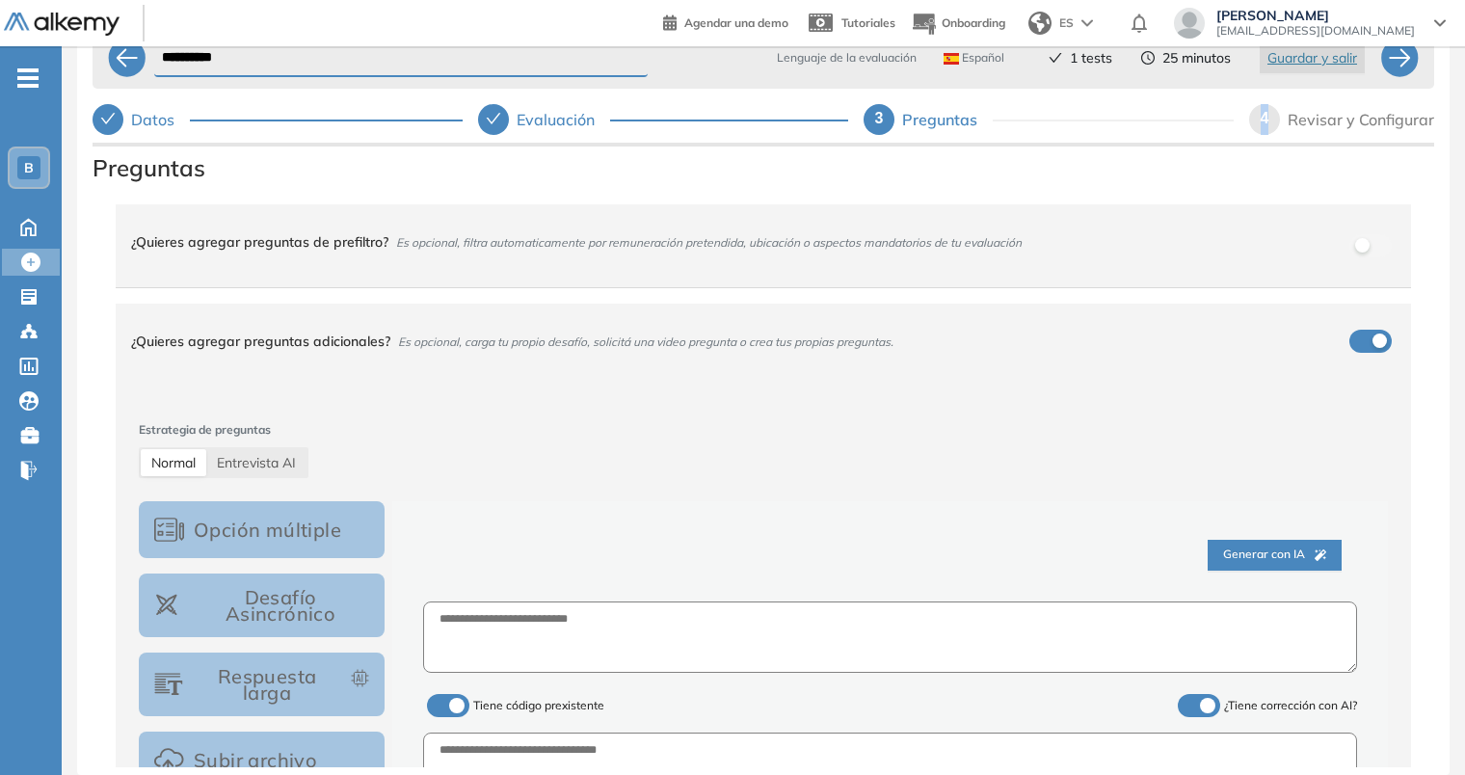
click at [1265, 112] on span "4" at bounding box center [1265, 118] width 9 height 16
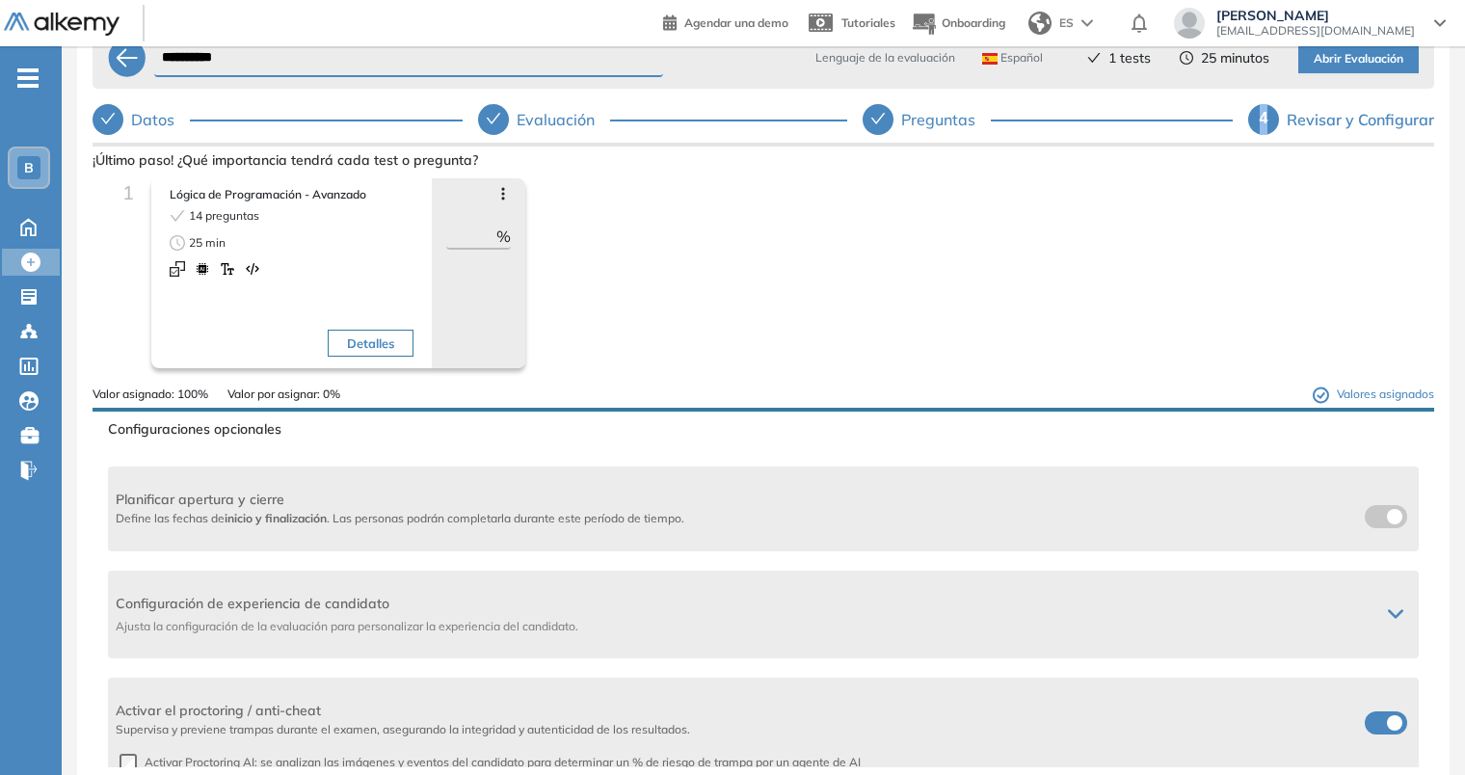
scroll to position [193, 0]
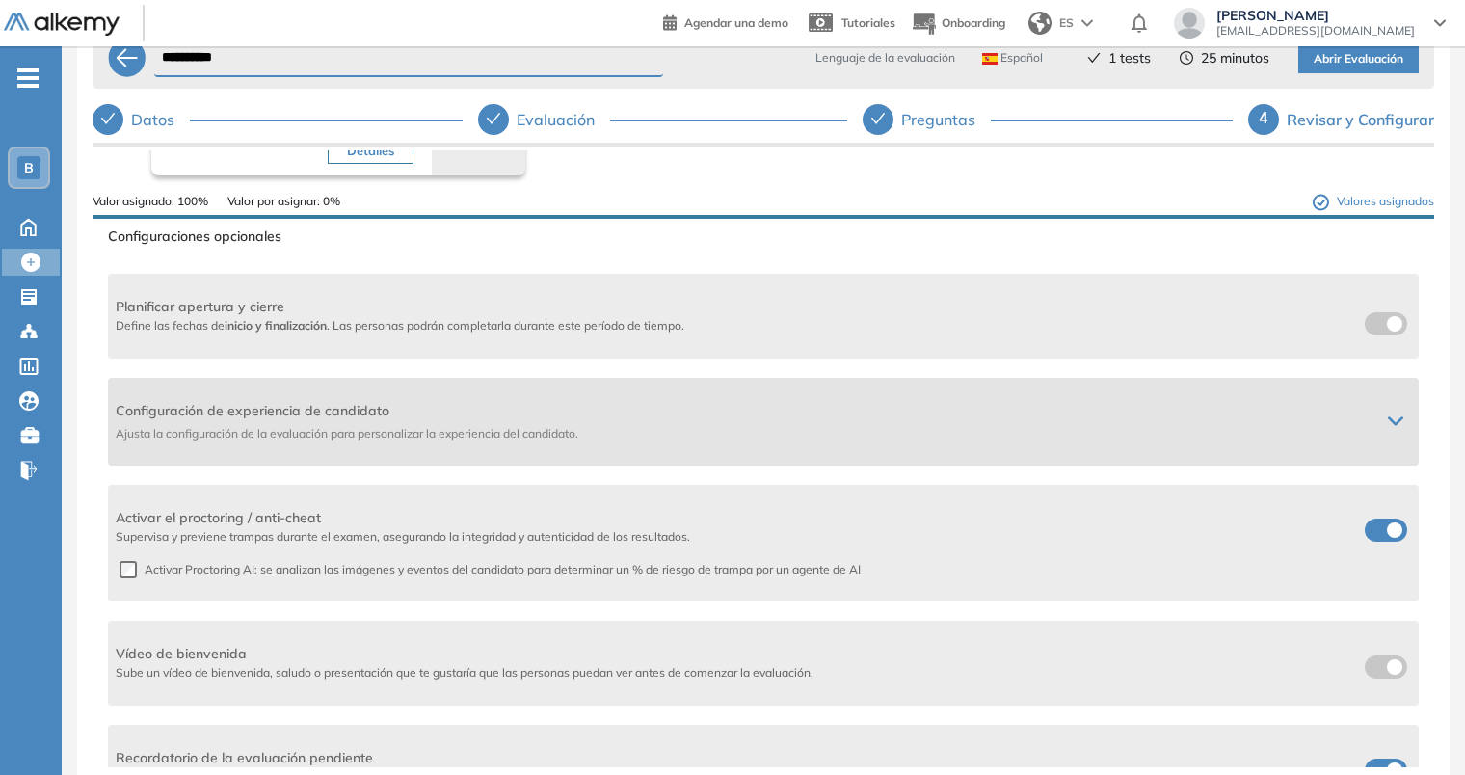
click at [285, 413] on span "Configuración de experiencia de candidato" at bounding box center [740, 411] width 1249 height 20
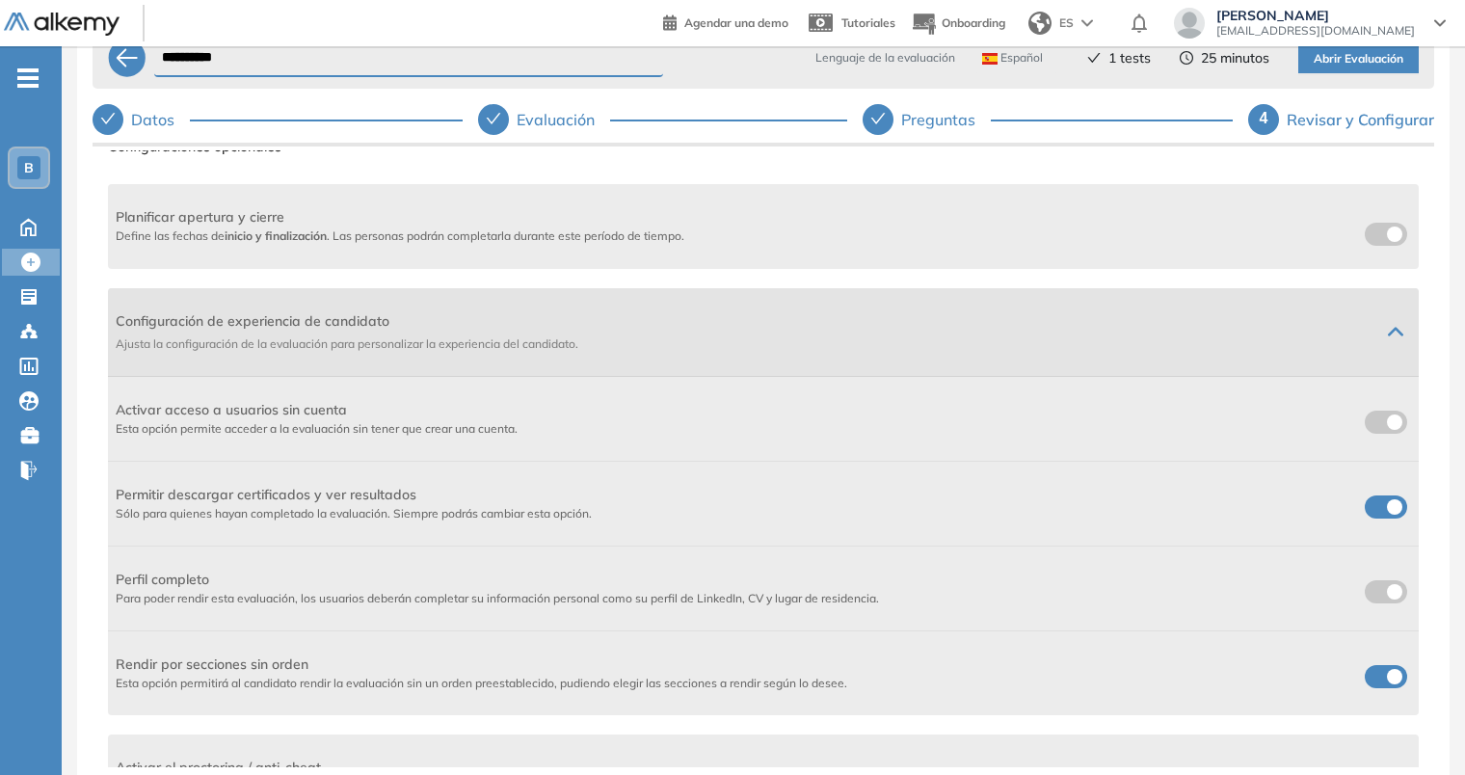
scroll to position [186, 0]
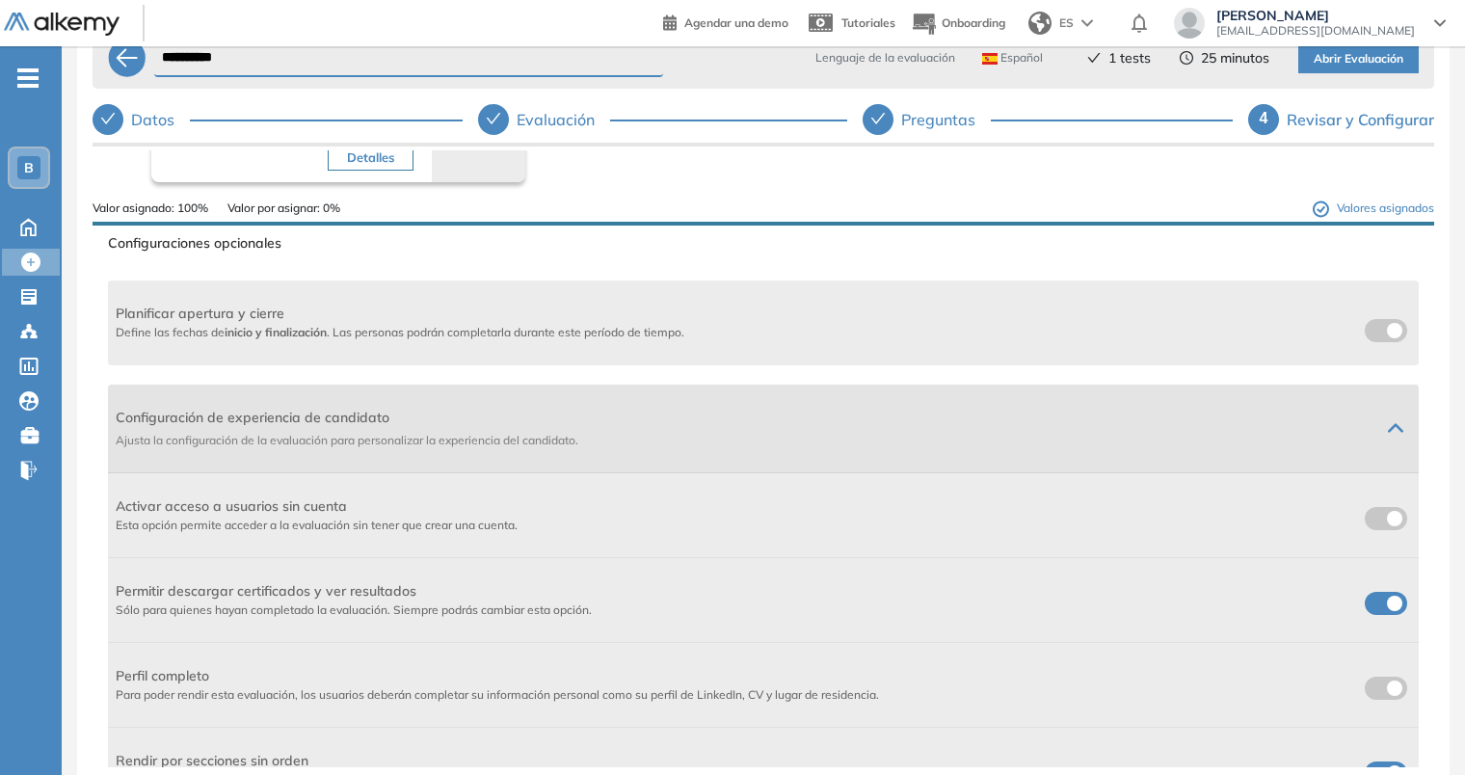
click at [309, 411] on span "Configuración de experiencia de candidato" at bounding box center [740, 418] width 1249 height 20
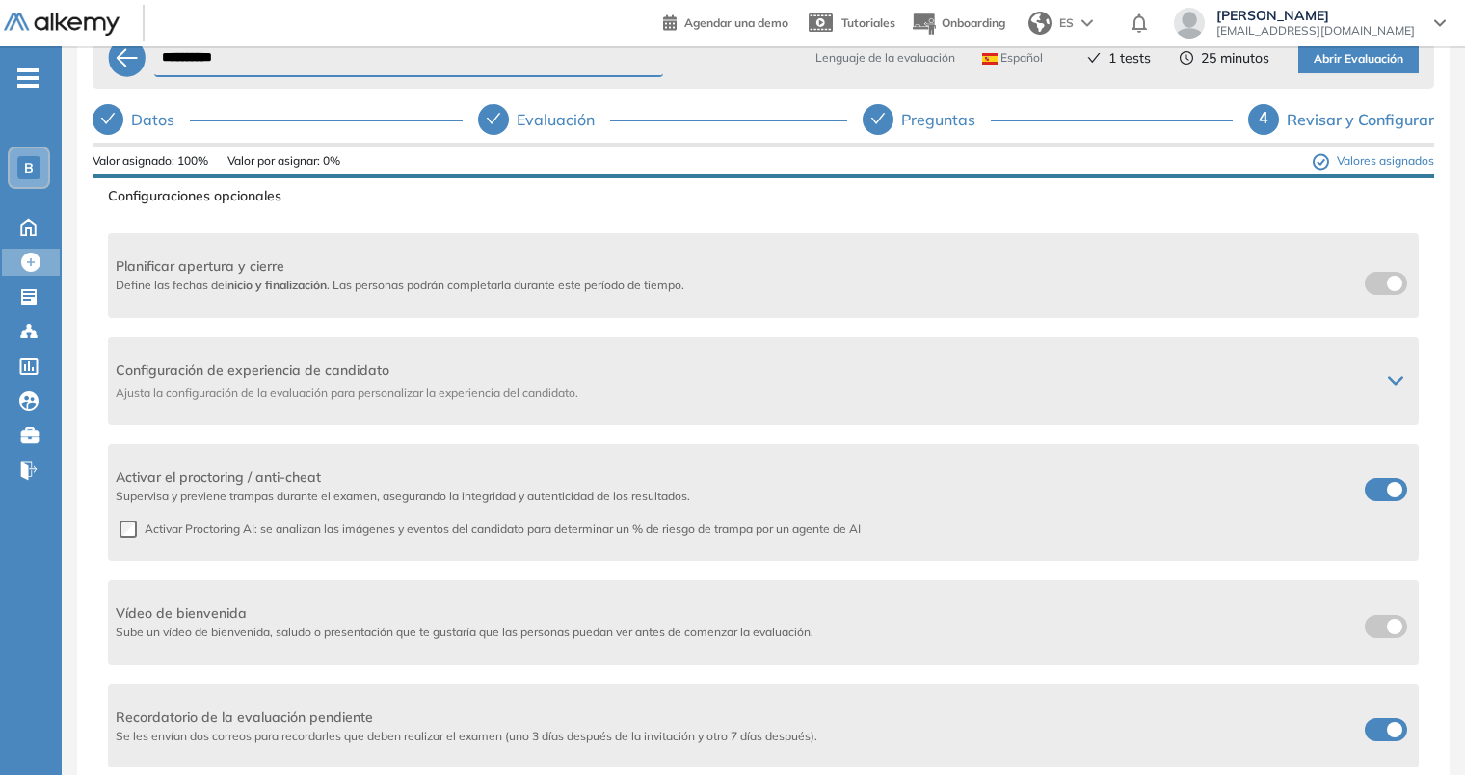
scroll to position [0, 0]
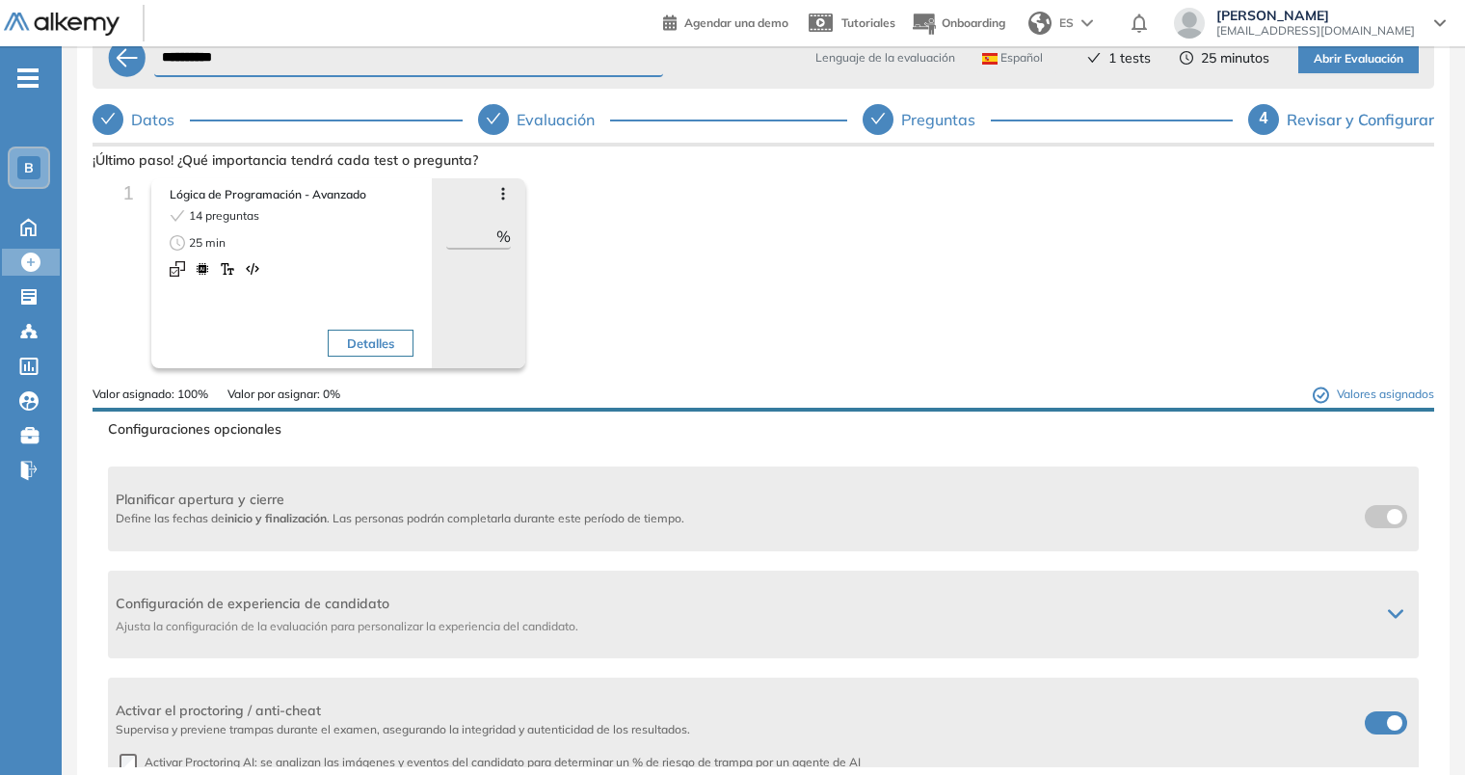
click at [1369, 62] on span "Abrir Evaluación" at bounding box center [1359, 59] width 90 height 18
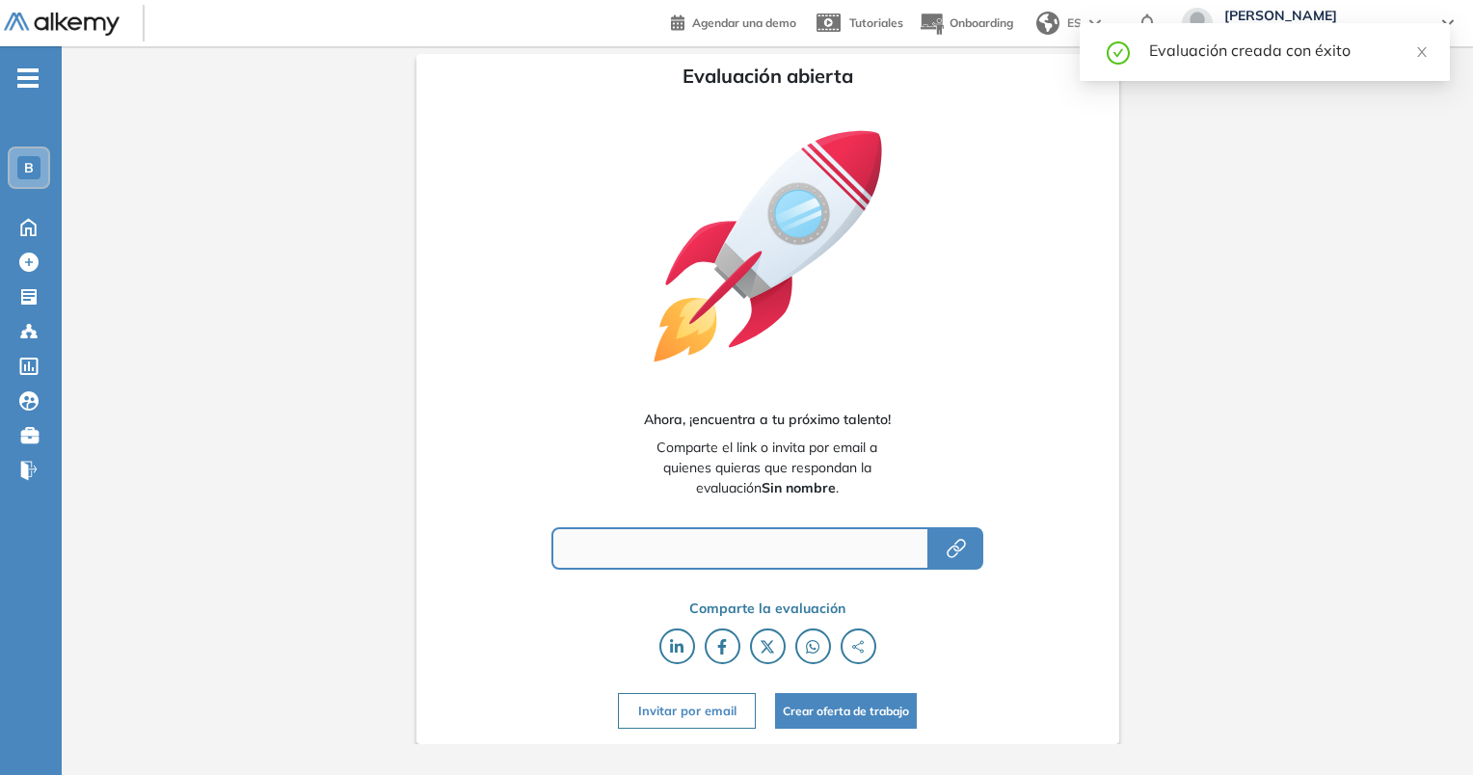
type input "**********"
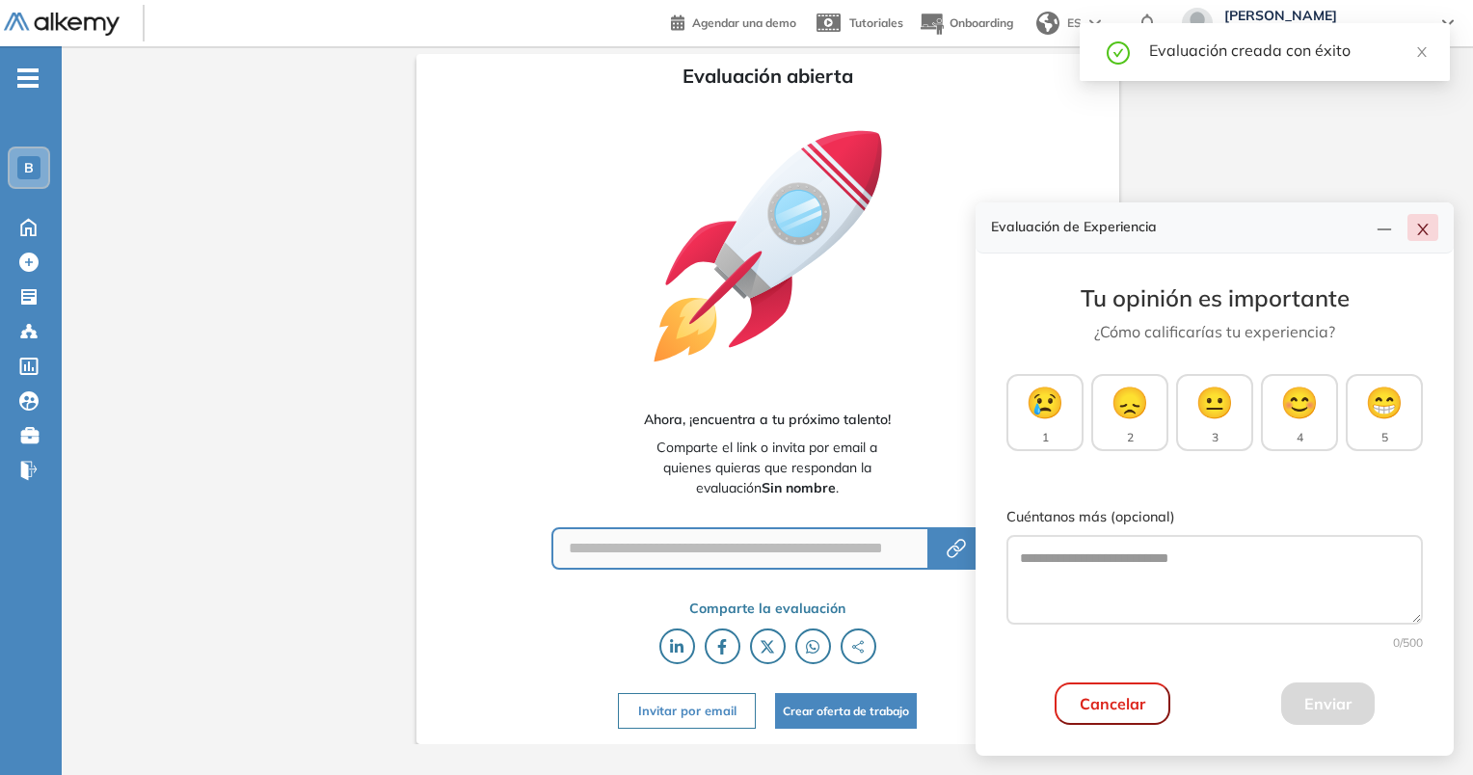
click at [1427, 231] on icon "close" at bounding box center [1422, 229] width 15 height 15
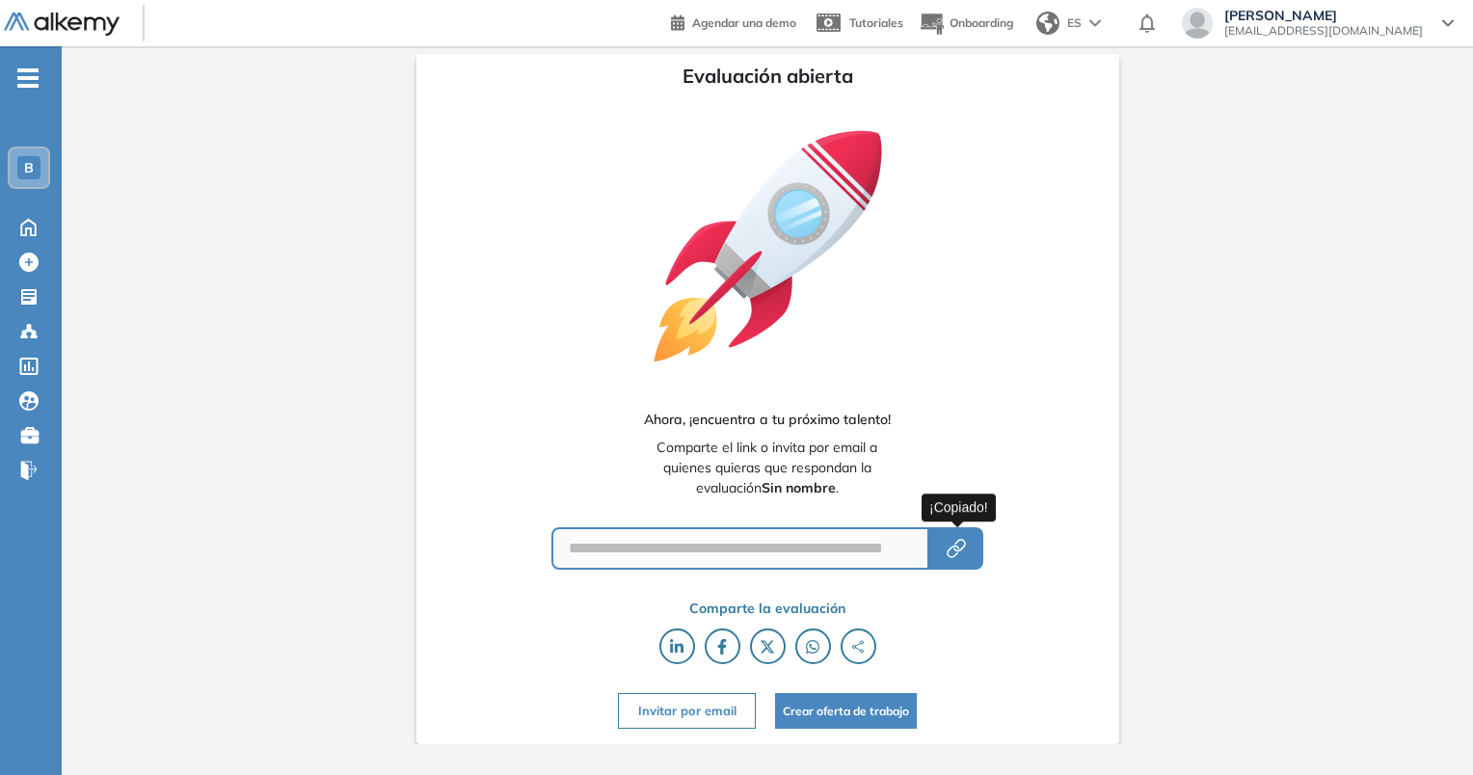
click at [957, 559] on icon "button" at bounding box center [956, 548] width 23 height 23
click at [950, 561] on button "button" at bounding box center [956, 548] width 54 height 42
drag, startPoint x: 872, startPoint y: 554, endPoint x: 972, endPoint y: 551, distance: 99.3
click at [972, 551] on button "button" at bounding box center [956, 548] width 54 height 42
click at [955, 540] on icon "button" at bounding box center [956, 548] width 23 height 23
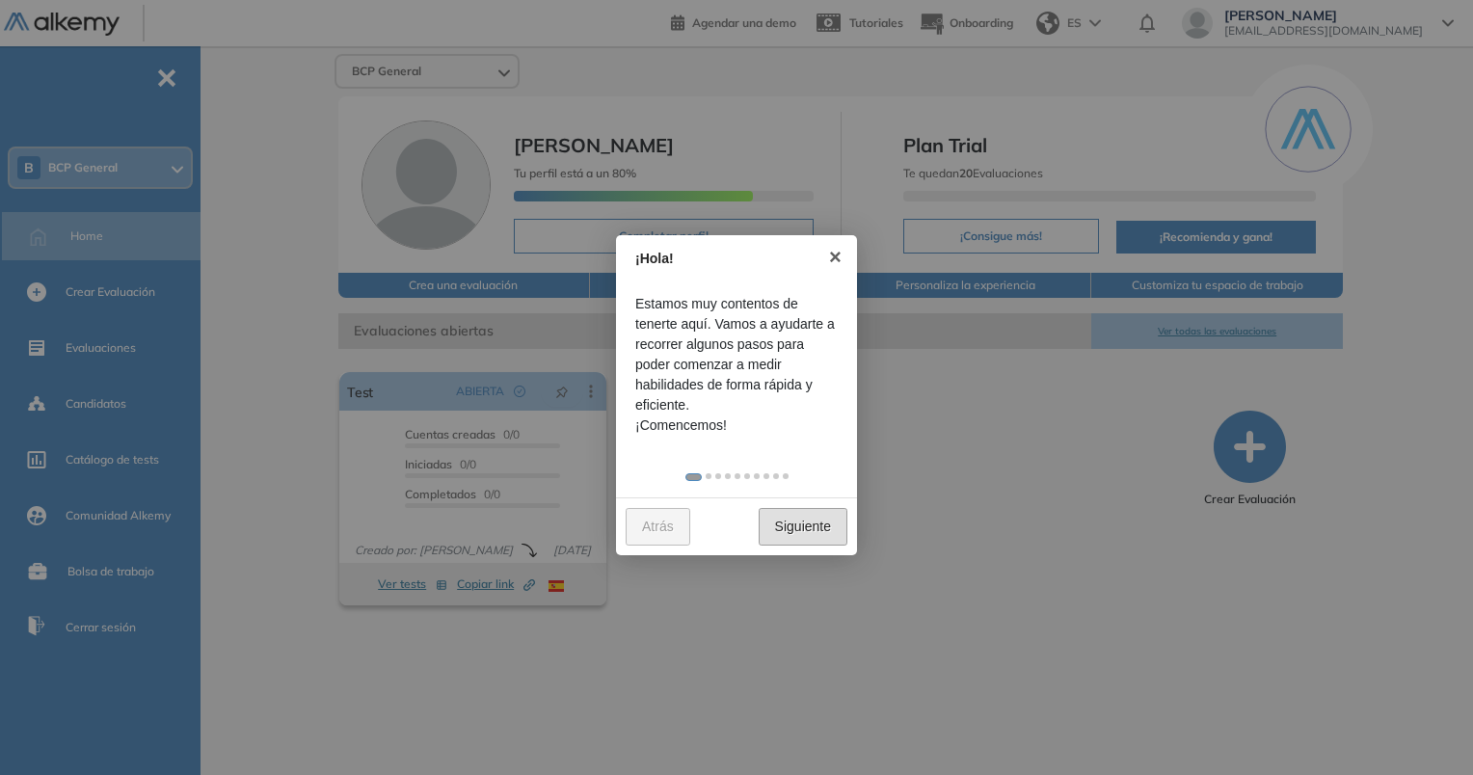
click at [808, 532] on link "Siguiente" at bounding box center [803, 527] width 89 height 38
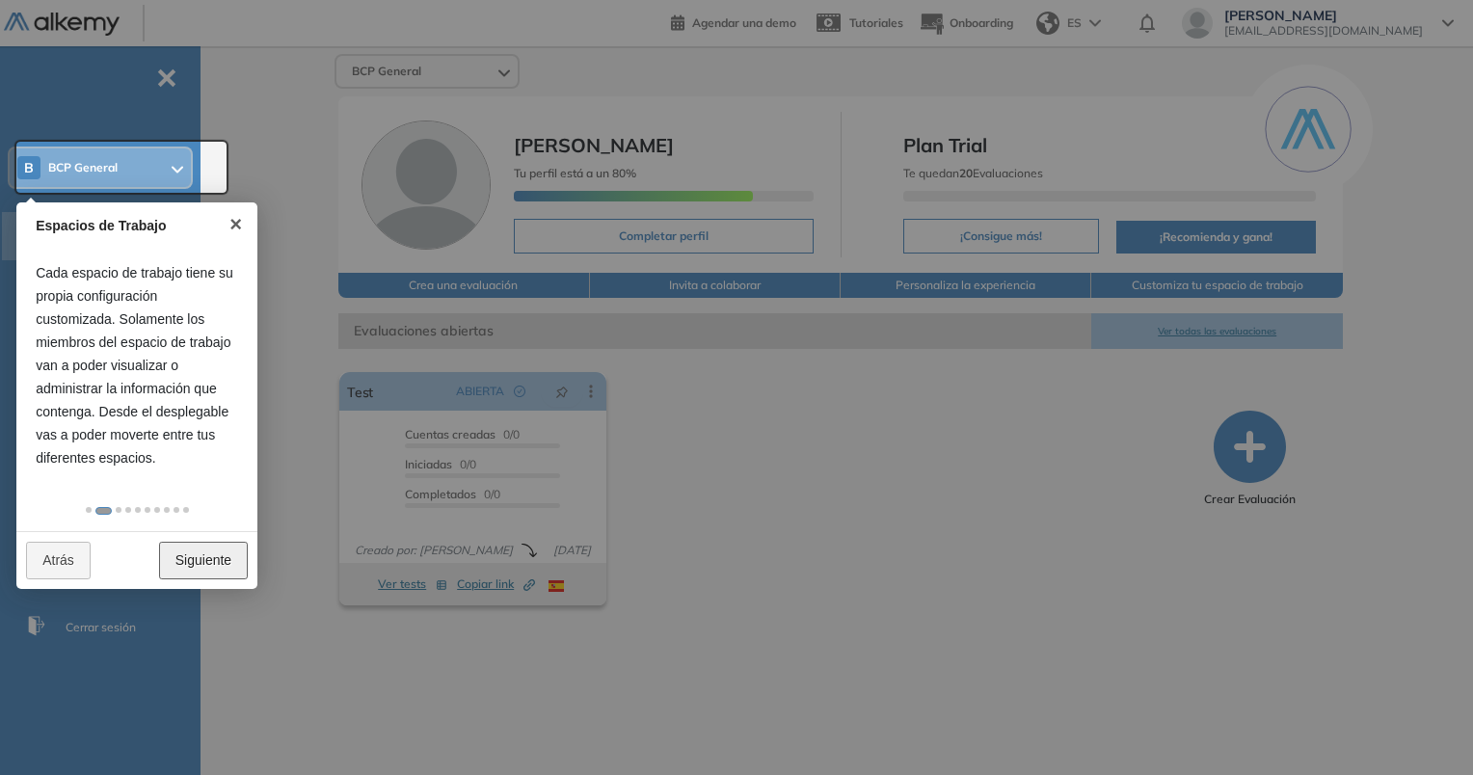
click at [225, 572] on link "Siguiente" at bounding box center [203, 561] width 89 height 38
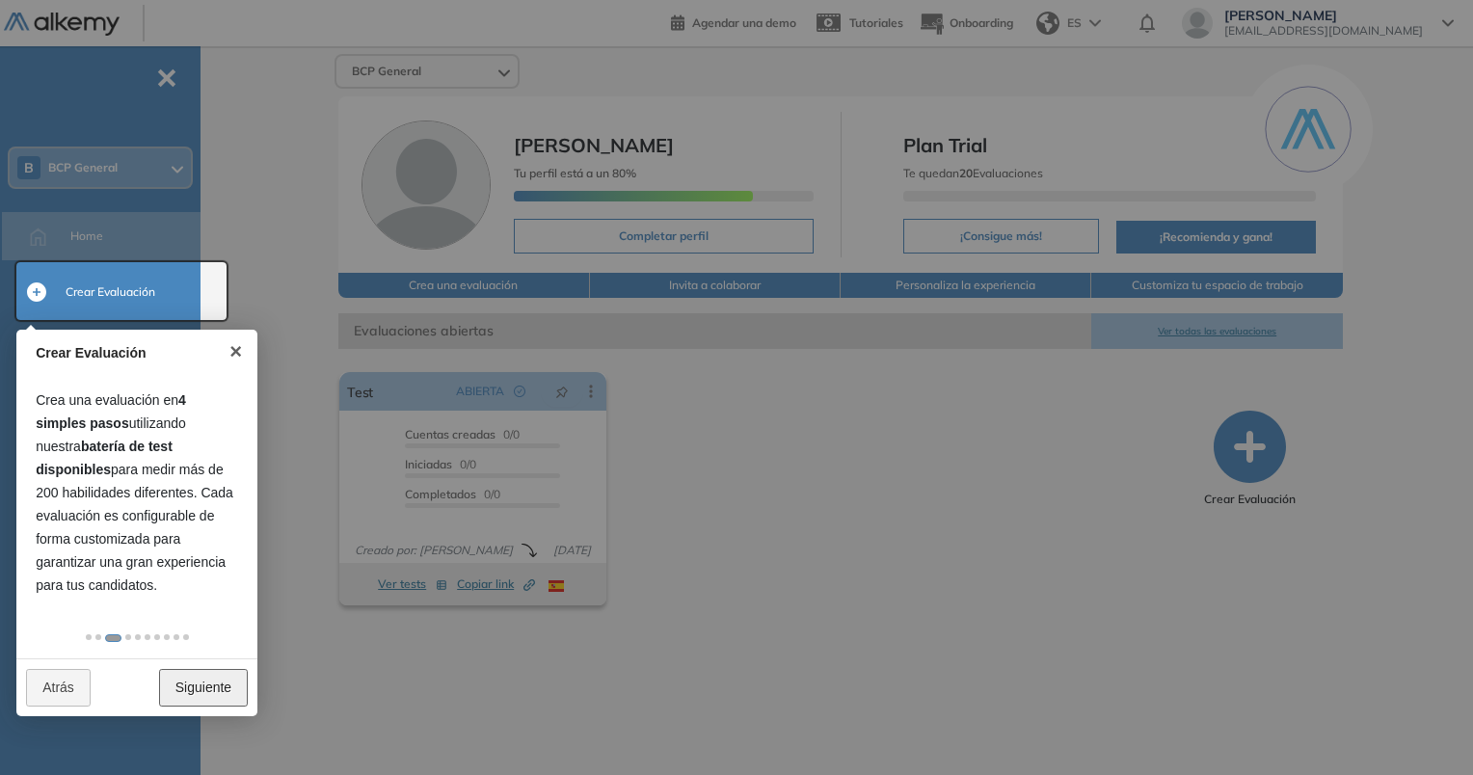
click at [198, 680] on link "Siguiente" at bounding box center [203, 688] width 89 height 38
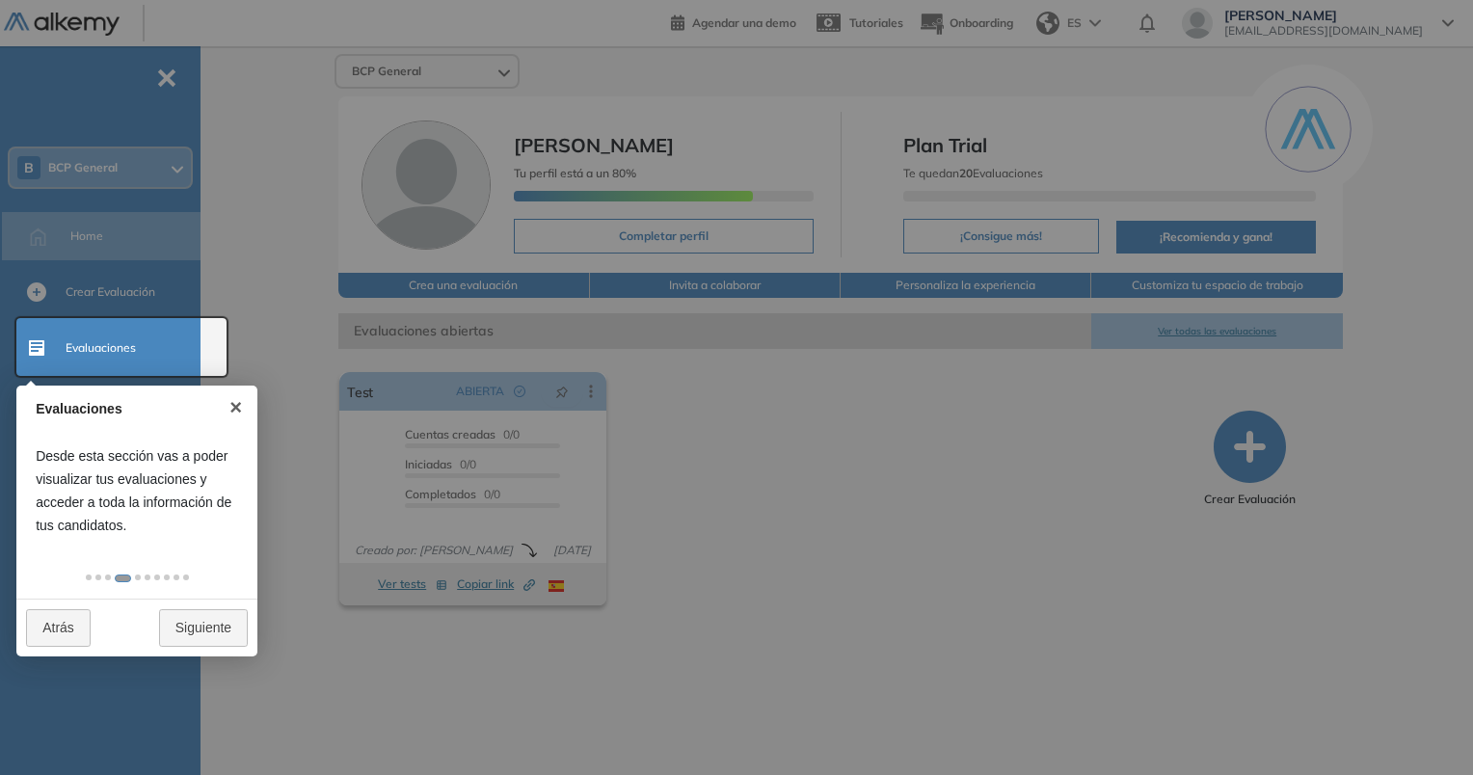
click at [200, 667] on div at bounding box center [736, 387] width 1473 height 775
click at [201, 623] on link "Siguiente" at bounding box center [203, 628] width 89 height 38
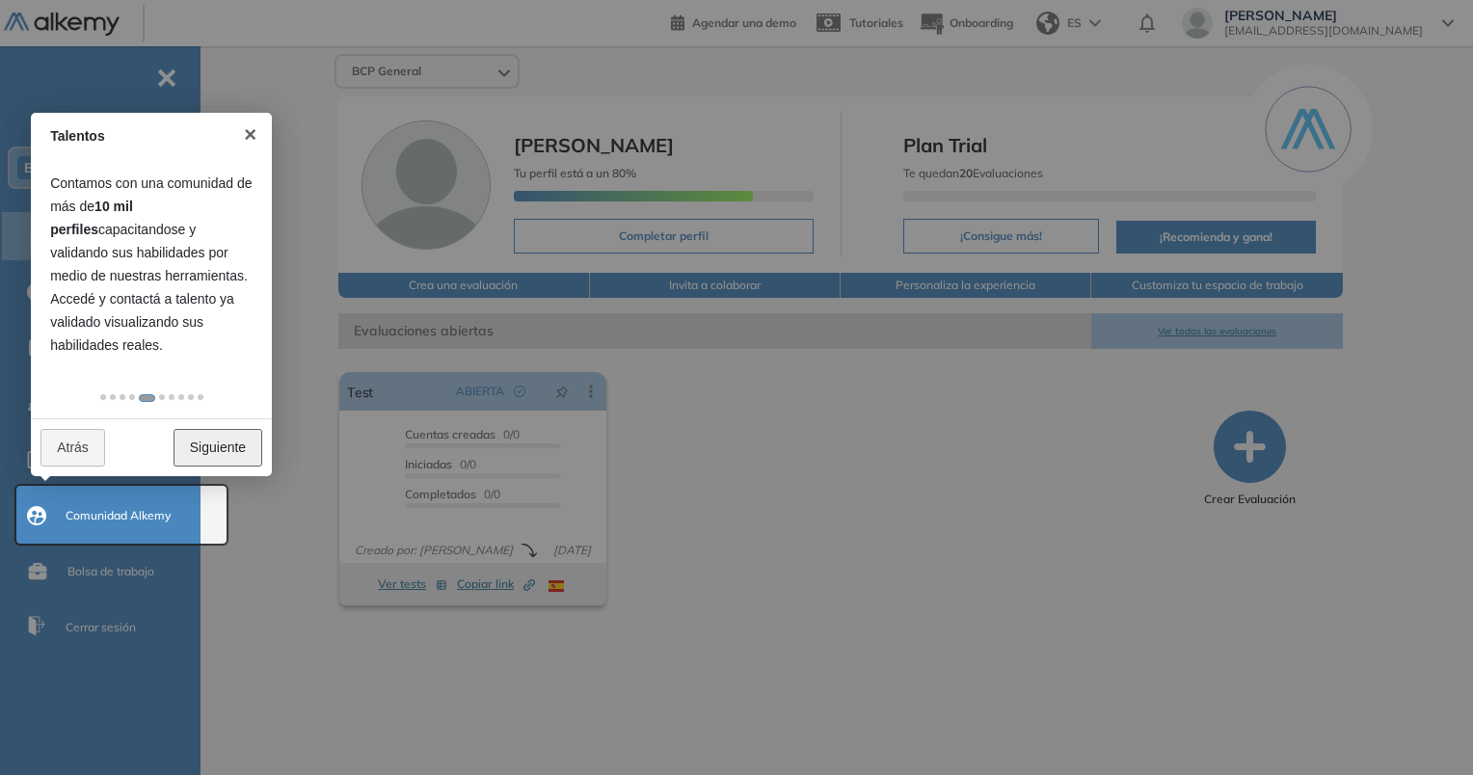
click at [226, 445] on link "Siguiente" at bounding box center [218, 448] width 89 height 38
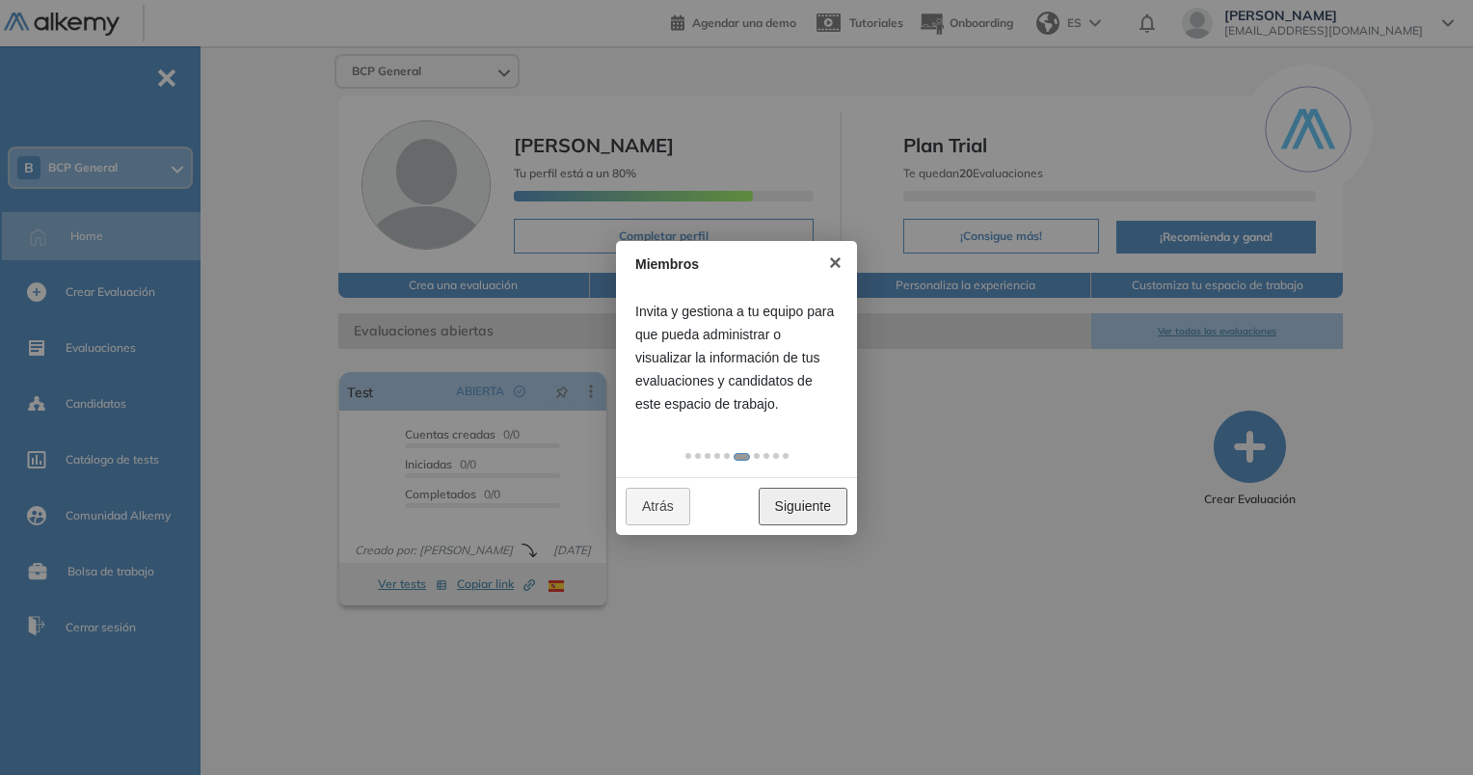
click at [825, 494] on link "Siguiente" at bounding box center [803, 507] width 89 height 38
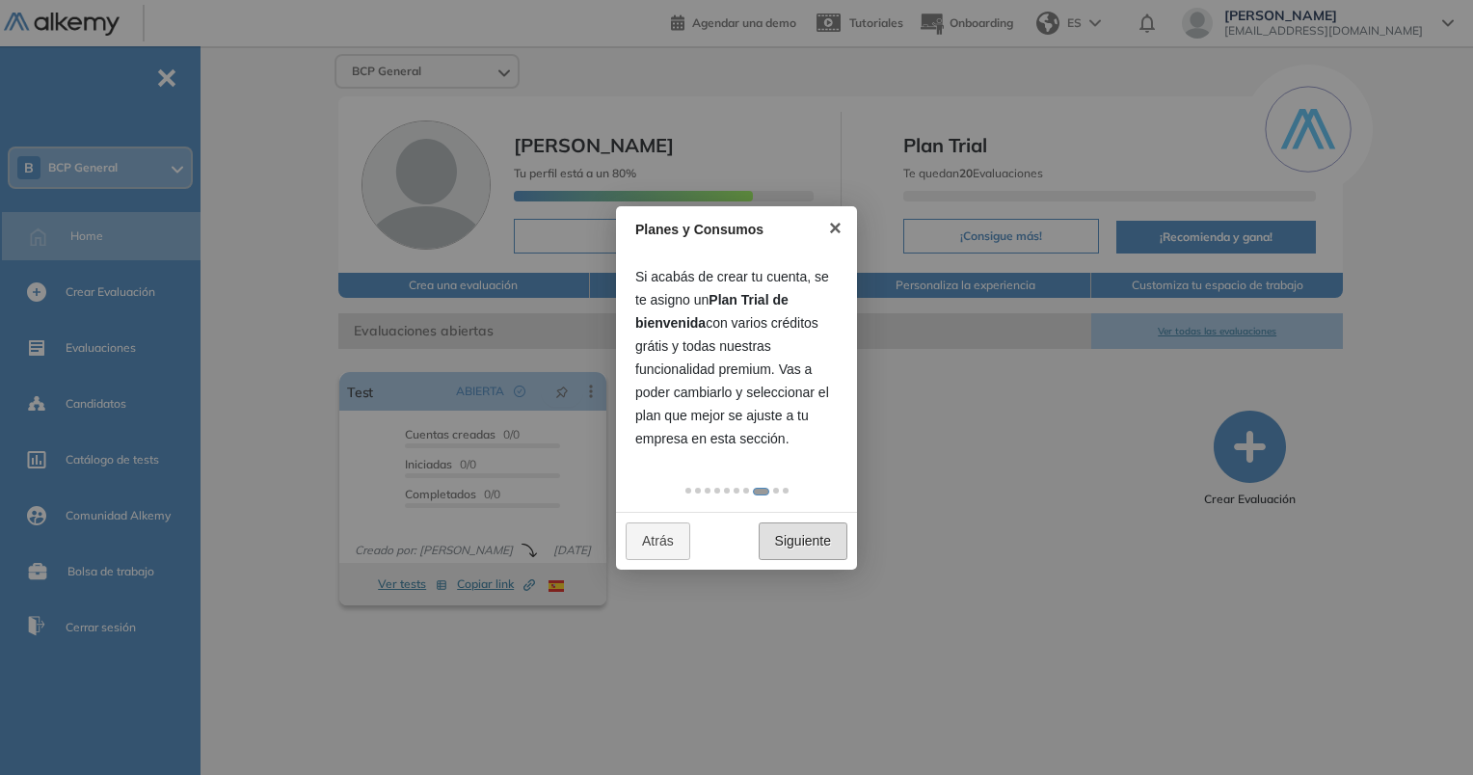
click at [825, 494] on div at bounding box center [736, 490] width 241 height 42
click at [815, 536] on link "Siguiente" at bounding box center [803, 541] width 89 height 38
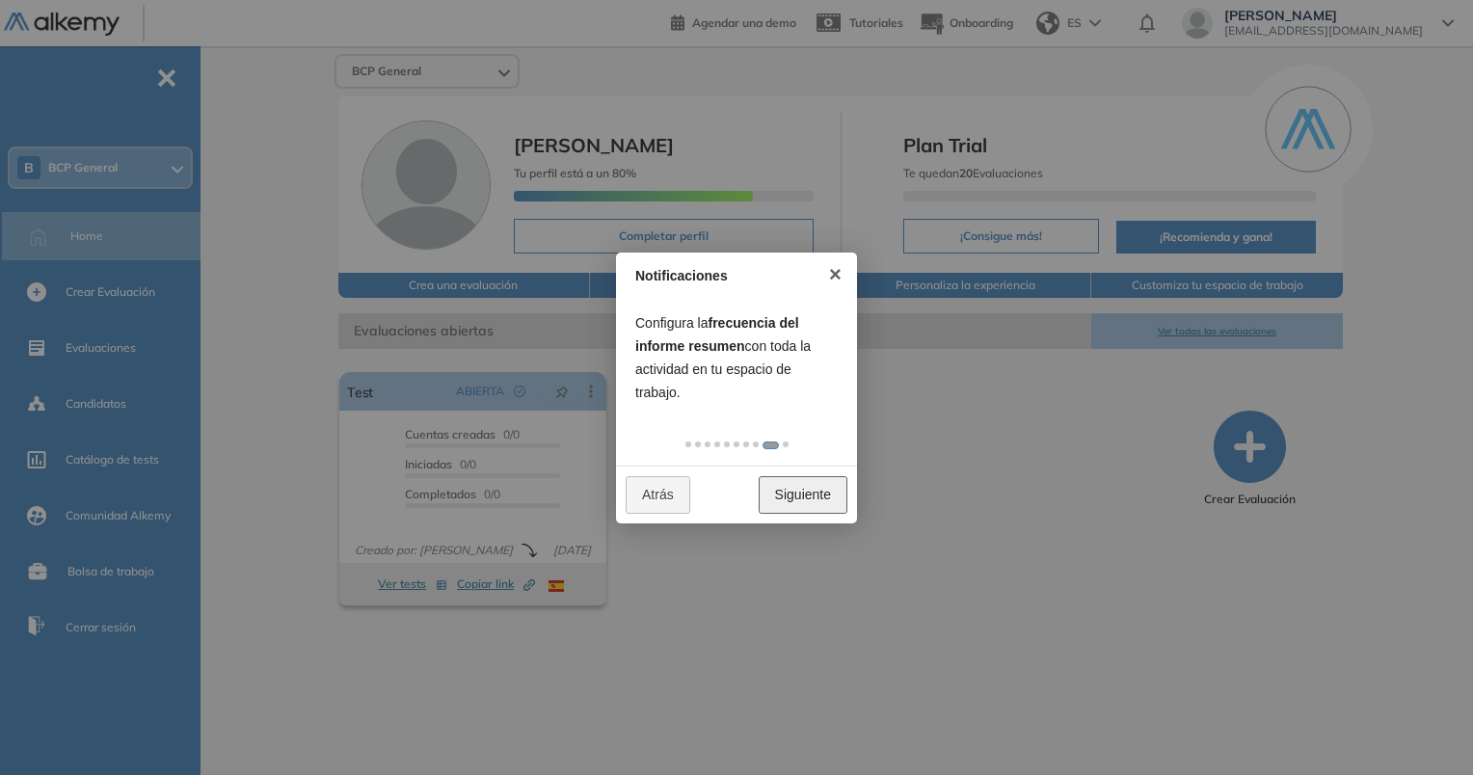
click at [833, 489] on link "Siguiente" at bounding box center [803, 495] width 89 height 38
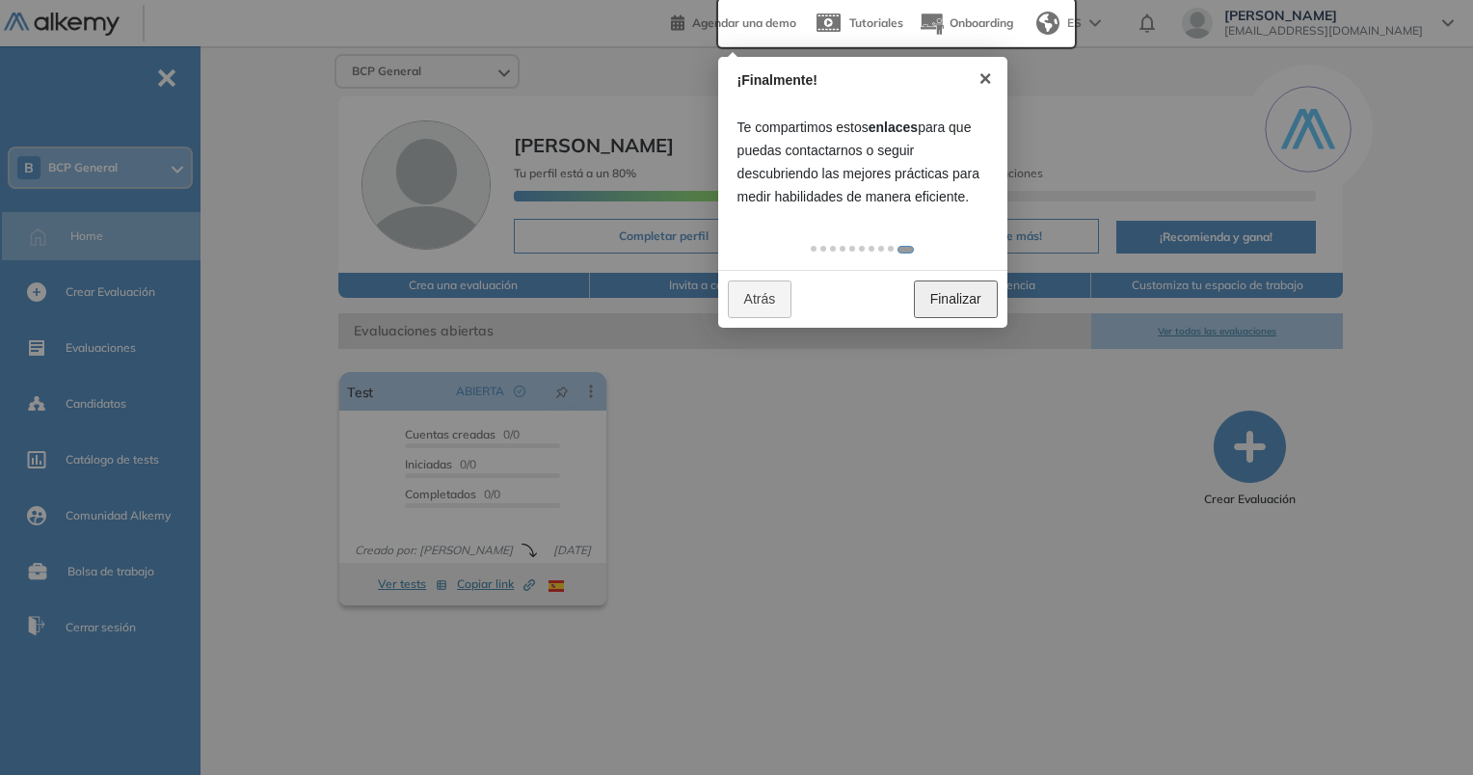
click at [979, 304] on link "Finalizar" at bounding box center [956, 300] width 84 height 38
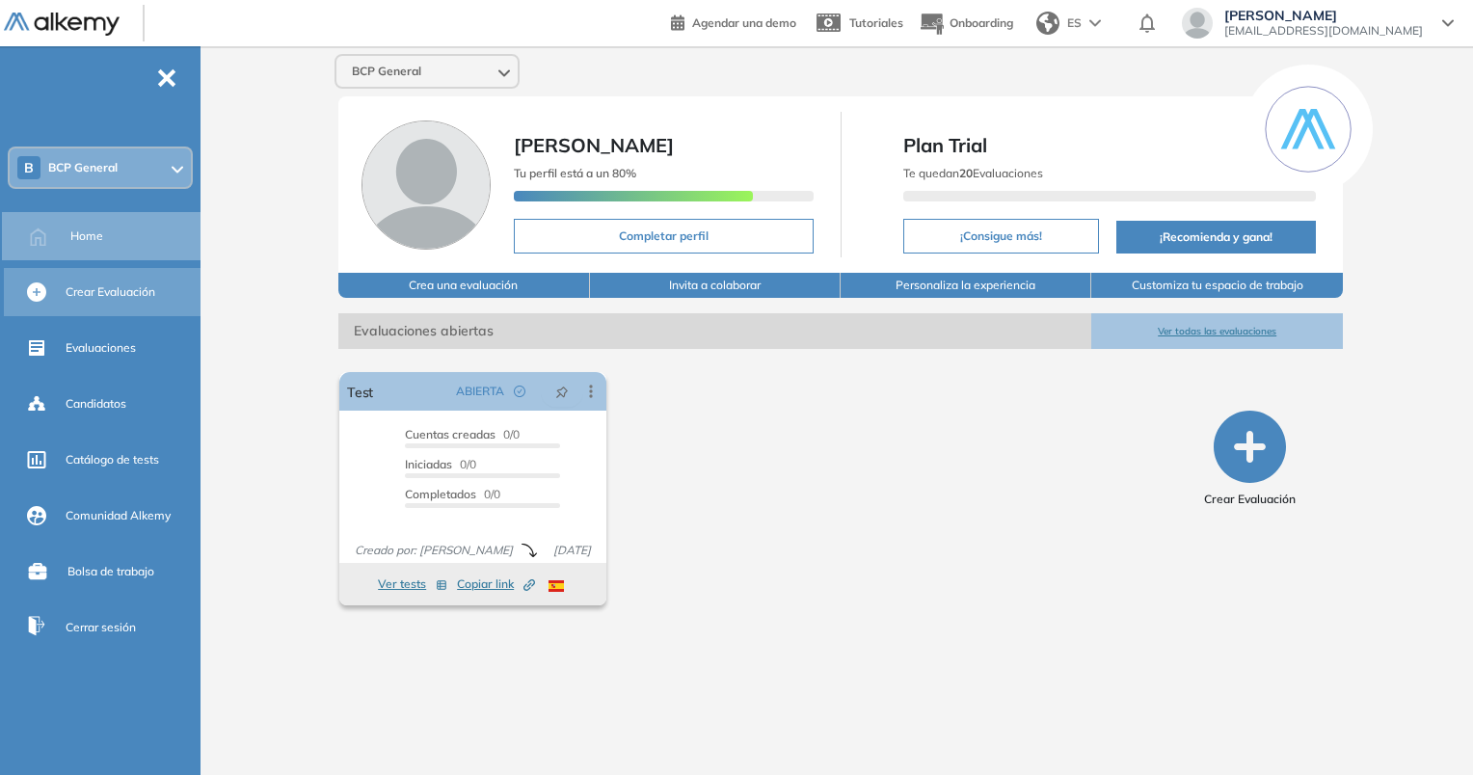
click at [112, 287] on span "Crear Evaluación" at bounding box center [111, 291] width 90 height 17
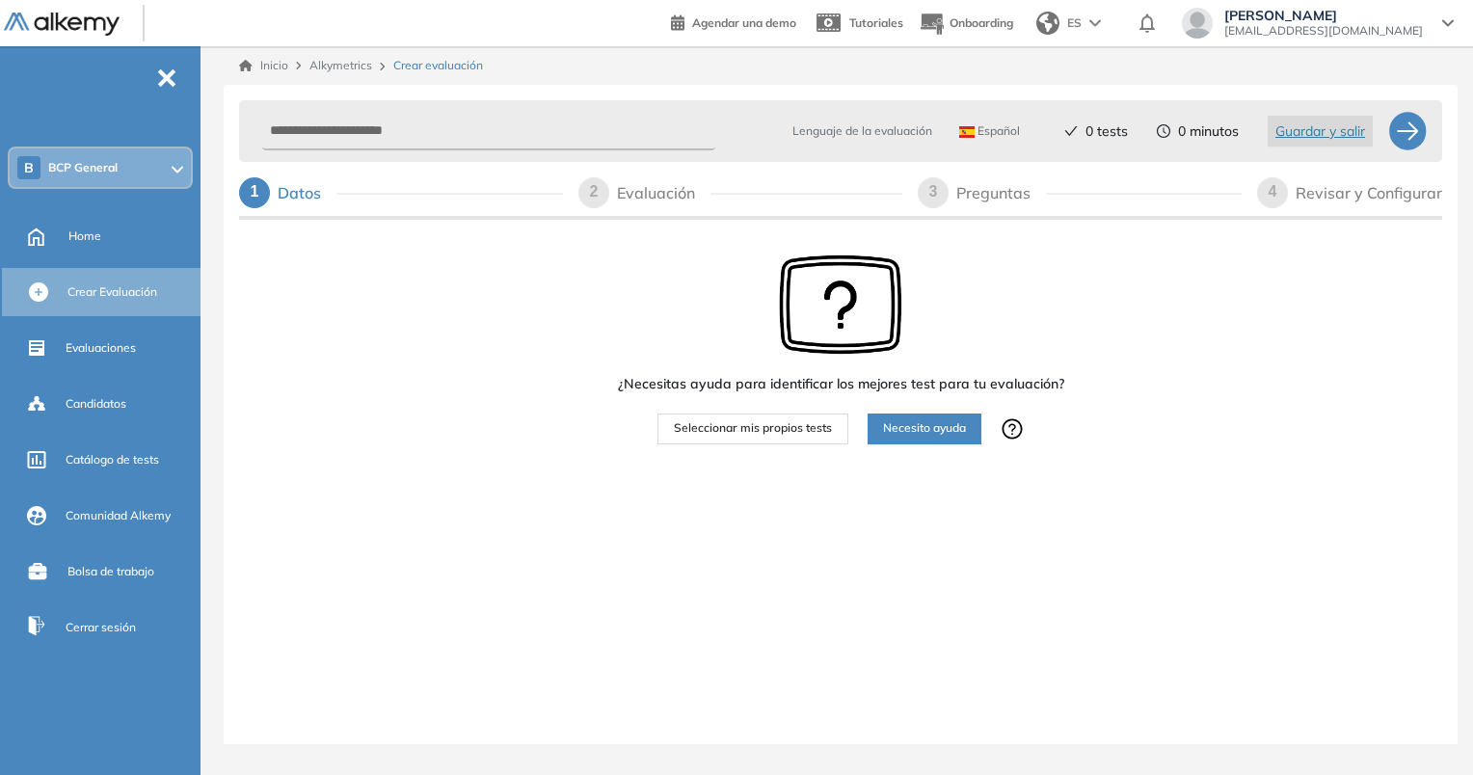
click at [817, 439] on button "Seleccionar mis propios tests" at bounding box center [752, 429] width 191 height 31
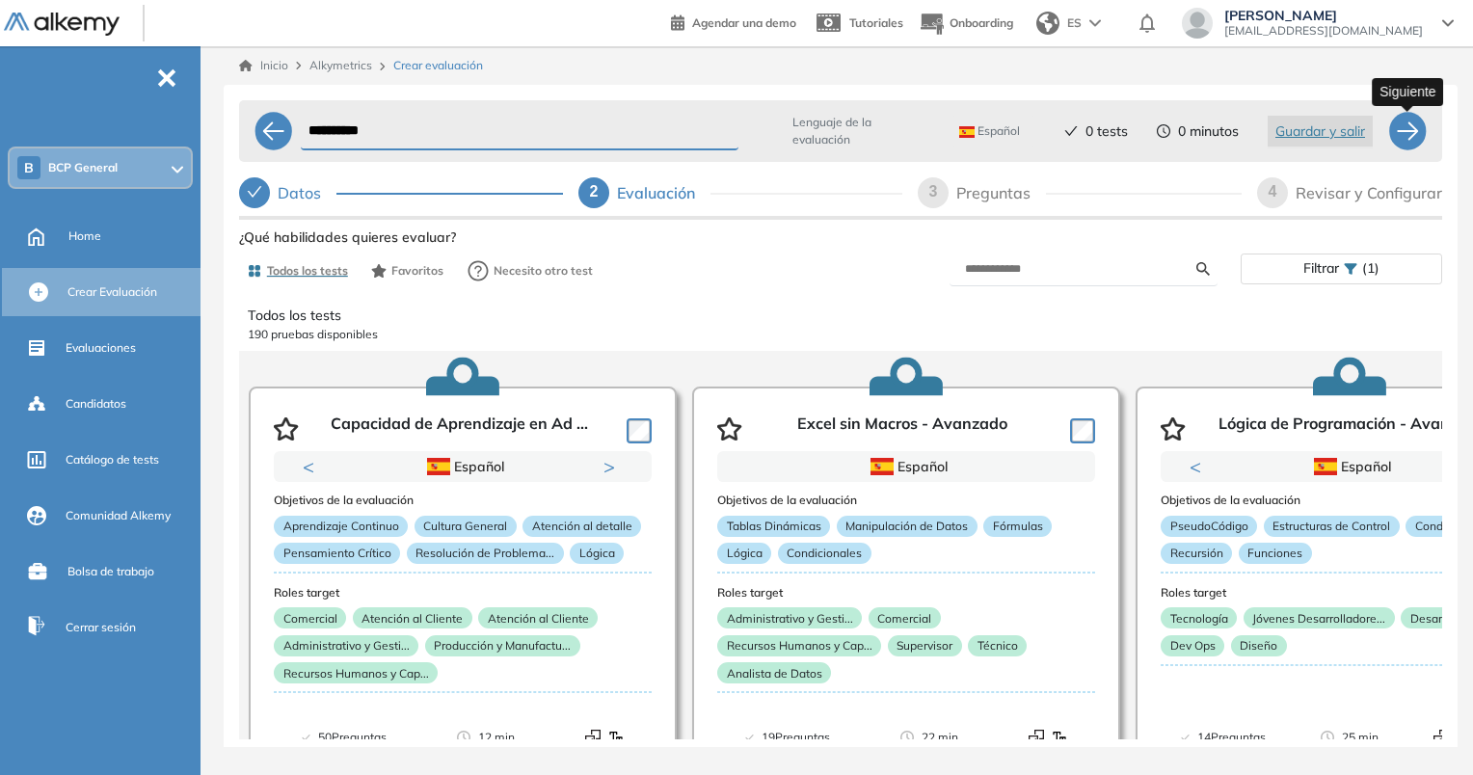
click at [1405, 139] on div at bounding box center [1407, 131] width 39 height 39
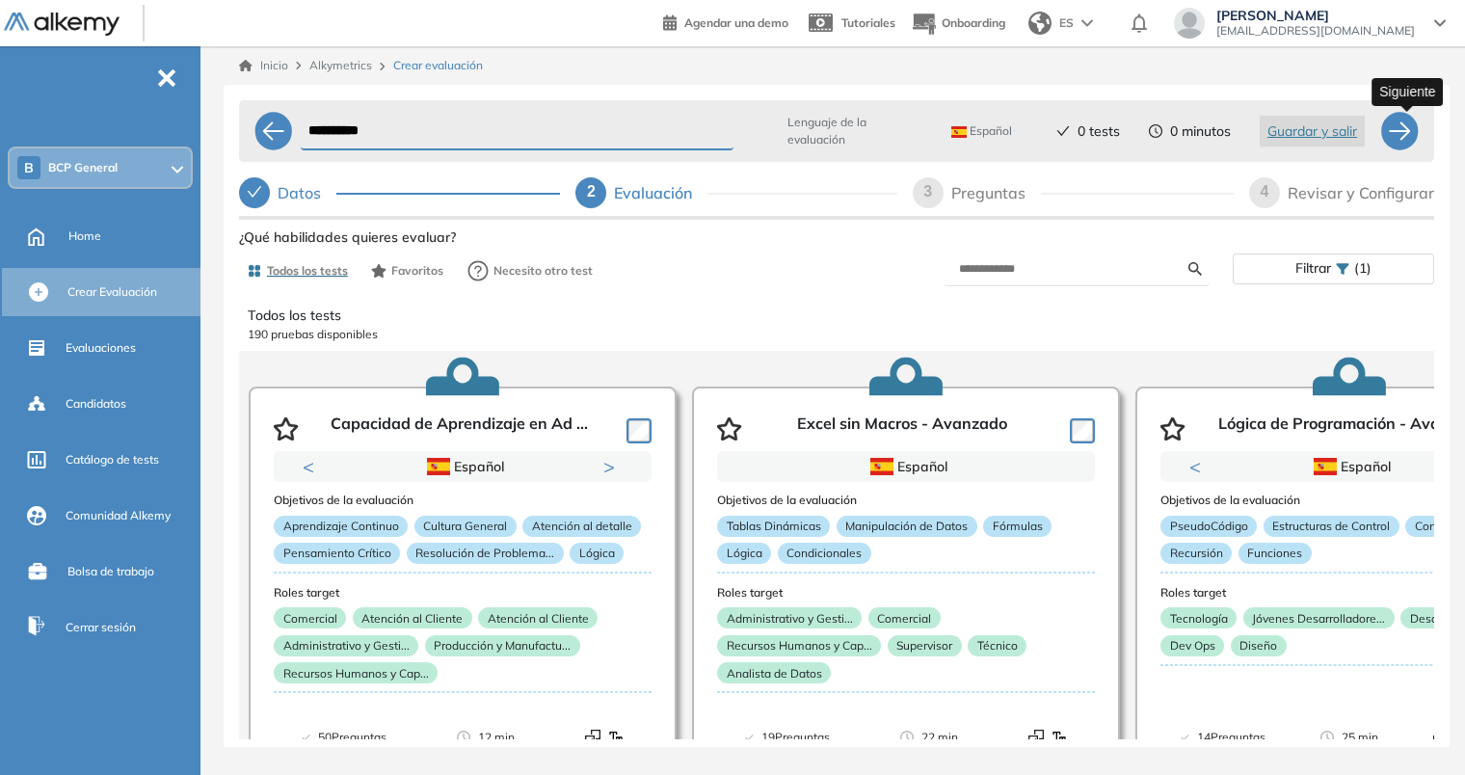
select select "*****"
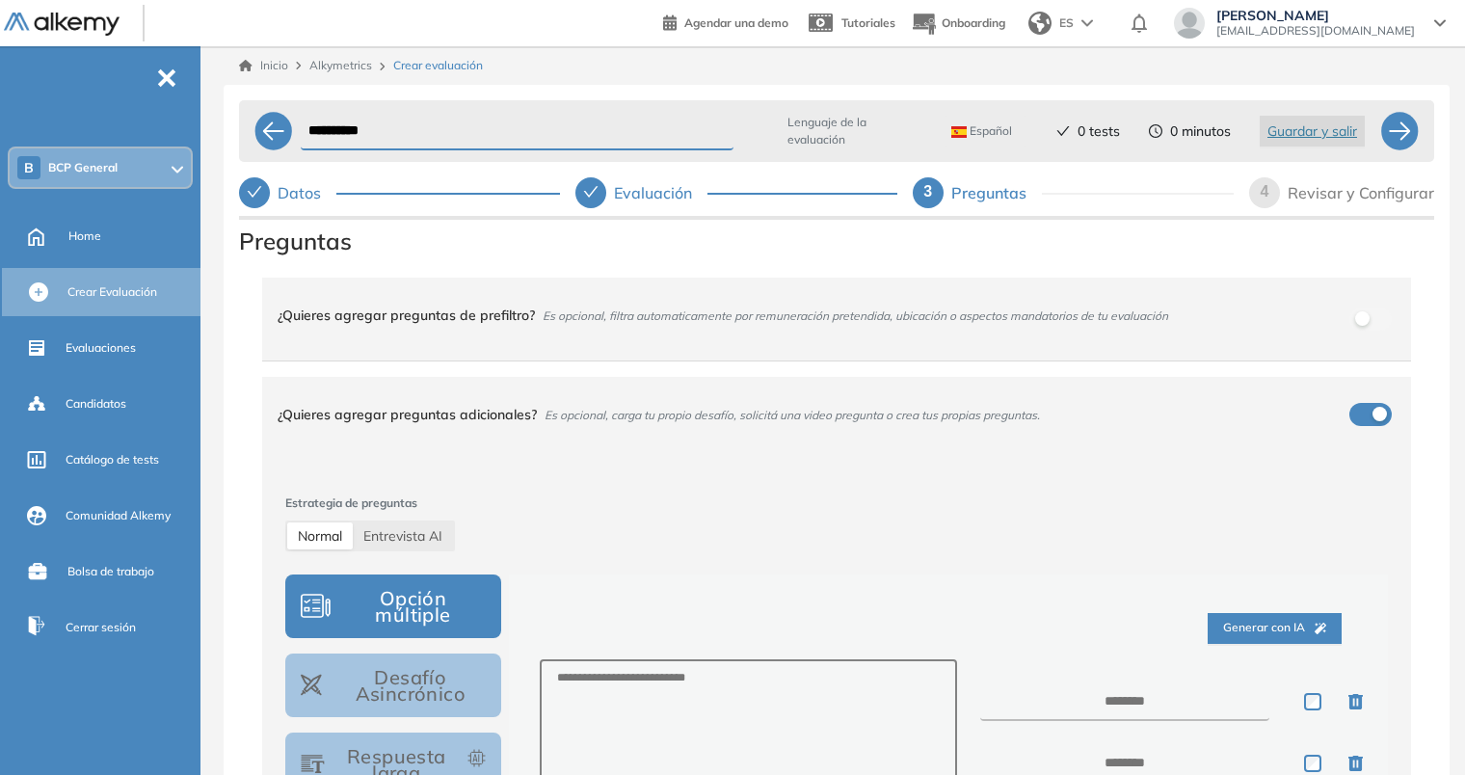
click at [585, 189] on icon "check" at bounding box center [590, 191] width 15 height 15
